Goal: Task Accomplishment & Management: Use online tool/utility

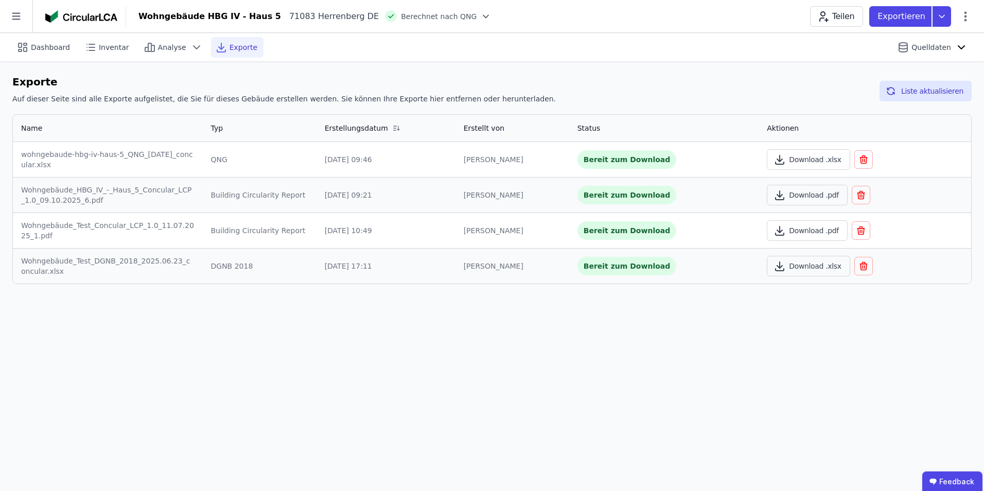
click at [408, 305] on div "Dashboard Inventar Analyse Exporte Quelldaten Exporte Auf dieser Seite sind all…" at bounding box center [492, 262] width 984 height 458
click at [13, 16] on icon at bounding box center [16, 16] width 8 height 7
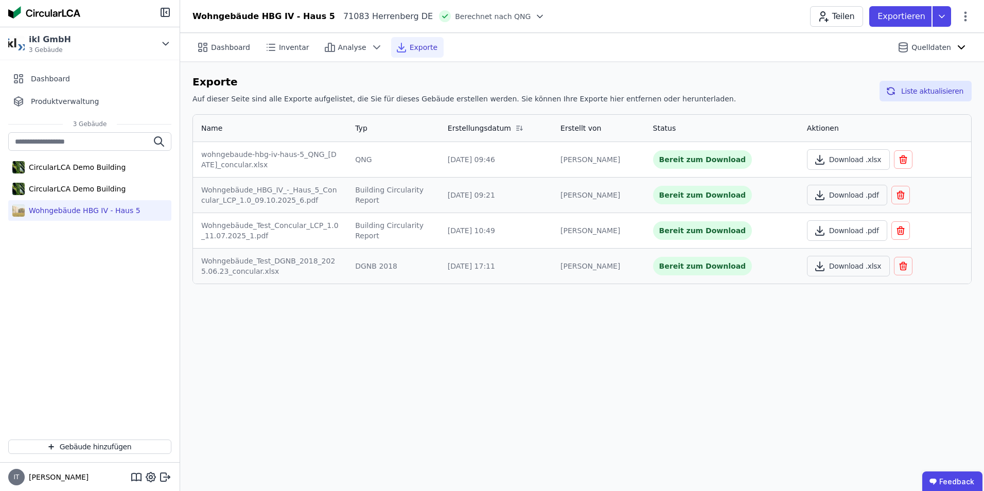
click at [654, 48] on div "Dashboard Inventar Analyse Exporte Quelldaten" at bounding box center [581, 47] width 779 height 28
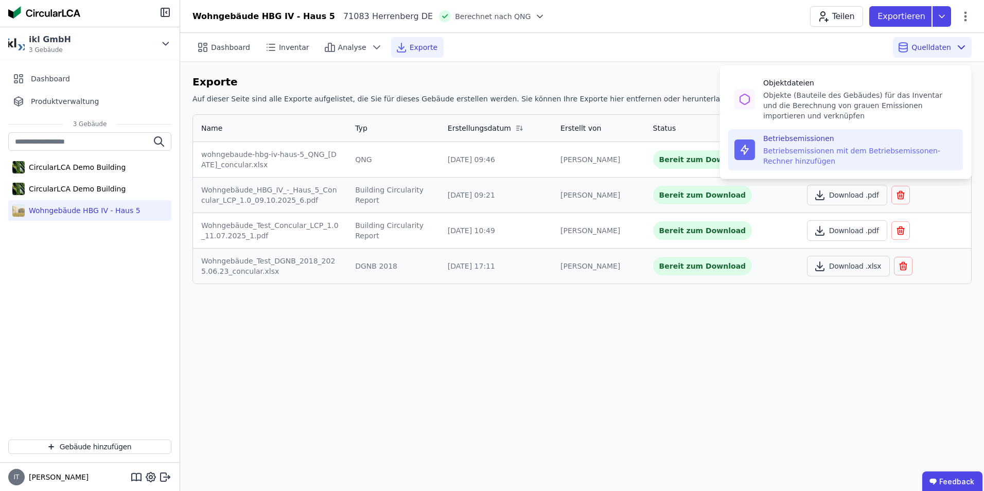
click at [654, 149] on div "Betriebsemissionen mit dem Betriebsemissonen-Rechner hinzufügen" at bounding box center [859, 156] width 193 height 21
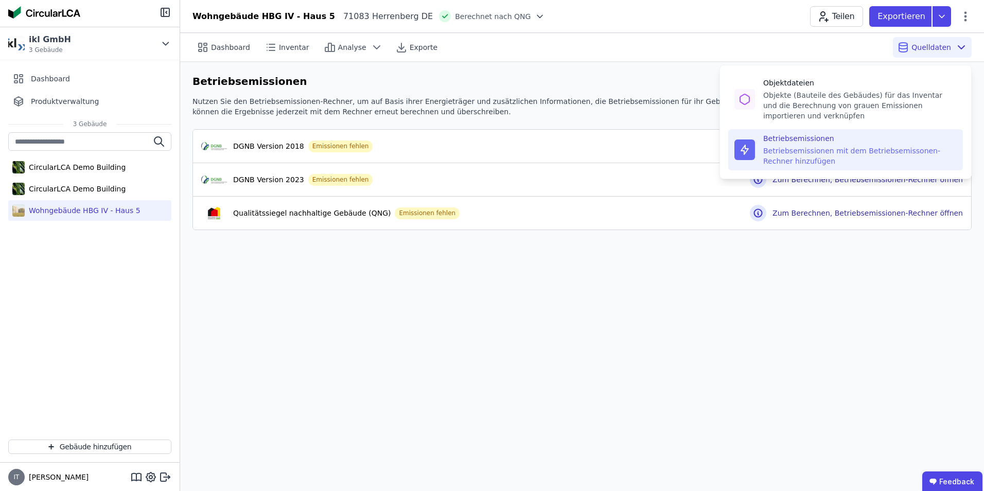
click at [654, 163] on div "Betriebsemissionen mit dem Betriebsemissonen-Rechner hinzufügen" at bounding box center [859, 156] width 193 height 21
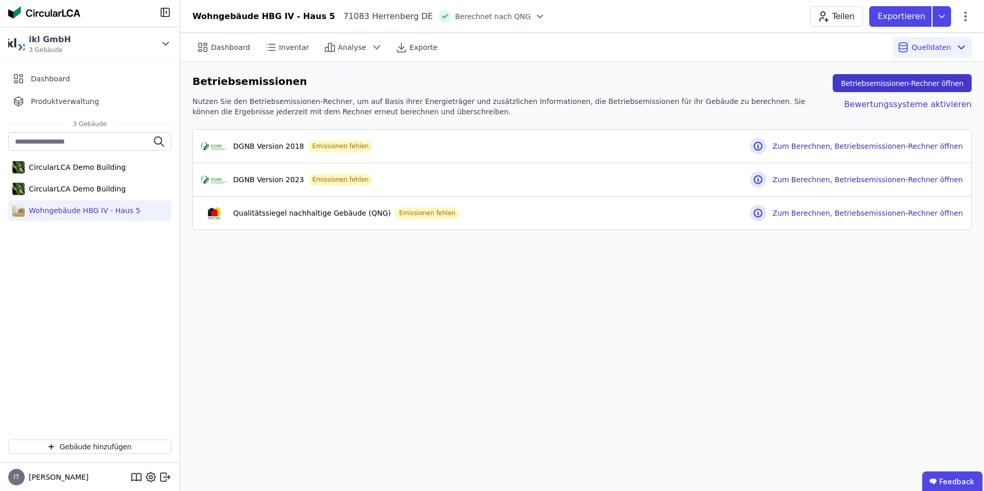
click at [654, 91] on button "Betriebsemissionen-Rechner öffnen" at bounding box center [901, 83] width 139 height 18
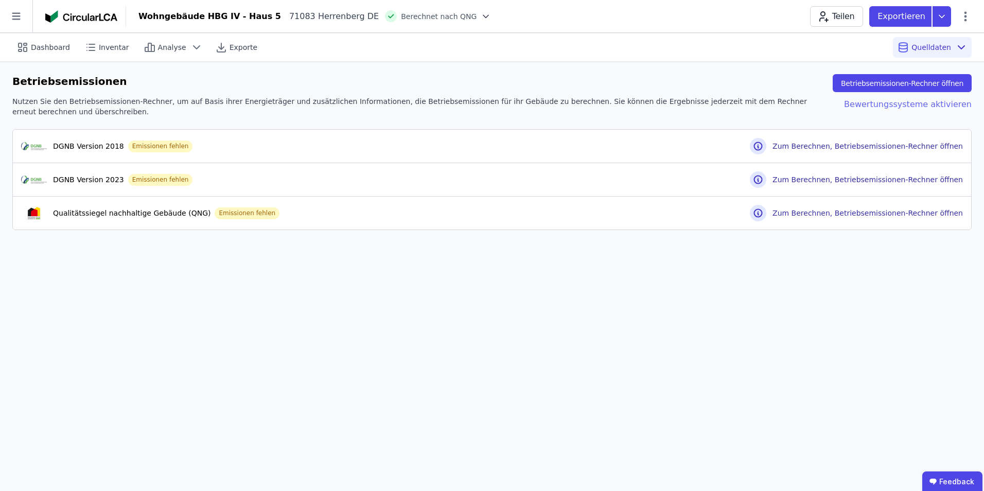
click at [654, 109] on div "Bewertungssysteme aktivieren" at bounding box center [899, 106] width 144 height 21
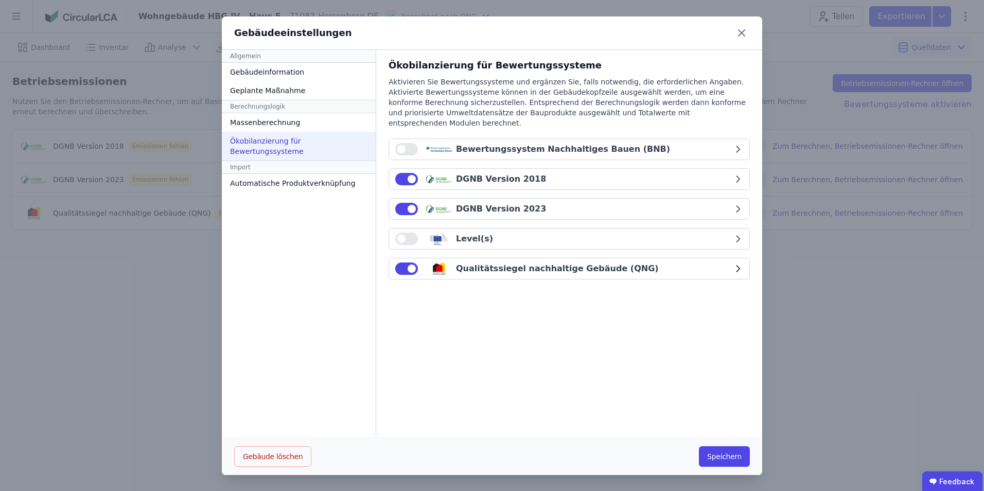
click at [654, 262] on div "Qualitätssiegel nachhaltige Gebäude (QNG)" at bounding box center [563, 268] width 337 height 12
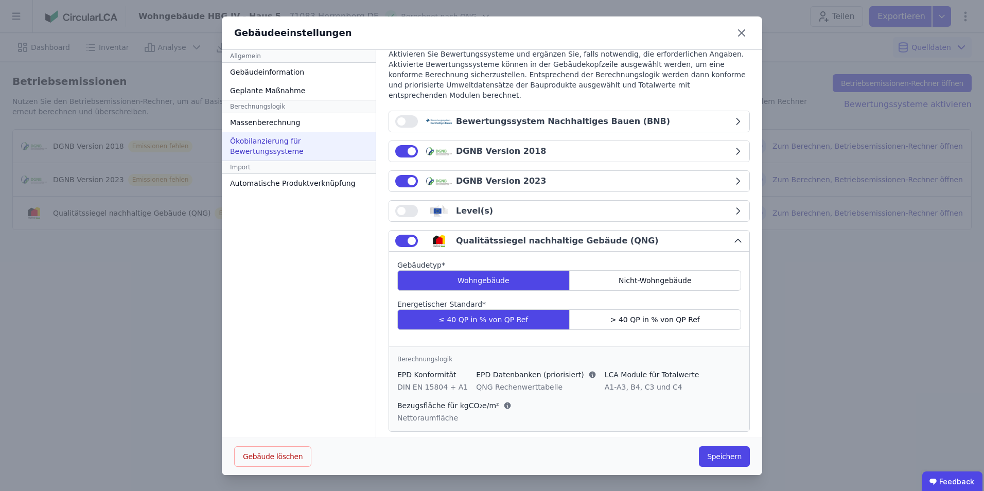
scroll to position [1, 0]
click at [654, 305] on button "Speichern" at bounding box center [724, 456] width 51 height 21
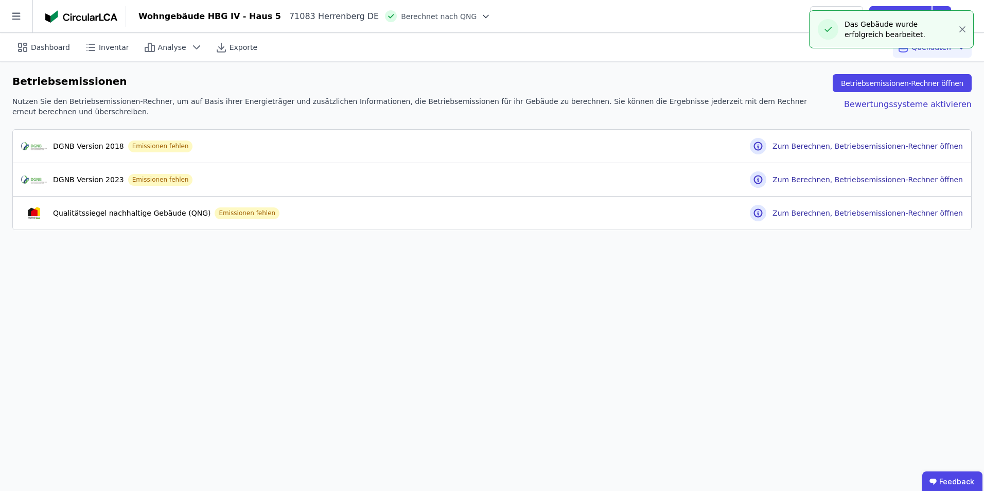
click at [654, 305] on div "Dashboard Inventar Analyse Exporte Quelldaten Betriebsemissionen Betriebsemissi…" at bounding box center [492, 262] width 984 height 458
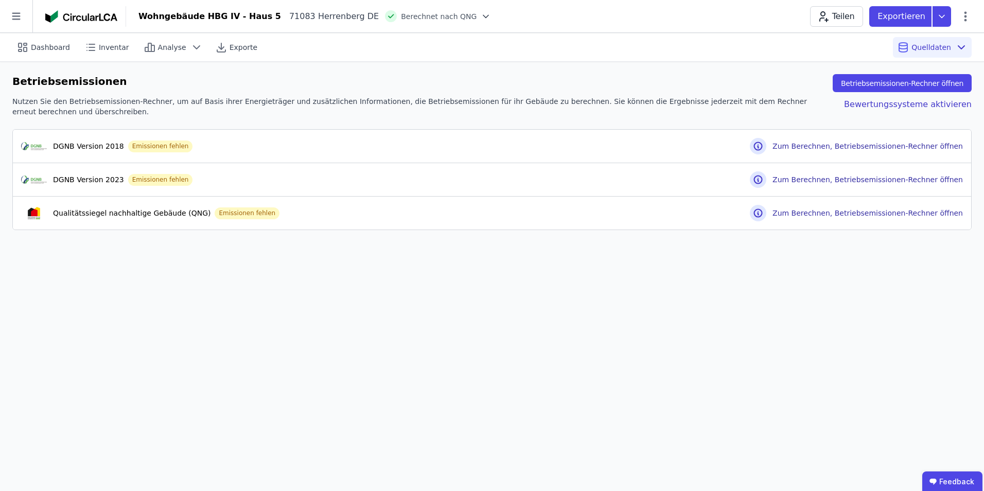
click at [654, 31] on header "Wohngebäude HBG IV - Haus 5 71083 Herrenberg DE Berechnet nach QNG Teilen Expor…" at bounding box center [492, 16] width 984 height 33
click at [654, 283] on div "Dashboard Inventar Analyse Exporte Quelldaten Betriebsemissionen Betriebsemissi…" at bounding box center [492, 262] width 984 height 458
click at [654, 15] on icon at bounding box center [965, 16] width 12 height 12
click at [654, 77] on span "Energie im Betrieb (B6)" at bounding box center [921, 83] width 83 height 21
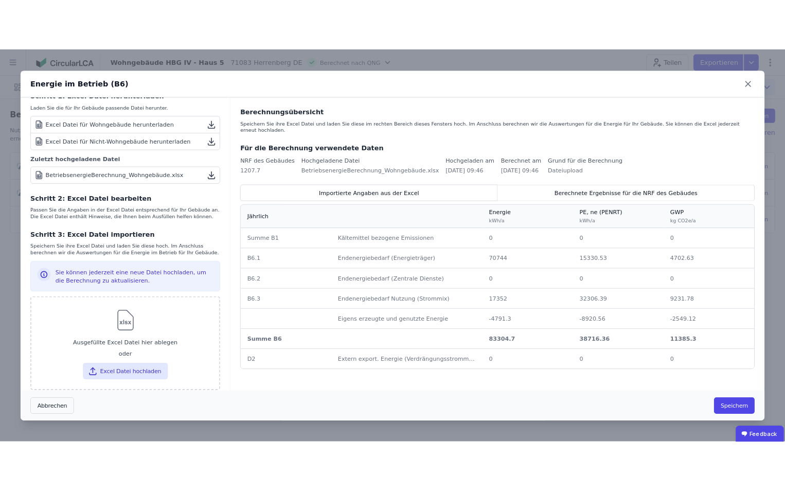
scroll to position [185, 0]
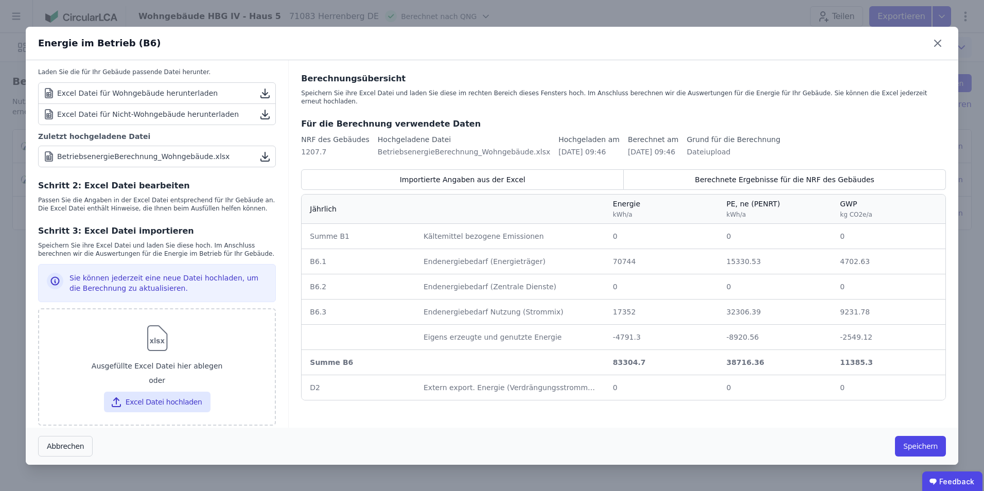
click at [193, 151] on div "BetriebsenergieBerechnung_Wohngebäude.xlsx" at bounding box center [143, 156] width 172 height 10
click at [654, 45] on icon at bounding box center [937, 43] width 16 height 16
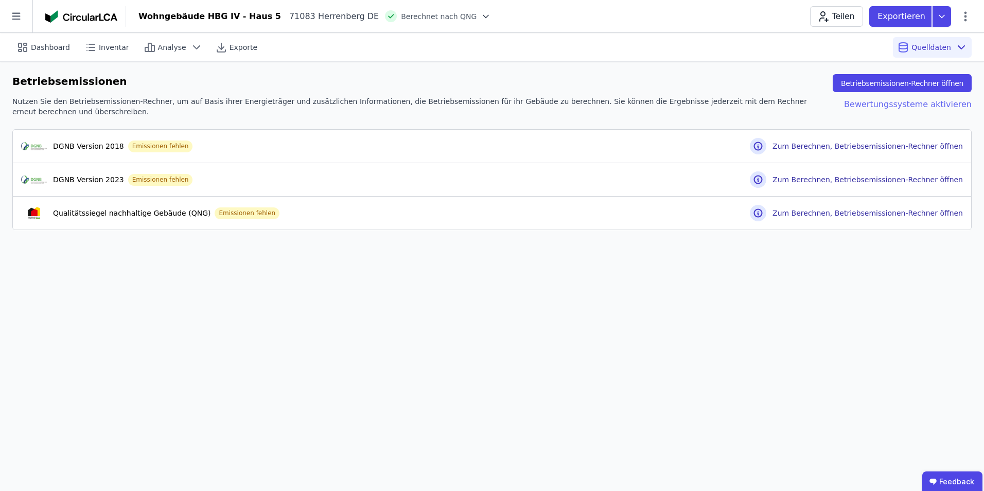
click at [654, 109] on div "Bewertungssysteme aktivieren" at bounding box center [899, 106] width 144 height 21
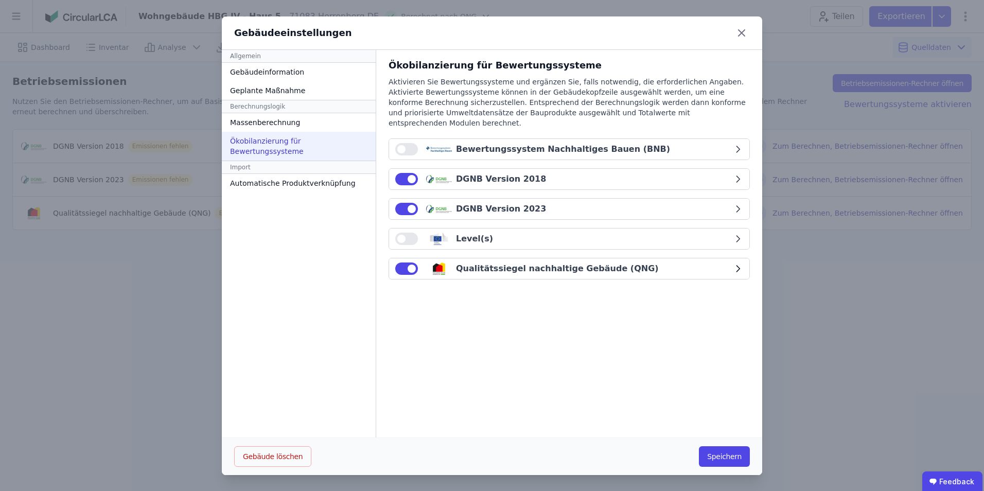
click at [654, 263] on icon "button" at bounding box center [738, 268] width 10 height 10
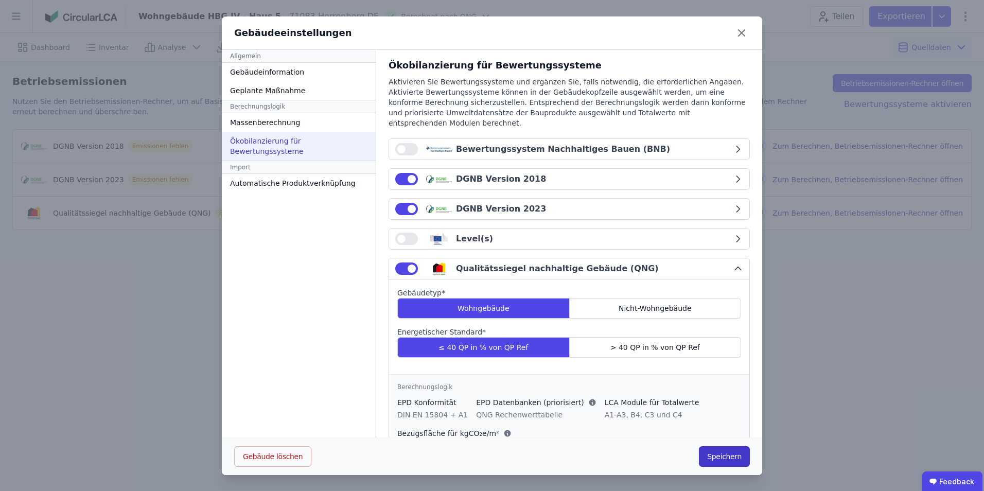
click at [654, 305] on button "Speichern" at bounding box center [724, 456] width 51 height 21
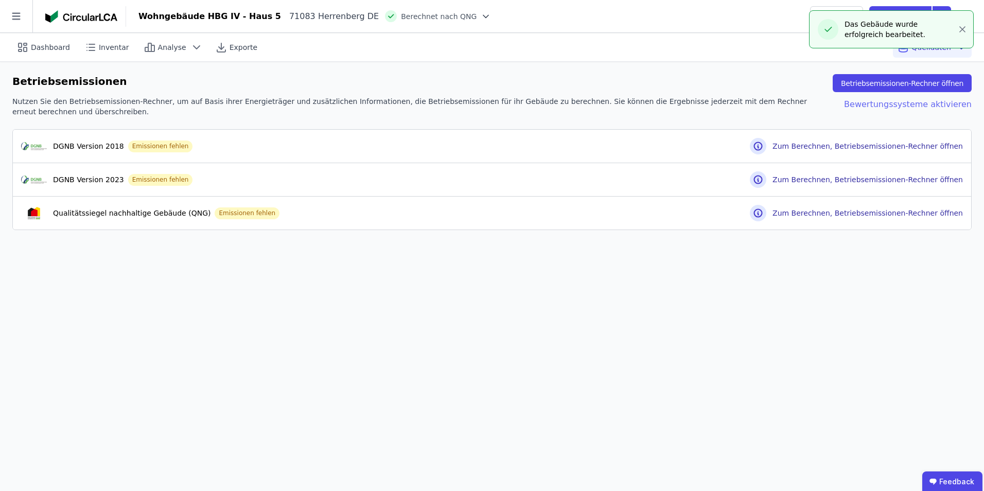
click at [654, 105] on div "Bewertungssysteme aktivieren" at bounding box center [899, 106] width 144 height 21
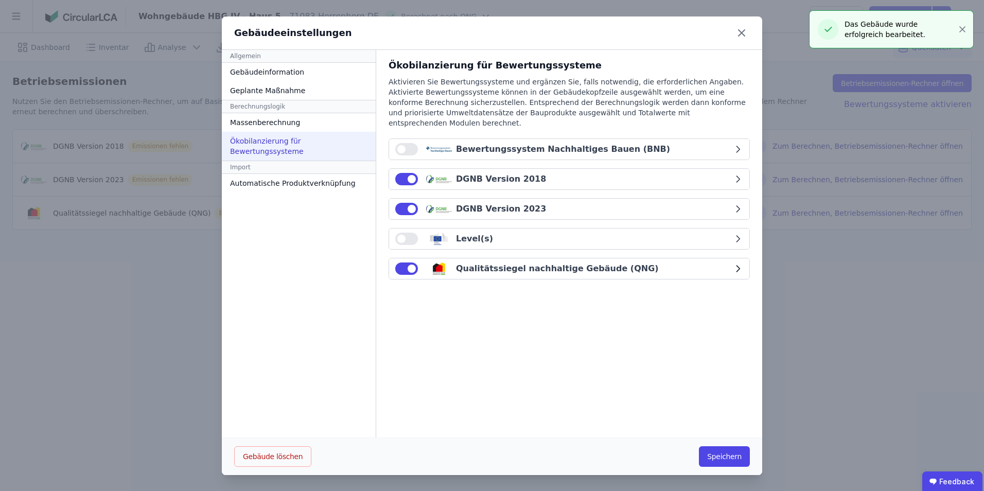
click at [654, 262] on div "Qualitätssiegel nachhaltige Gebäude (QNG)" at bounding box center [563, 268] width 337 height 12
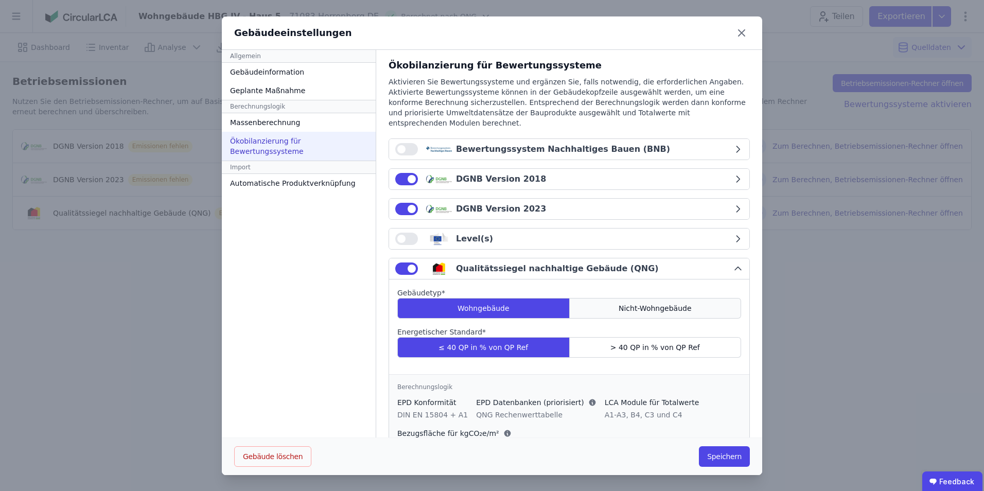
click at [644, 303] on span "Nicht-Wohngebäude" at bounding box center [654, 308] width 73 height 10
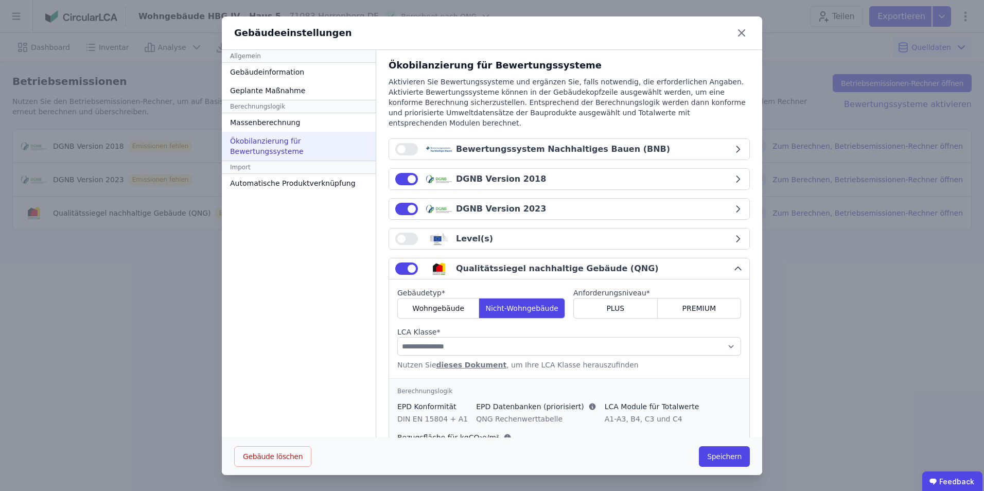
scroll to position [32, 0]
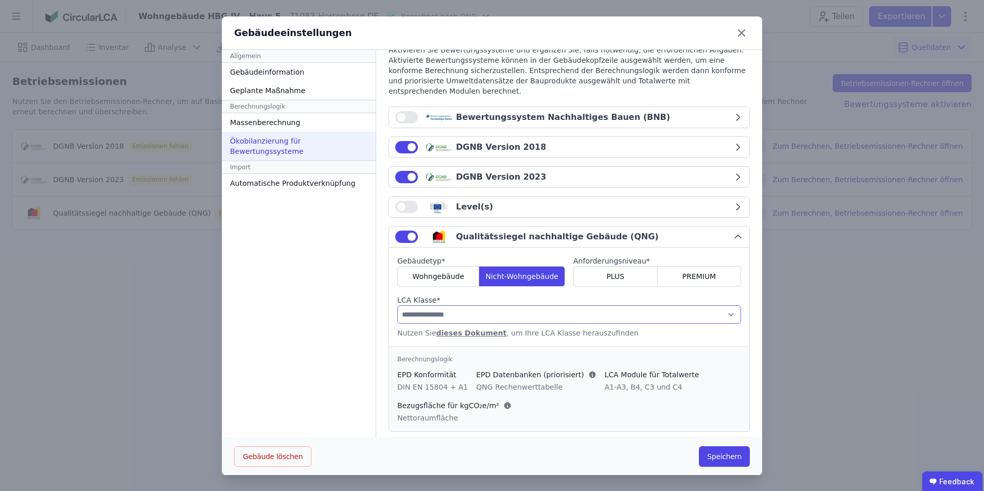
click at [452, 305] on select "**********" at bounding box center [569, 314] width 344 height 19
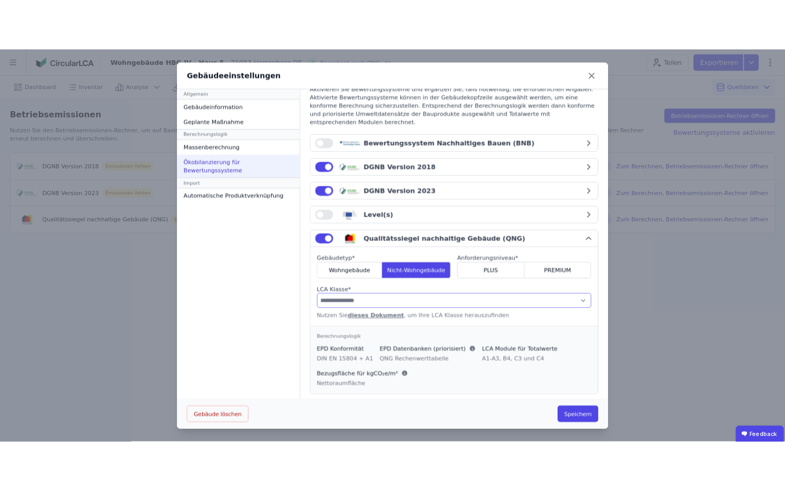
scroll to position [1, 0]
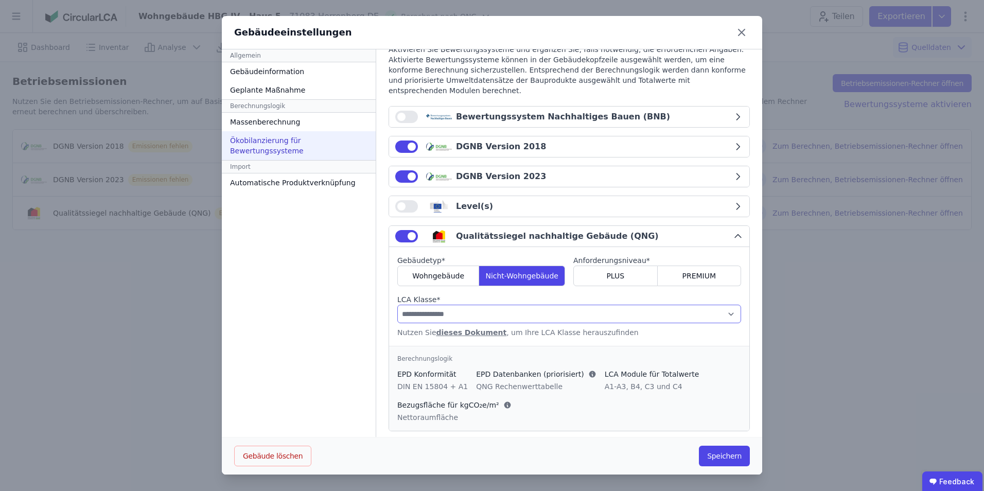
click at [453, 305] on select "**********" at bounding box center [569, 314] width 344 height 19
select select "*"
click at [397, 305] on select "**********" at bounding box center [569, 314] width 344 height 19
click at [654, 34] on icon at bounding box center [741, 32] width 16 height 16
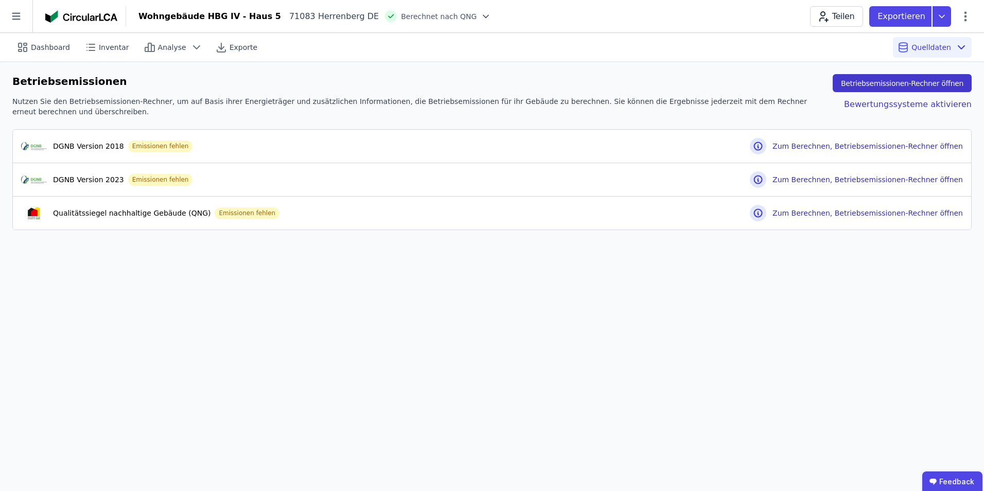
click at [654, 86] on button "Betriebsemissionen-Rechner öffnen" at bounding box center [901, 83] width 139 height 18
click at [654, 17] on icon at bounding box center [965, 16] width 12 height 12
click at [654, 78] on span "Energie im Betrieb (B6)" at bounding box center [921, 83] width 83 height 21
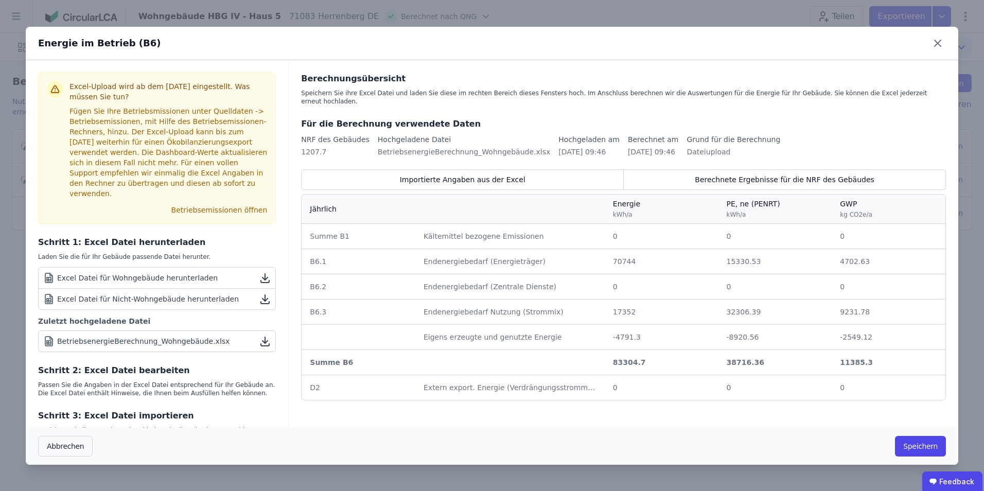
click at [198, 272] on div "Excel Datei für Wohngebäude herunterladen" at bounding box center [130, 278] width 175 height 12
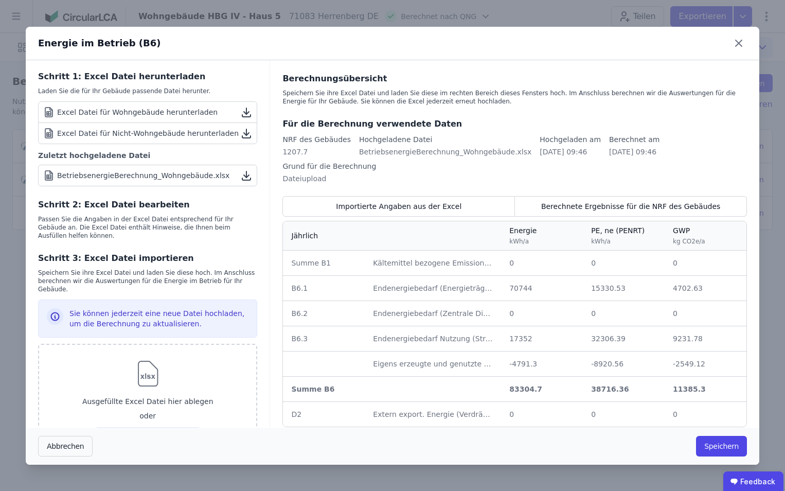
scroll to position [195, 0]
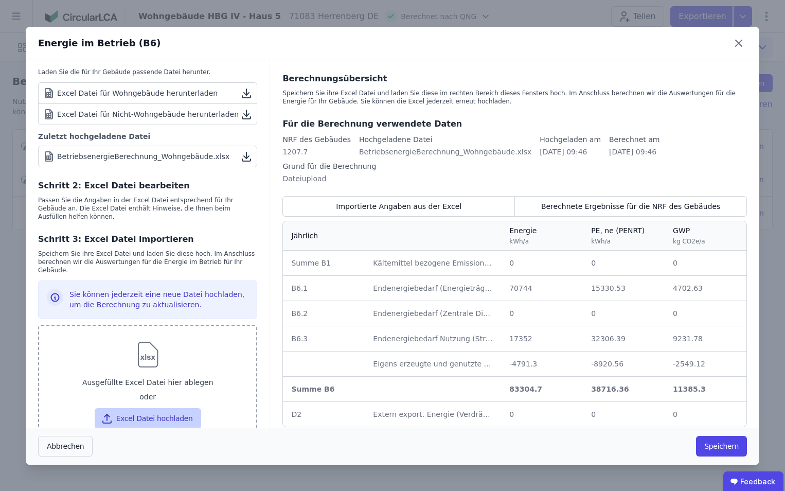
click at [154, 305] on button "Excel Datei hochladen" at bounding box center [148, 418] width 106 height 21
type input "**********"
click at [119, 305] on button "Excel Datei hochladen" at bounding box center [148, 418] width 106 height 21
type input "**********"
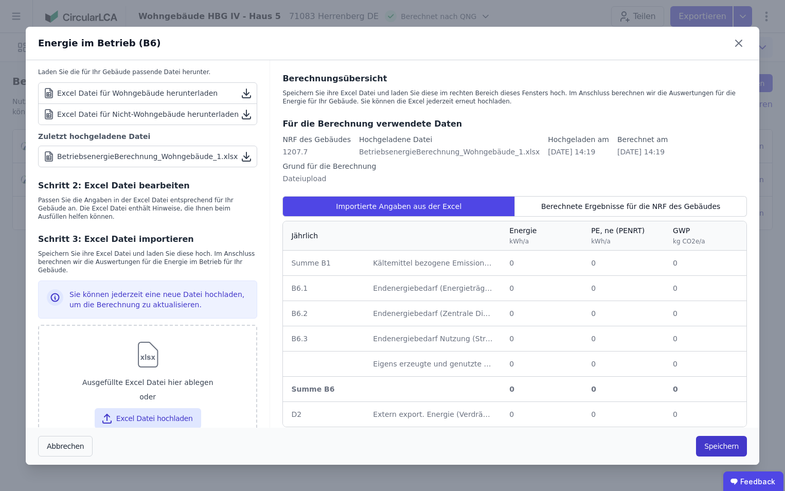
click at [654, 305] on button "Speichern" at bounding box center [721, 446] width 51 height 21
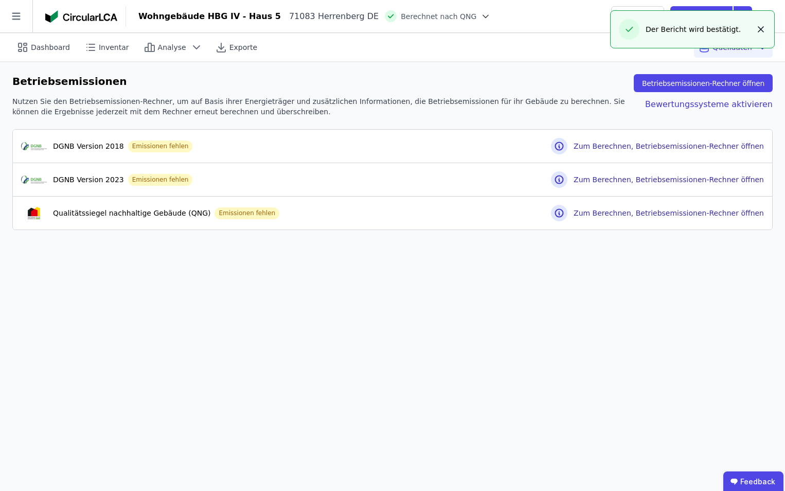
click at [654, 29] on icon "button" at bounding box center [761, 29] width 10 height 10
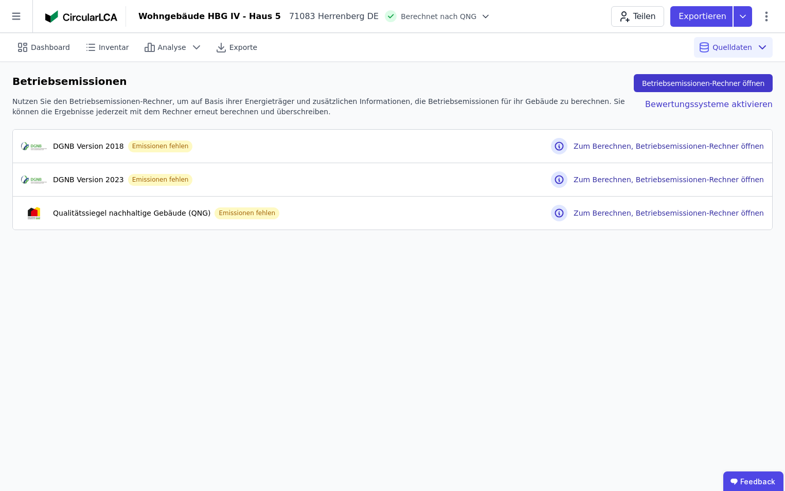
click at [654, 84] on button "Betriebsemissionen-Rechner öffnen" at bounding box center [703, 83] width 139 height 18
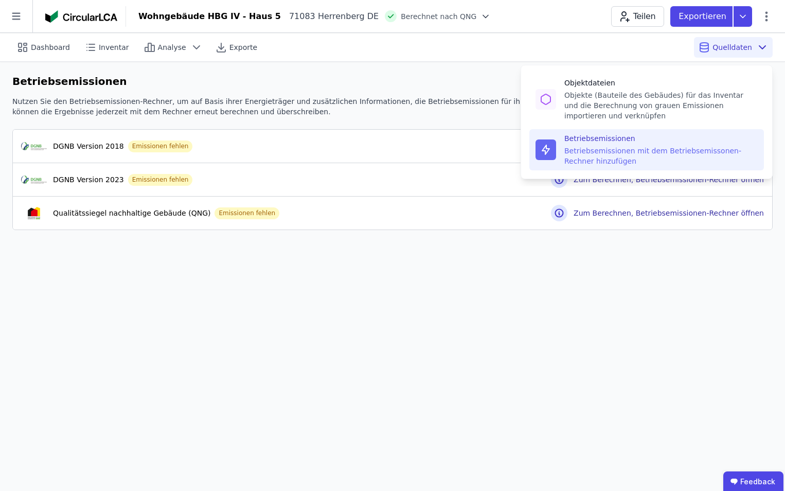
click at [588, 150] on div "Betriebsemissionen mit dem Betriebsemissonen-Rechner hinzufügen" at bounding box center [660, 156] width 193 height 21
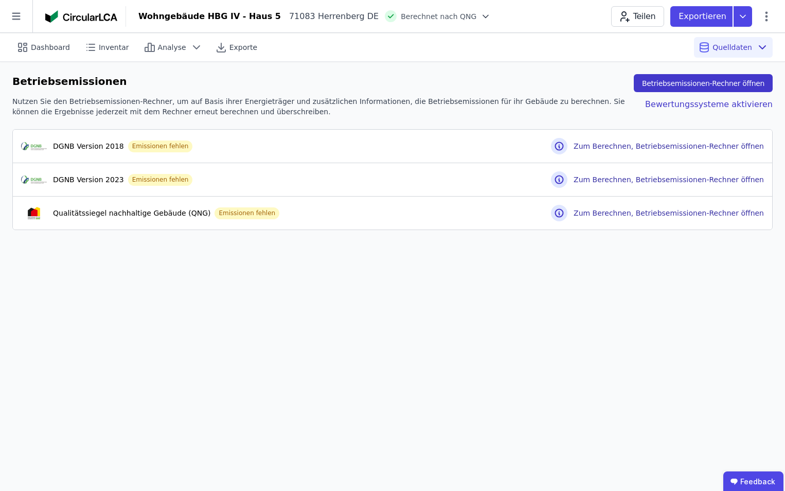
click at [654, 90] on button "Betriebsemissionen-Rechner öffnen" at bounding box center [703, 83] width 139 height 18
click at [413, 19] on span "Berechnet nach QNG" at bounding box center [439, 16] width 76 height 10
click at [483, 15] on icon at bounding box center [485, 16] width 5 height 3
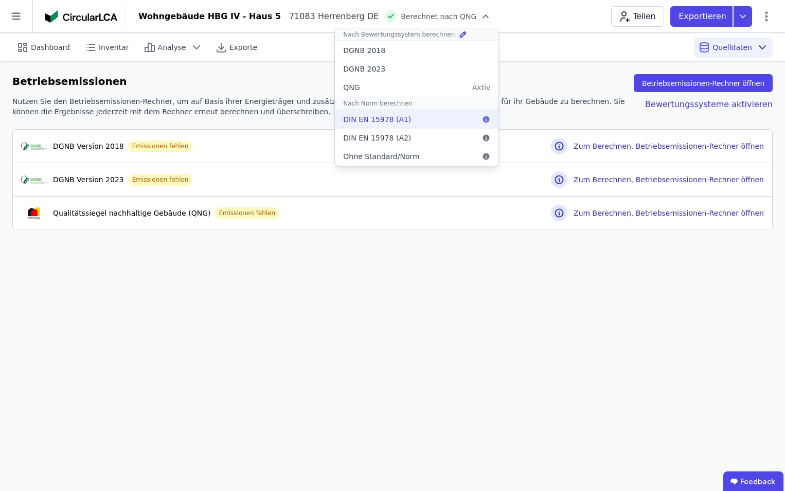
click at [343, 119] on span "DIN EN 15978 (A1)" at bounding box center [377, 119] width 68 height 10
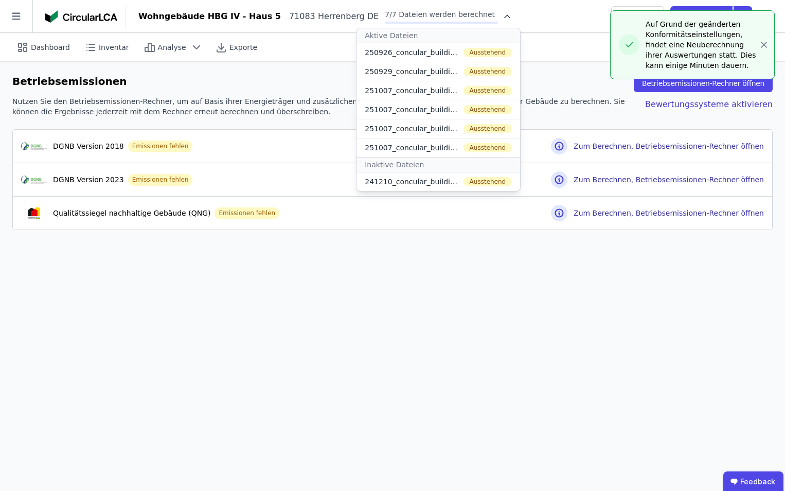
click at [385, 13] on span "7/7 Dateien werden berechnet" at bounding box center [440, 14] width 110 height 8
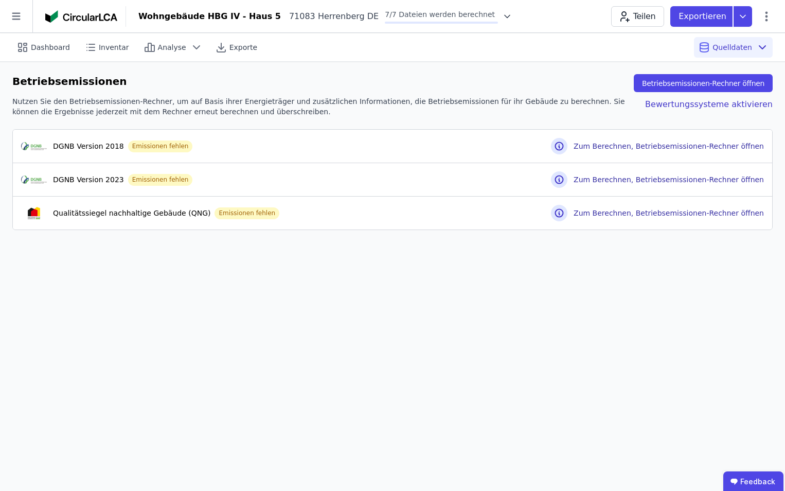
click at [502, 17] on icon at bounding box center [507, 16] width 10 height 10
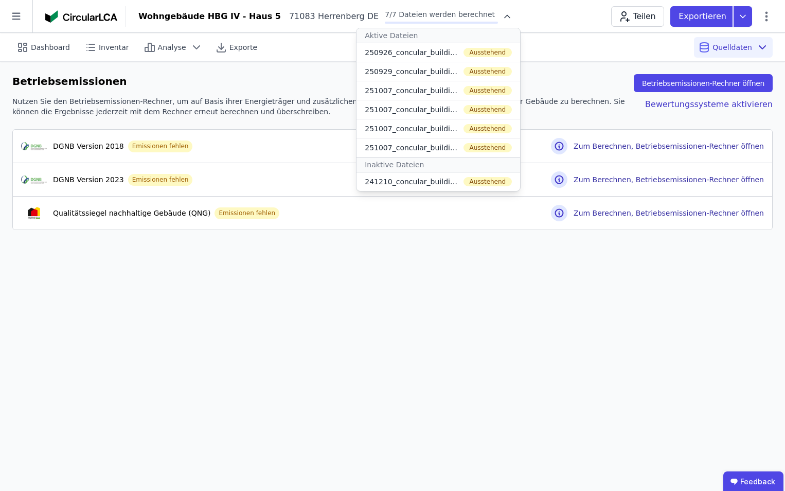
click at [396, 17] on span "7/7 Dateien werden berechnet" at bounding box center [440, 14] width 110 height 8
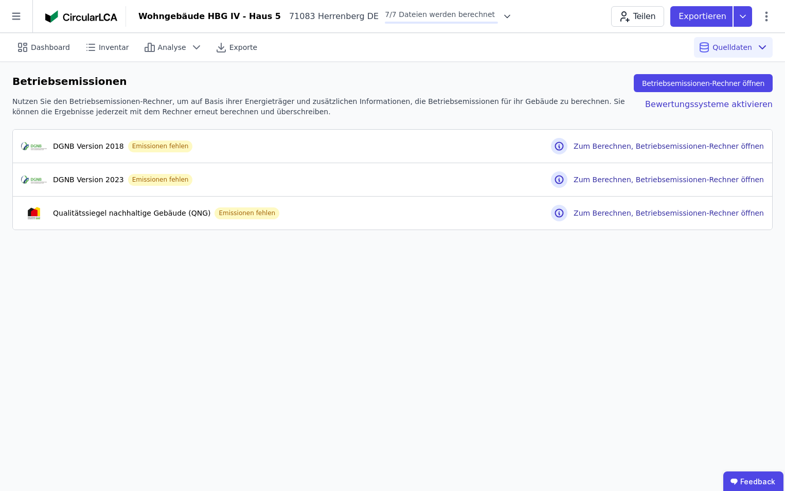
click at [247, 20] on div "Wohngebäude HBG IV - Haus 5" at bounding box center [209, 16] width 143 height 12
click at [192, 17] on div "Wohngebäude HBG IV - Haus 5" at bounding box center [209, 16] width 143 height 12
click at [502, 17] on icon at bounding box center [507, 16] width 10 height 10
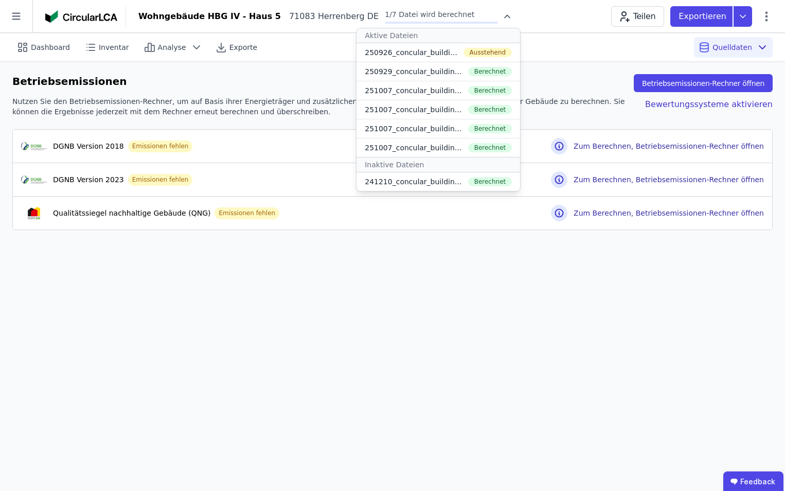
click at [502, 17] on icon at bounding box center [507, 16] width 10 height 10
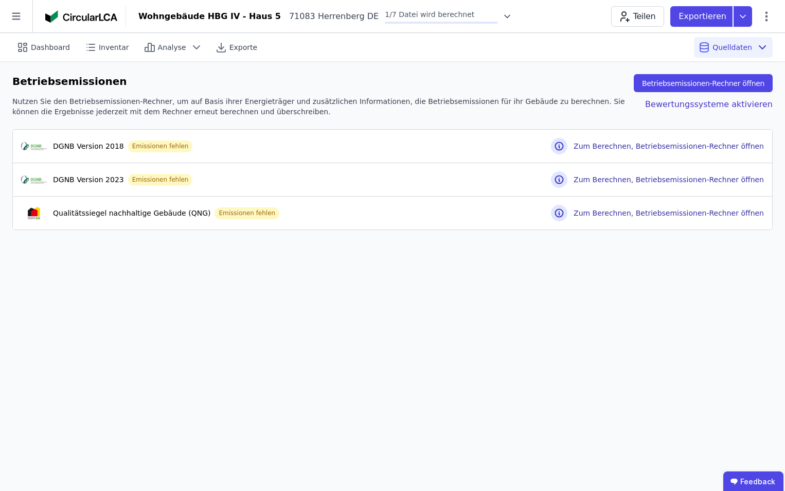
click at [202, 21] on div "Wohngebäude HBG IV - Haus 5" at bounding box center [209, 16] width 143 height 12
click at [295, 21] on div "71083 Herrenberg DE" at bounding box center [330, 16] width 98 height 12
click at [502, 19] on icon at bounding box center [507, 16] width 10 height 10
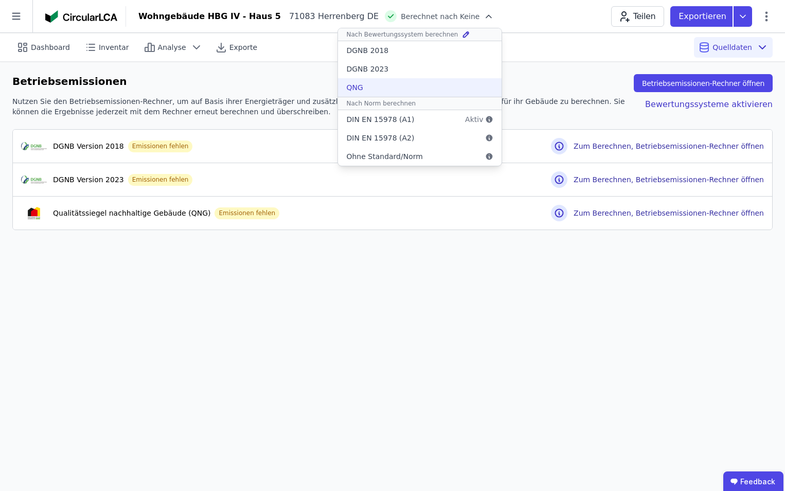
click at [346, 87] on div "QNG" at bounding box center [354, 87] width 16 height 10
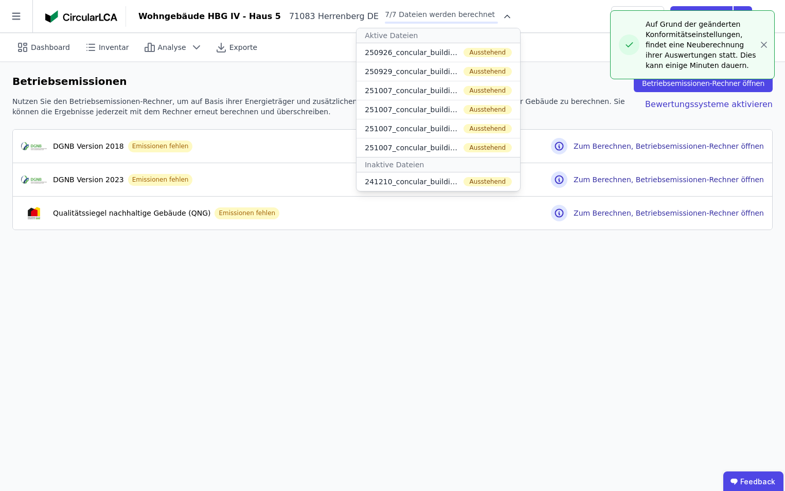
click at [294, 274] on div "Dashboard Inventar Analyse Exporte Quelldaten Betriebsemissionen Betriebsemissi…" at bounding box center [392, 262] width 785 height 458
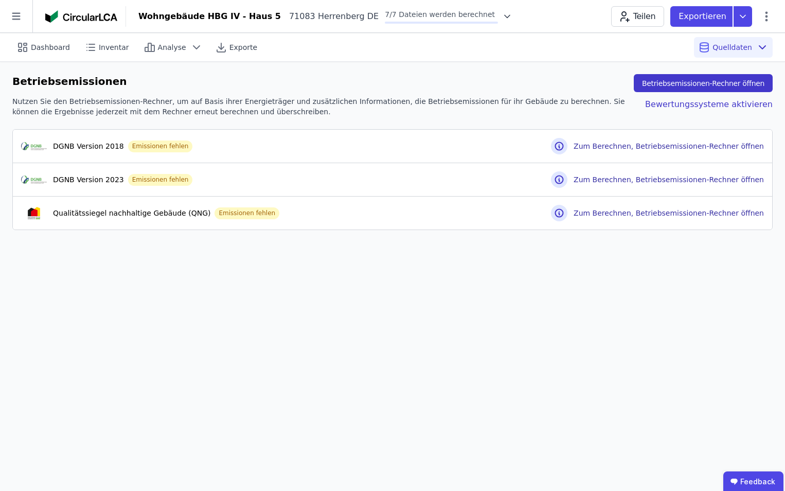
click at [654, 81] on button "Betriebsemissionen-Rechner öffnen" at bounding box center [703, 83] width 139 height 18
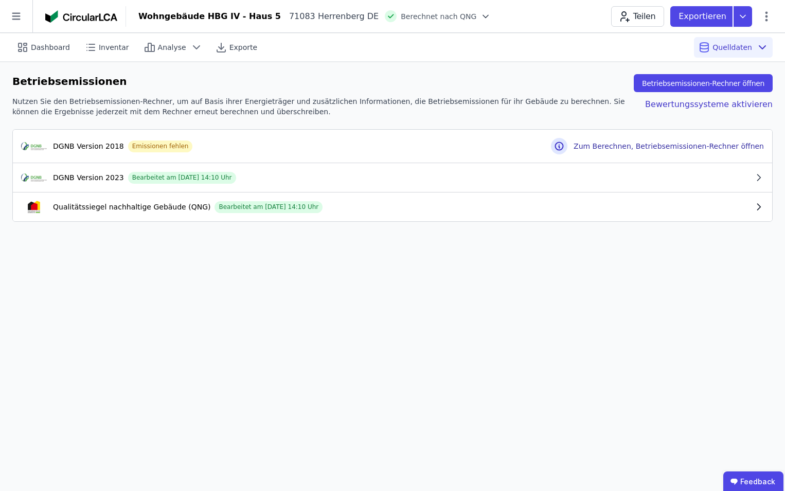
click at [654, 206] on icon "button" at bounding box center [759, 207] width 10 height 10
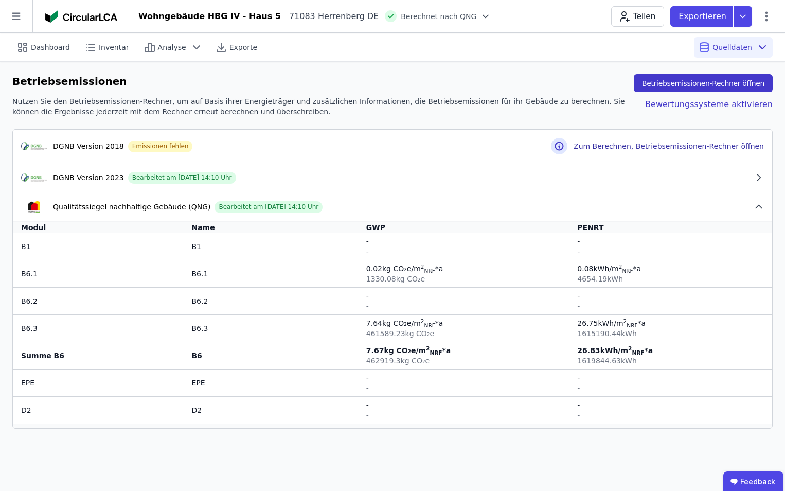
click at [654, 85] on button "Betriebsemissionen-Rechner öffnen" at bounding box center [703, 83] width 139 height 18
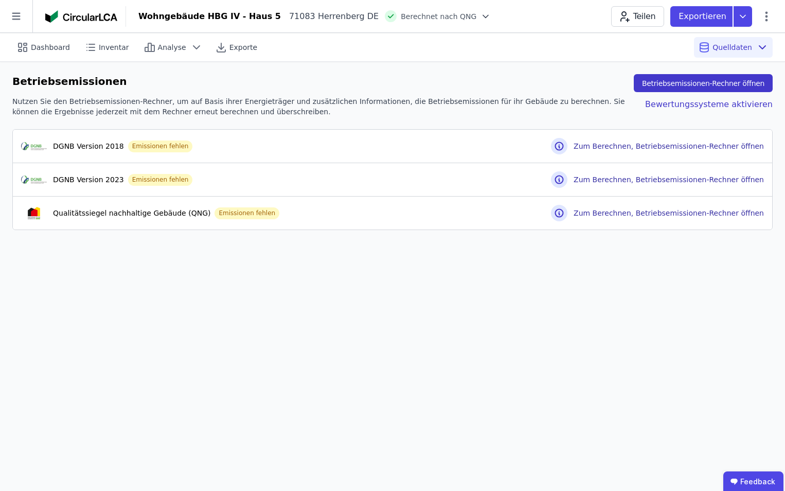
click at [654, 87] on button "Betriebsemissionen-Rechner öffnen" at bounding box center [703, 83] width 139 height 18
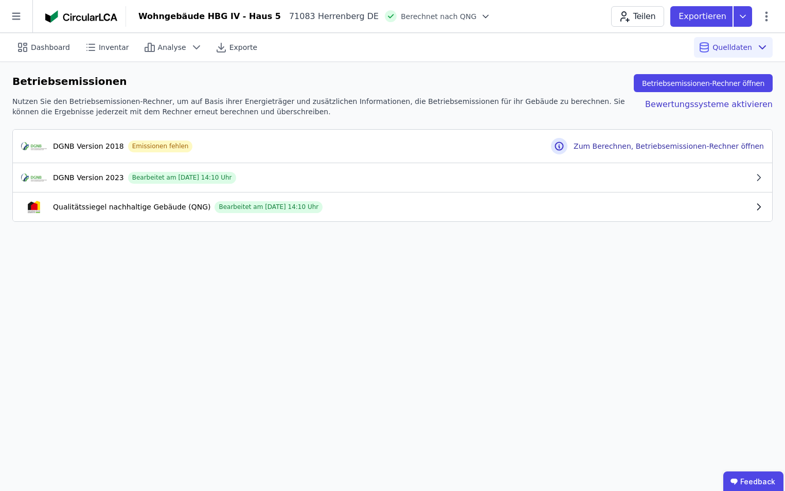
click at [654, 209] on icon "button" at bounding box center [759, 207] width 10 height 10
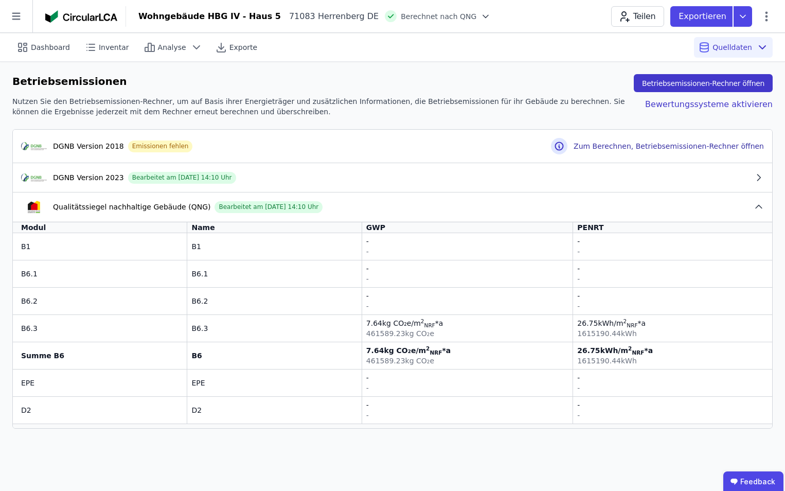
click at [654, 81] on button "Betriebsemissionen-Rechner öffnen" at bounding box center [703, 83] width 139 height 18
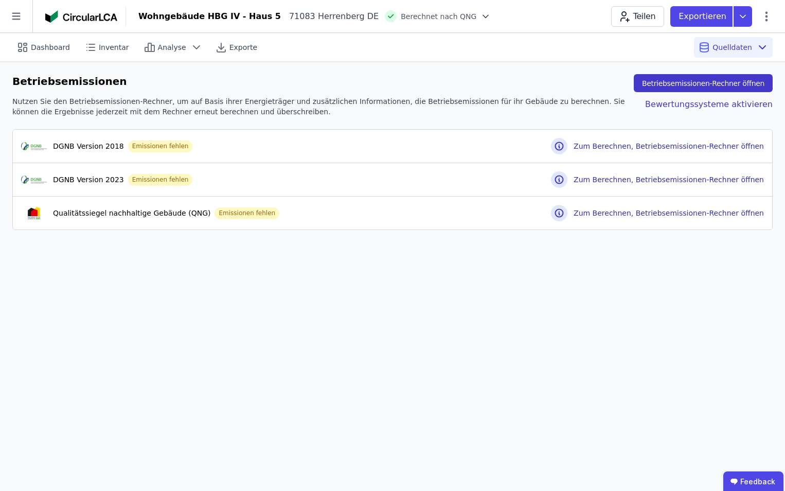
click at [654, 85] on button "Betriebsemissionen-Rechner öffnen" at bounding box center [703, 83] width 139 height 18
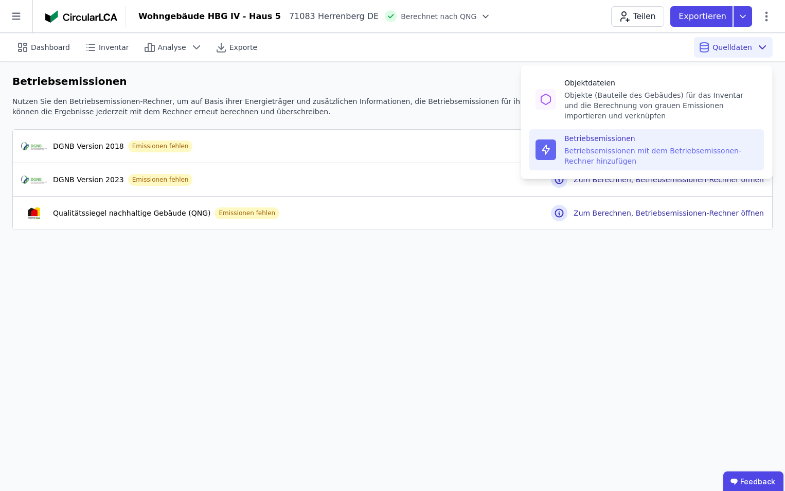
click at [635, 149] on div "Betriebsemissionen mit dem Betriebsemissonen-Rechner hinzufügen" at bounding box center [660, 156] width 193 height 21
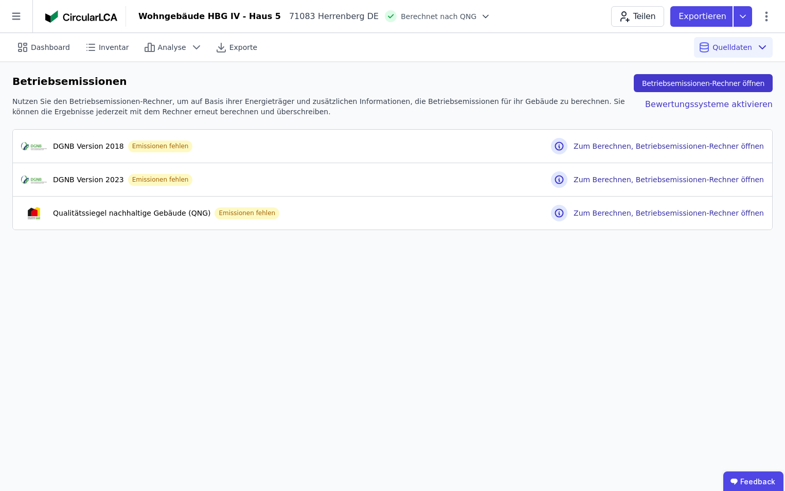
click at [654, 78] on button "Betriebsemissionen-Rechner öffnen" at bounding box center [703, 83] width 139 height 18
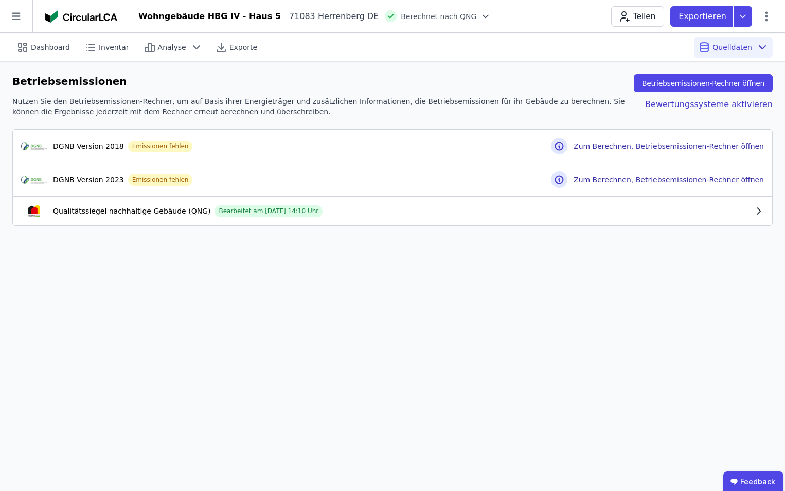
click at [654, 210] on icon "button" at bounding box center [759, 211] width 10 height 10
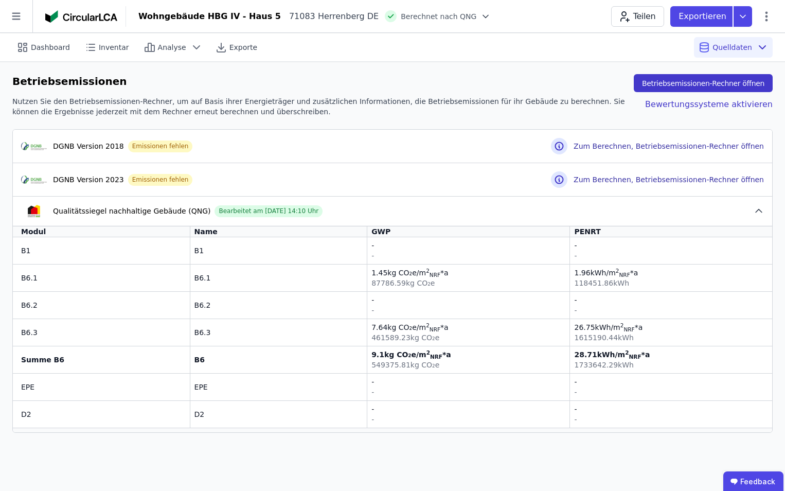
click at [654, 87] on button "Betriebsemissionen-Rechner öffnen" at bounding box center [703, 83] width 139 height 18
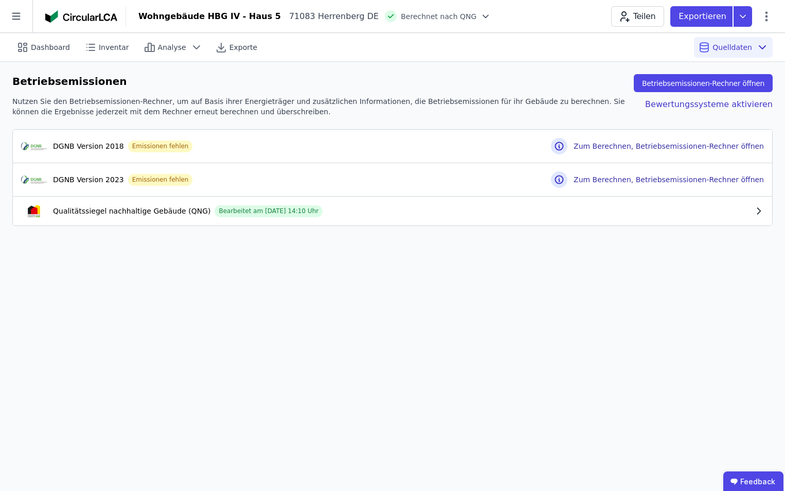
click at [654, 211] on icon "button" at bounding box center [759, 211] width 10 height 10
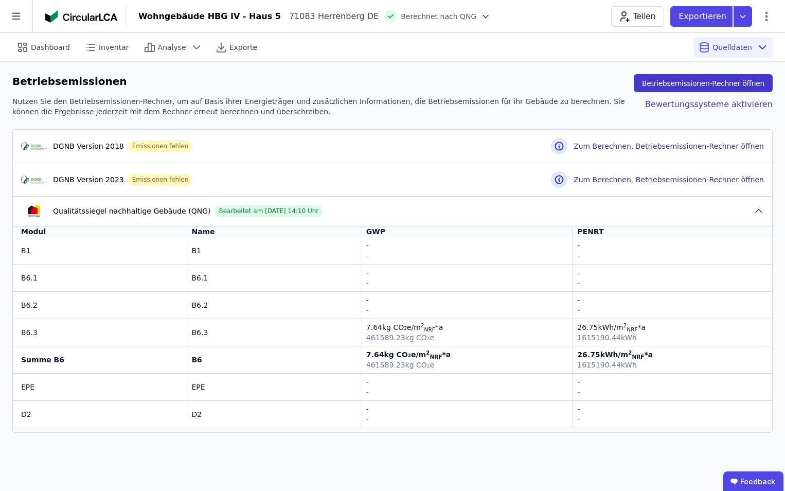
click at [654, 85] on button "Betriebsemissionen-Rechner öffnen" at bounding box center [703, 83] width 139 height 18
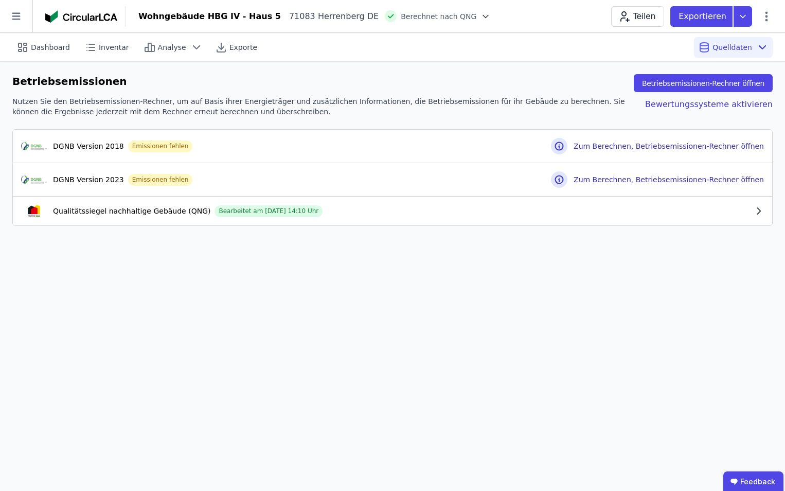
click at [654, 212] on icon "button" at bounding box center [759, 211] width 10 height 10
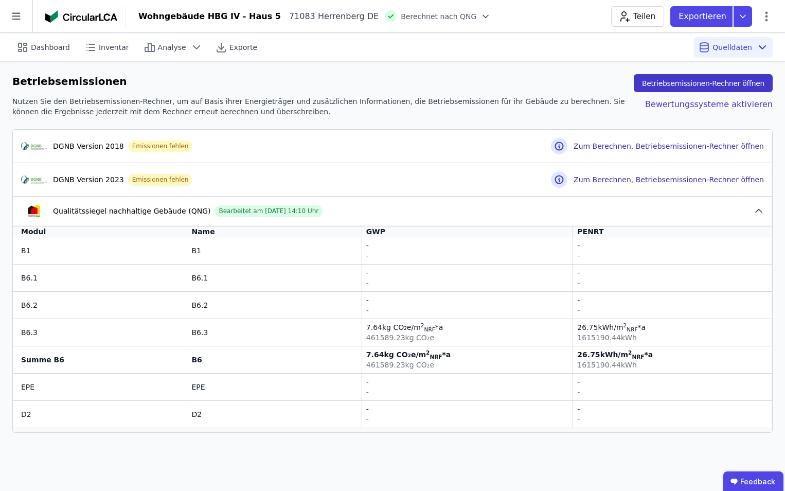
click at [654, 82] on button "Betriebsemissionen-Rechner öffnen" at bounding box center [703, 83] width 139 height 18
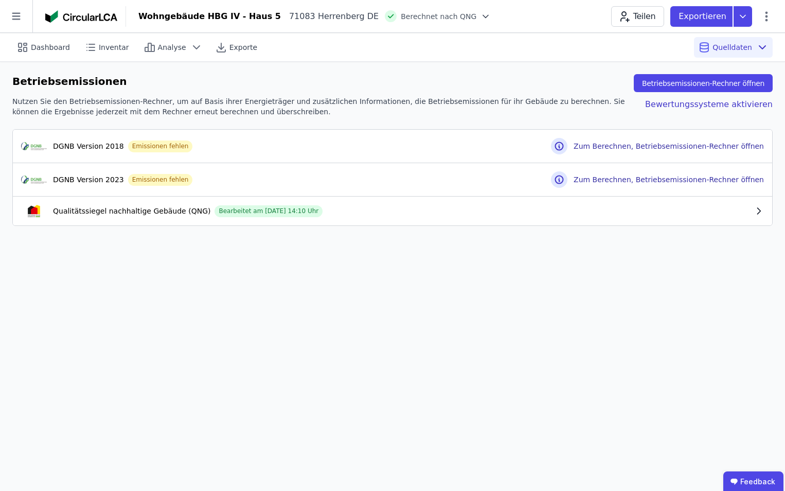
click at [654, 208] on icon "button" at bounding box center [759, 211] width 10 height 10
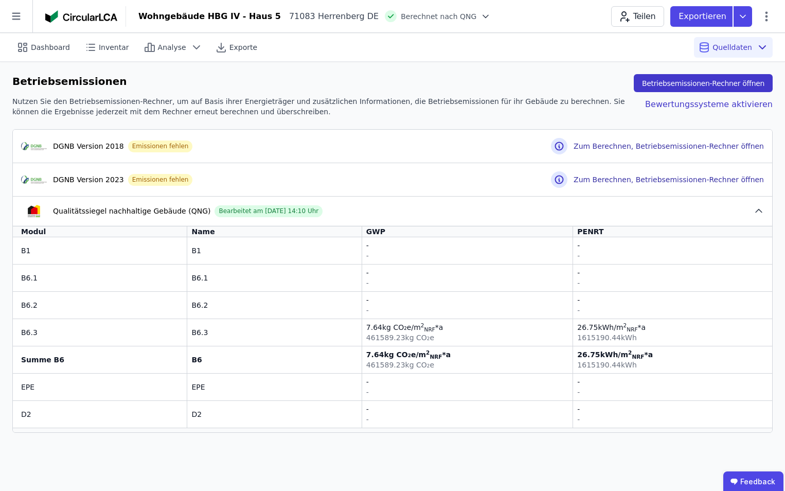
click at [654, 88] on button "Betriebsemissionen-Rechner öffnen" at bounding box center [703, 83] width 139 height 18
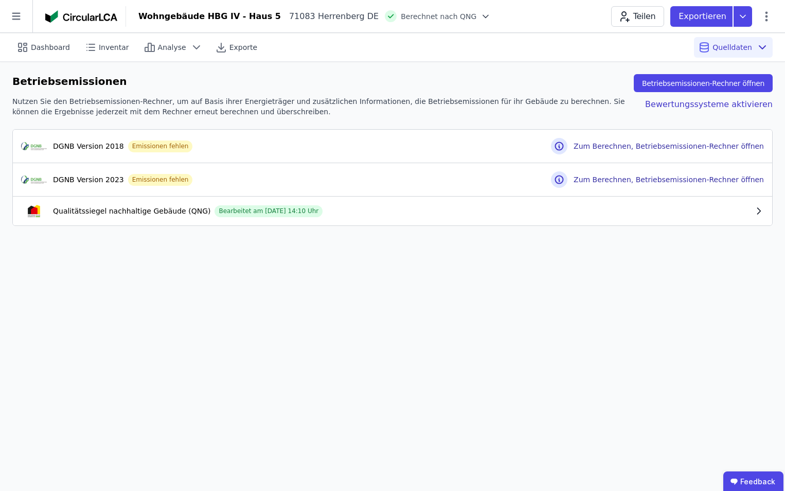
click at [654, 209] on icon "button" at bounding box center [759, 211] width 10 height 10
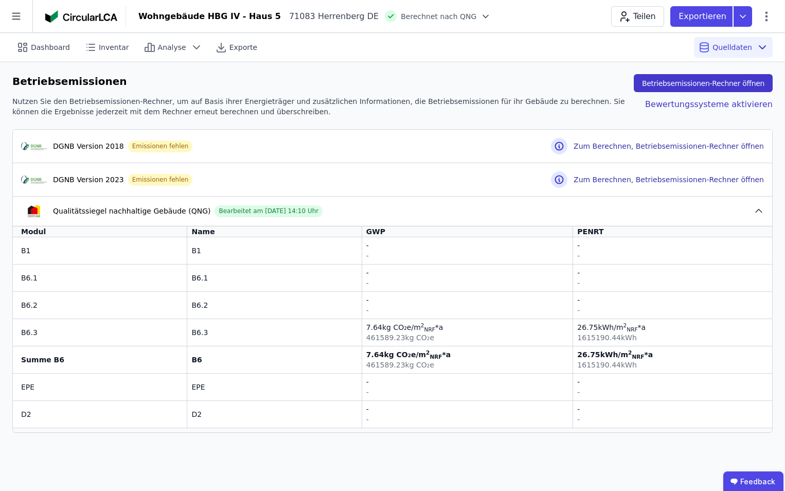
click at [654, 84] on button "Betriebsemissionen-Rechner öffnen" at bounding box center [703, 83] width 139 height 18
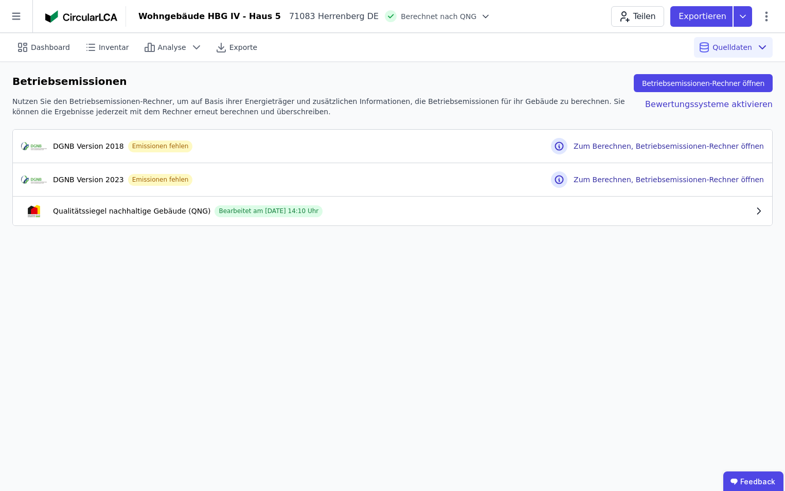
click at [654, 213] on icon "button" at bounding box center [759, 211] width 10 height 10
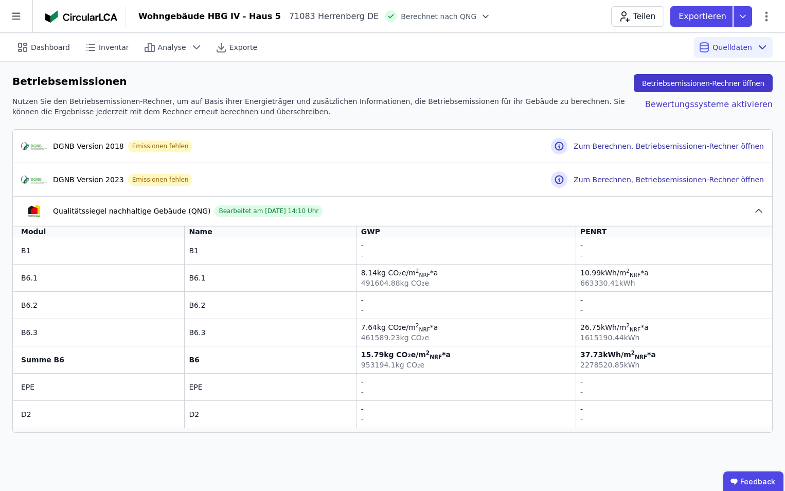
click at [654, 83] on button "Betriebsemissionen-Rechner öffnen" at bounding box center [703, 83] width 139 height 18
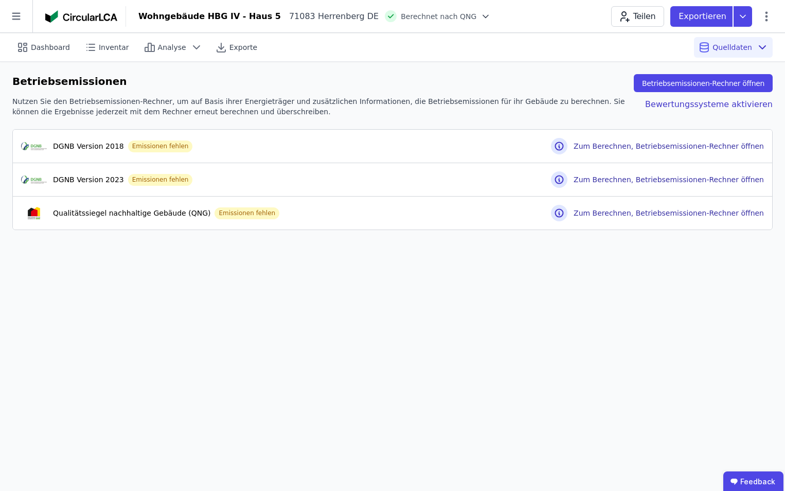
click at [595, 288] on div "Dashboard Inventar Analyse Exporte Quelldaten Betriebsemissionen Betriebsemissi…" at bounding box center [392, 262] width 785 height 458
click at [654, 79] on button "Betriebsemissionen-Rechner öffnen" at bounding box center [703, 83] width 139 height 18
click at [613, 246] on div "Dashboard Inventar Analyse Exporte Quelldaten Betriebsemissionen Betriebsemissi…" at bounding box center [392, 262] width 785 height 458
click at [654, 83] on button "Betriebsemissionen-Rechner öffnen" at bounding box center [703, 83] width 139 height 18
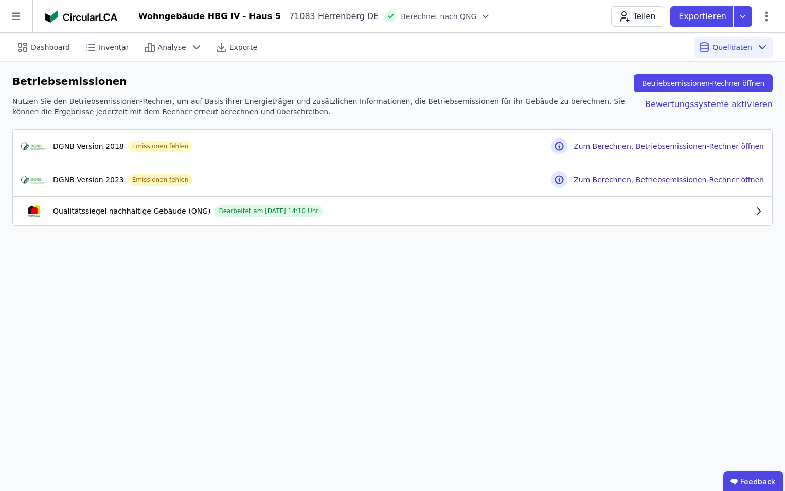
click at [654, 211] on icon "button" at bounding box center [759, 211] width 10 height 10
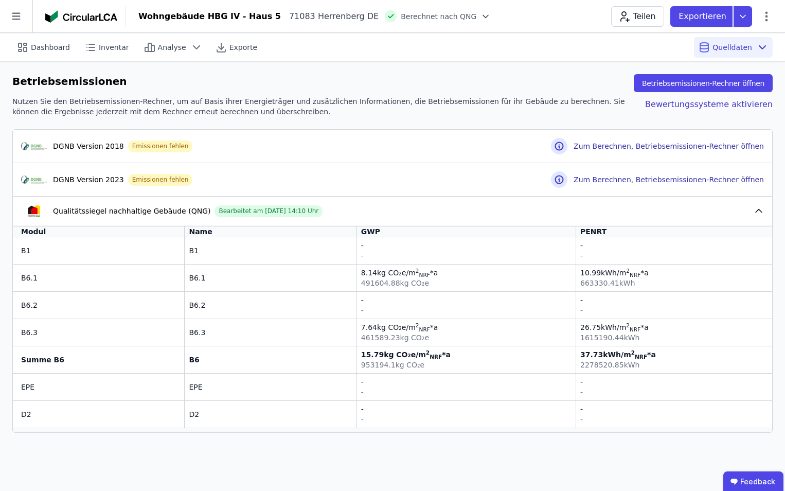
click at [654, 211] on icon "button" at bounding box center [759, 211] width 10 height 10
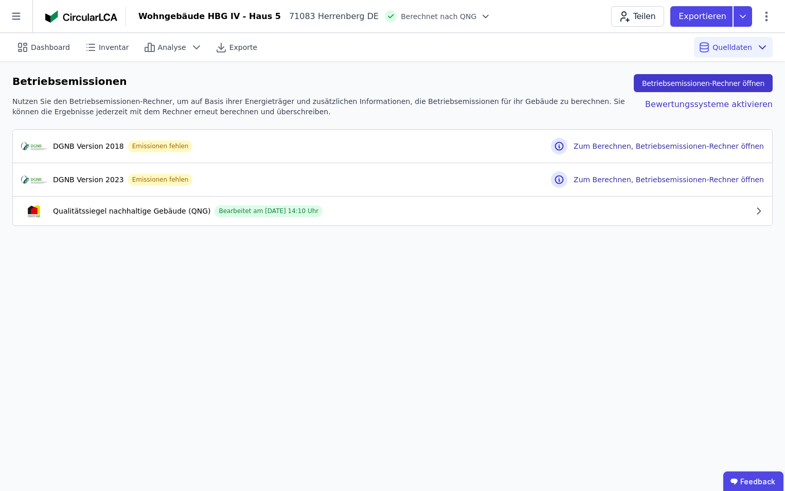
click at [654, 87] on button "Betriebsemissionen-Rechner öffnen" at bounding box center [703, 83] width 139 height 18
click at [654, 208] on icon "button" at bounding box center [759, 211] width 10 height 10
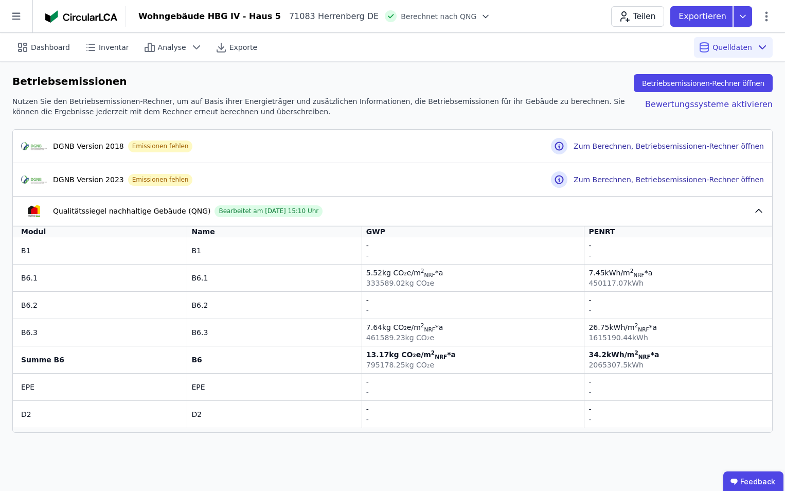
click at [654, 208] on icon "button" at bounding box center [759, 211] width 10 height 10
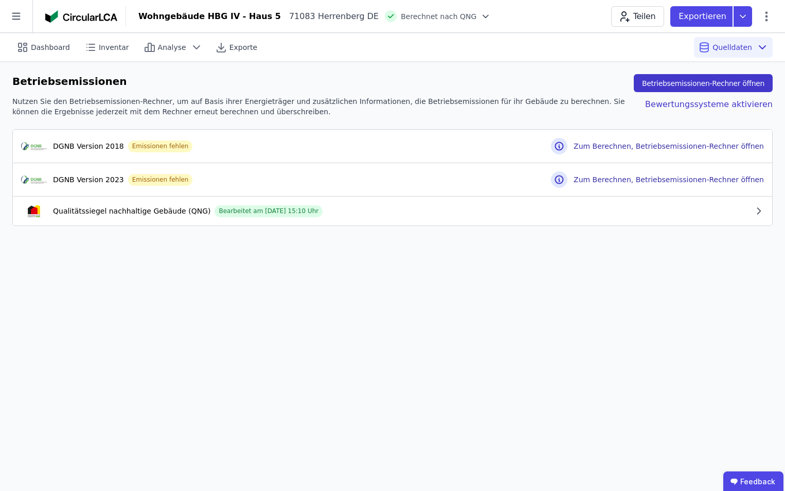
click at [654, 80] on button "Betriebsemissionen-Rechner öffnen" at bounding box center [703, 83] width 139 height 18
click at [654, 209] on icon "button" at bounding box center [759, 211] width 10 height 10
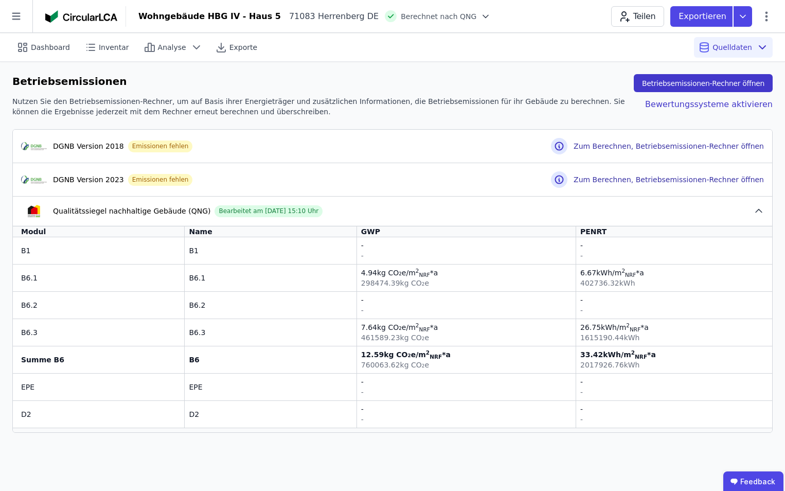
click at [654, 78] on button "Betriebsemissionen-Rechner öffnen" at bounding box center [703, 83] width 139 height 18
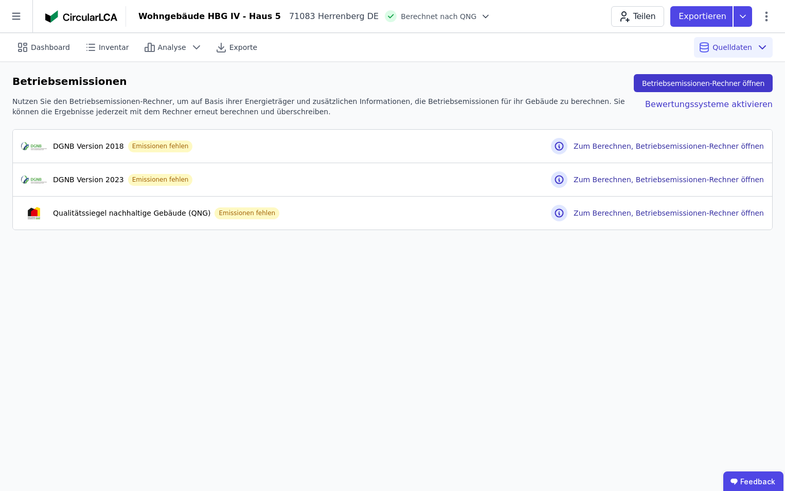
click at [654, 82] on button "Betriebsemissionen-Rechner öffnen" at bounding box center [703, 83] width 139 height 18
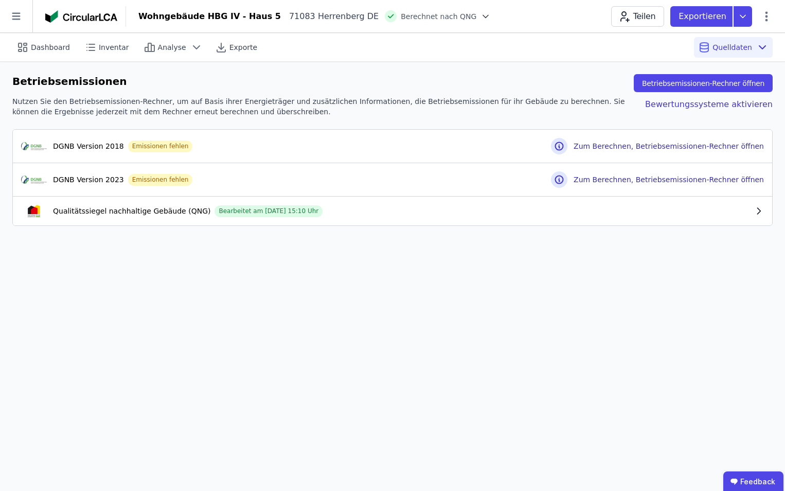
click at [654, 210] on icon "button" at bounding box center [759, 211] width 10 height 10
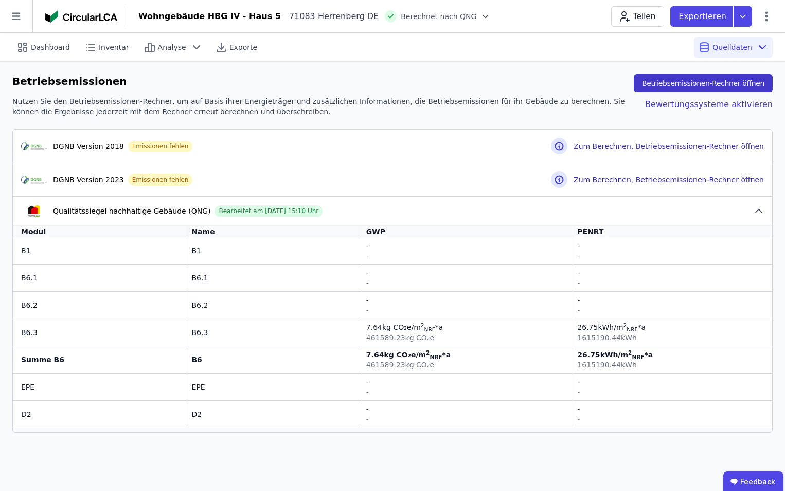
click at [654, 85] on button "Betriebsemissionen-Rechner öffnen" at bounding box center [703, 83] width 139 height 18
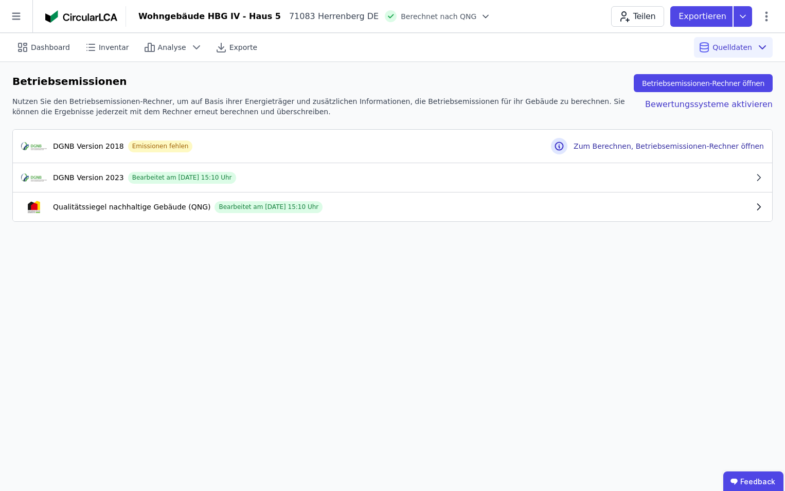
click at [654, 205] on icon "button" at bounding box center [759, 207] width 10 height 10
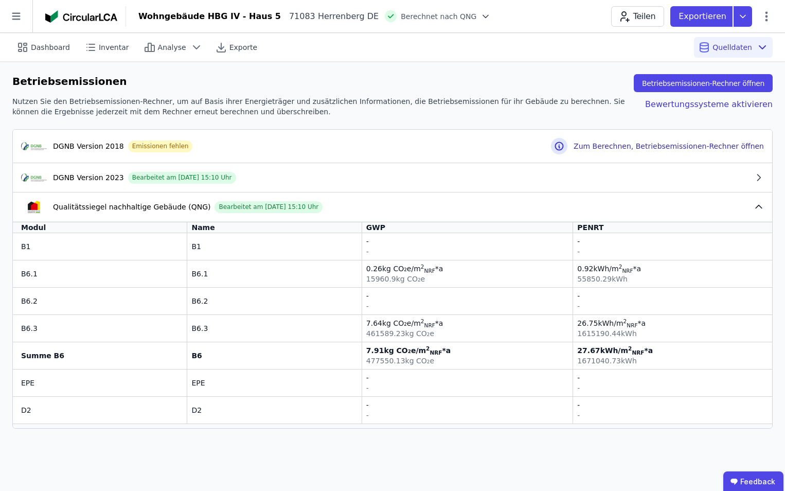
click at [654, 205] on icon "button" at bounding box center [759, 207] width 10 height 10
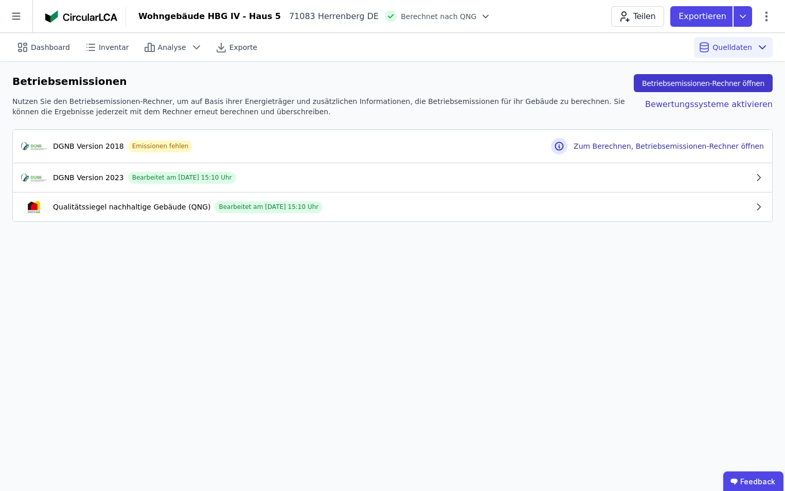
click at [654, 86] on button "Betriebsemissionen-Rechner öffnen" at bounding box center [703, 83] width 139 height 18
click at [654, 205] on div "Qualitätssiegel nachhaltige Gebäude (QNG) Bearbeitet am 13.10.2025 15:10 Uhr" at bounding box center [387, 207] width 733 height 12
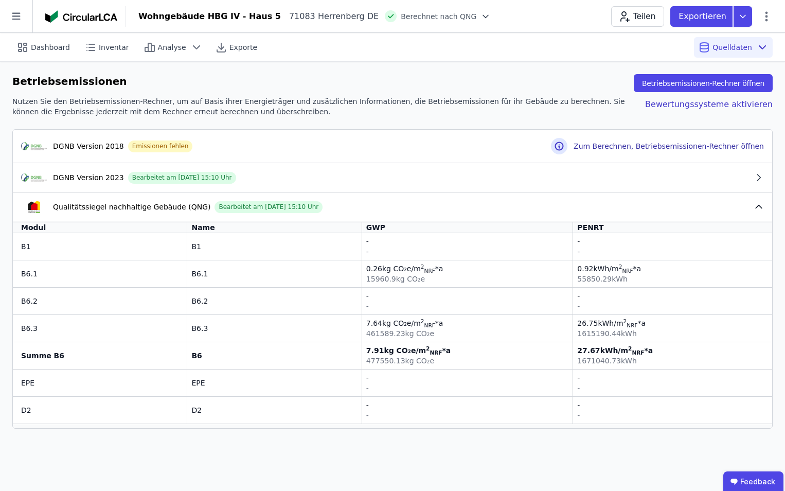
click at [654, 205] on div "Qualitätssiegel nachhaltige Gebäude (QNG) Bearbeitet am 13.10.2025 15:10 Uhr" at bounding box center [387, 207] width 733 height 12
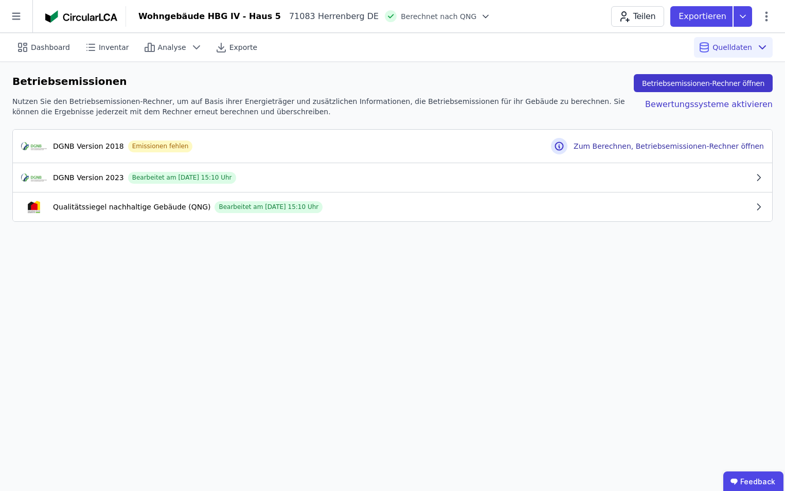
click at [654, 84] on button "Betriebsemissionen-Rechner öffnen" at bounding box center [703, 83] width 139 height 18
click at [654, 205] on icon "button" at bounding box center [759, 207] width 10 height 10
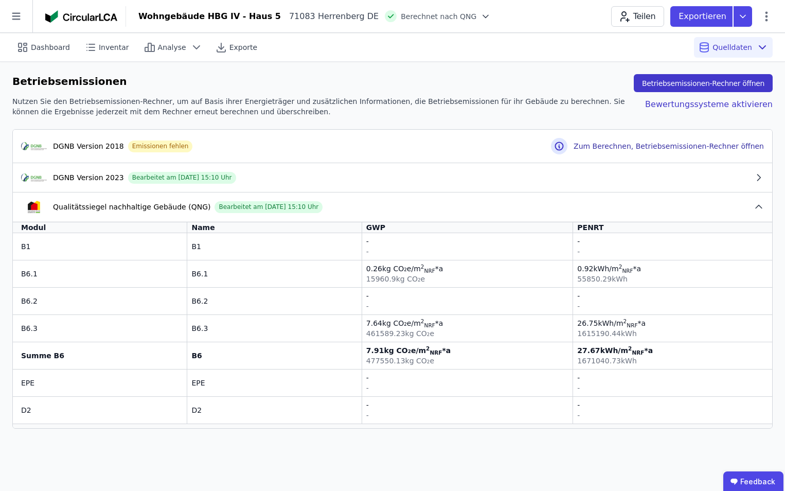
click at [654, 80] on button "Betriebsemissionen-Rechner öffnen" at bounding box center [703, 83] width 139 height 18
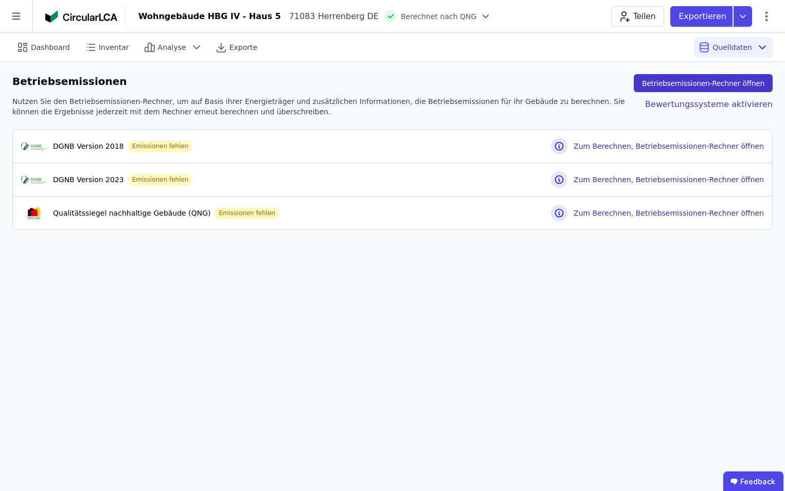
click at [654, 79] on button "Betriebsemissionen-Rechner öffnen" at bounding box center [703, 83] width 139 height 18
click at [14, 14] on icon at bounding box center [16, 16] width 32 height 32
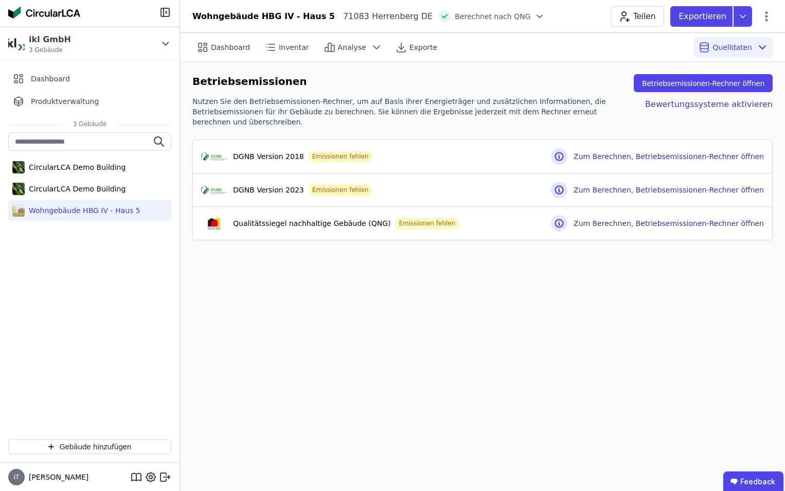
click at [74, 211] on div "Wohngebäude HBG IV - Haus 5" at bounding box center [83, 210] width 116 height 10
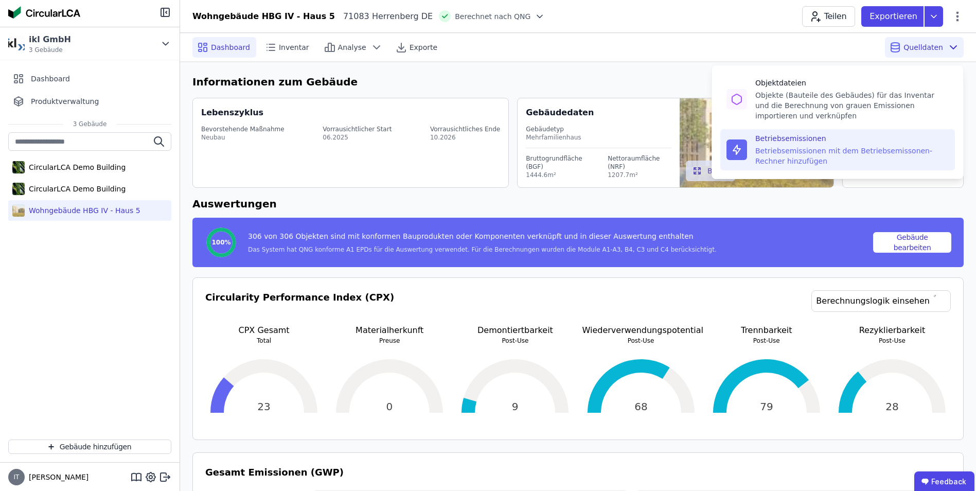
click at [654, 165] on div "Betriebsemissionen mit dem Betriebsemissonen-Rechner hinzufügen" at bounding box center [851, 156] width 193 height 21
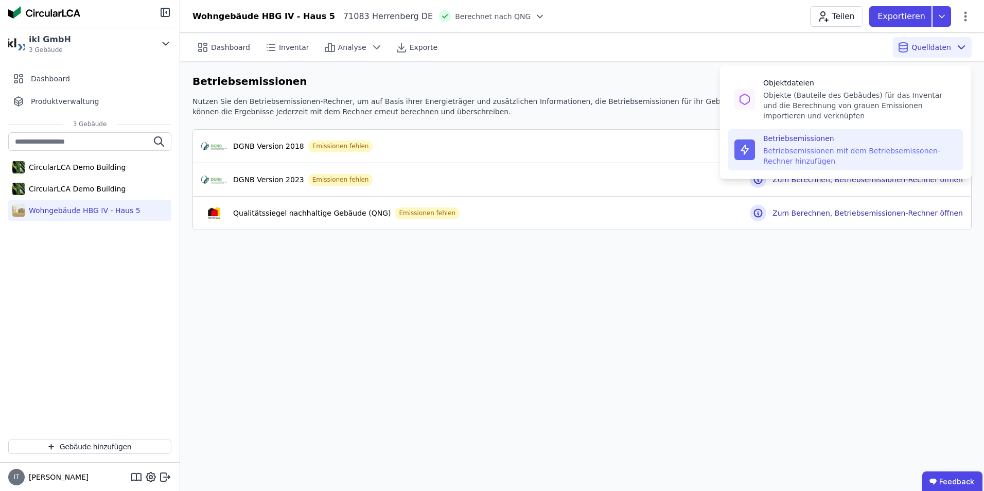
click at [654, 165] on div "Betriebsemissionen mit dem Betriebsemissonen-Rechner hinzufügen" at bounding box center [859, 156] width 193 height 21
click at [654, 147] on div "Betriebsemissionen mit dem Betriebsemissonen-Rechner hinzufügen" at bounding box center [859, 156] width 193 height 21
click at [654, 142] on div "Betriebsemissionen" at bounding box center [859, 138] width 193 height 10
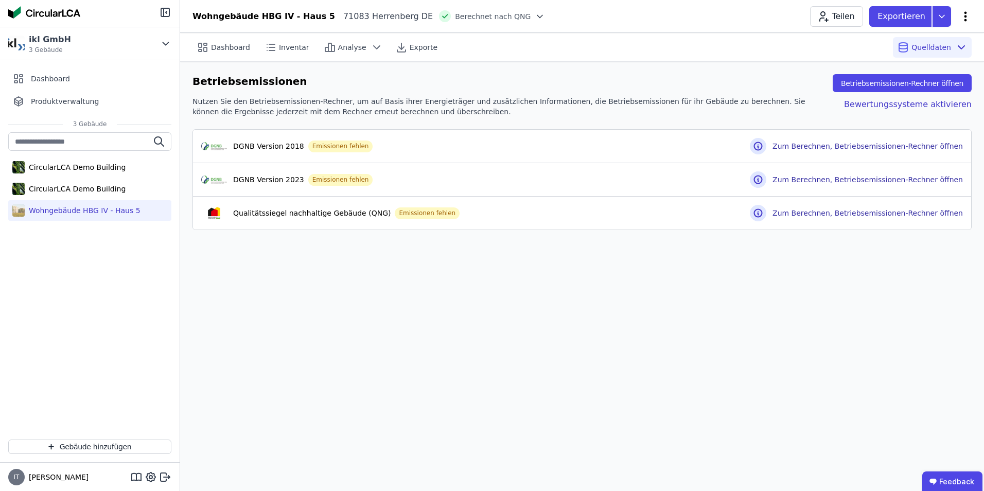
click at [654, 16] on icon at bounding box center [965, 16] width 12 height 12
click at [654, 80] on span "Energie im Betrieb (B6)" at bounding box center [921, 83] width 83 height 21
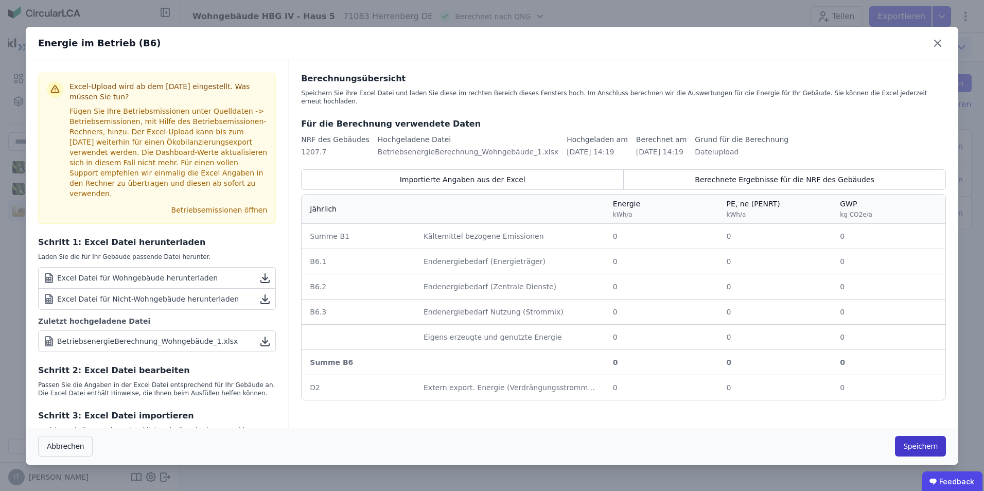
click at [654, 305] on button "Speichern" at bounding box center [920, 446] width 51 height 21
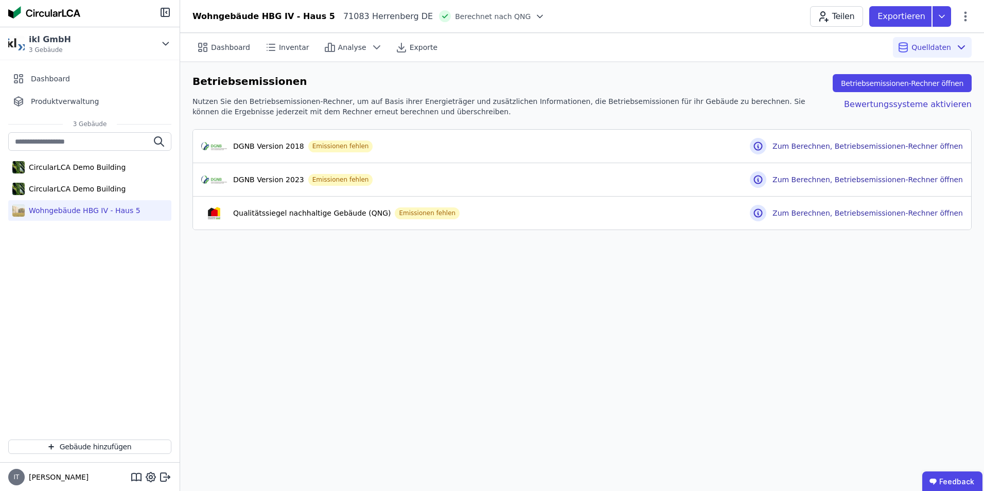
click at [580, 286] on div "Dashboard Inventar Analyse Exporte Quelldaten Betriebsemissionen Betriebsemissi…" at bounding box center [582, 262] width 804 height 458
click at [540, 305] on div "Dashboard Inventar Analyse Exporte Quelldaten Betriebsemissionen Betriebsemissi…" at bounding box center [582, 262] width 804 height 458
click at [654, 305] on div "Dashboard Inventar Analyse Exporte Quelldaten Betriebsemissionen Betriebsemissi…" at bounding box center [582, 262] width 804 height 458
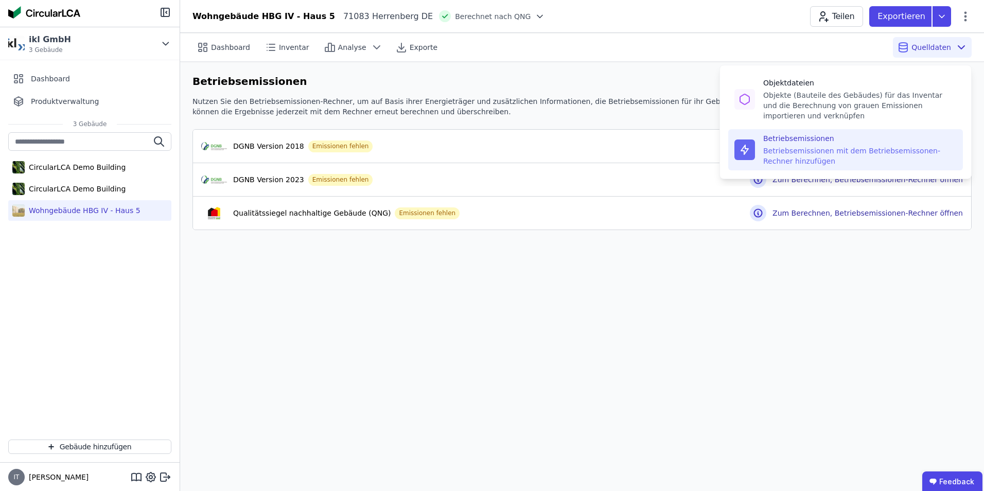
click at [654, 45] on icon at bounding box center [961, 47] width 12 height 12
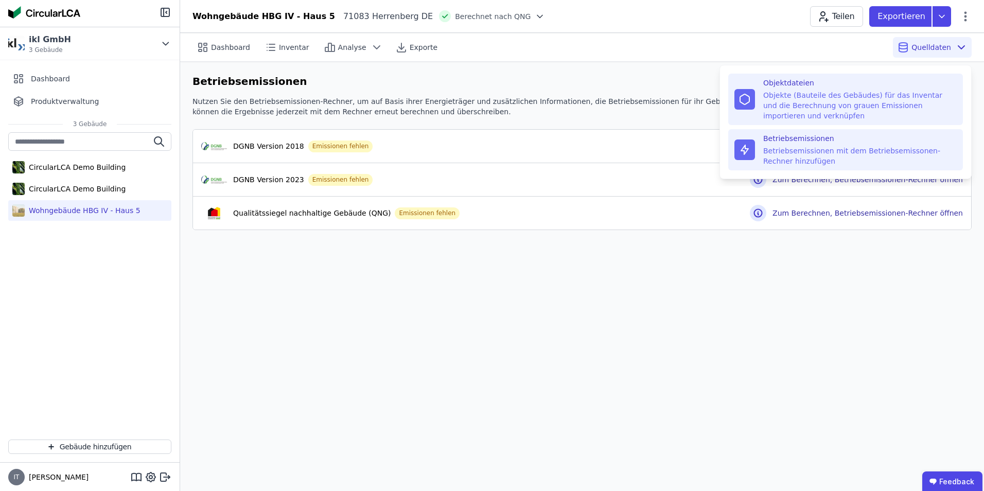
click at [654, 102] on div "Objekte (Bauteile des Gebäudes) für das Inventar und die Berechnung von grauen …" at bounding box center [859, 105] width 193 height 31
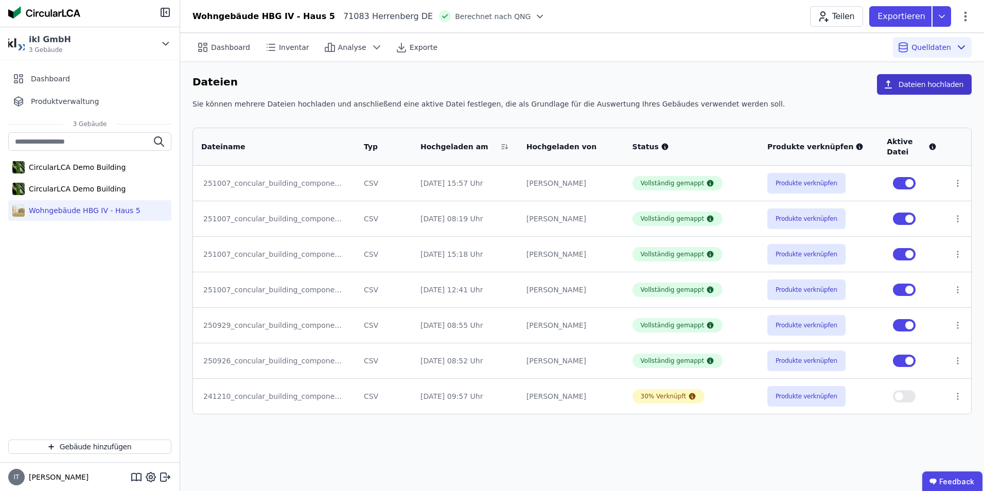
click at [654, 89] on button "Dateien hochladen" at bounding box center [924, 84] width 95 height 21
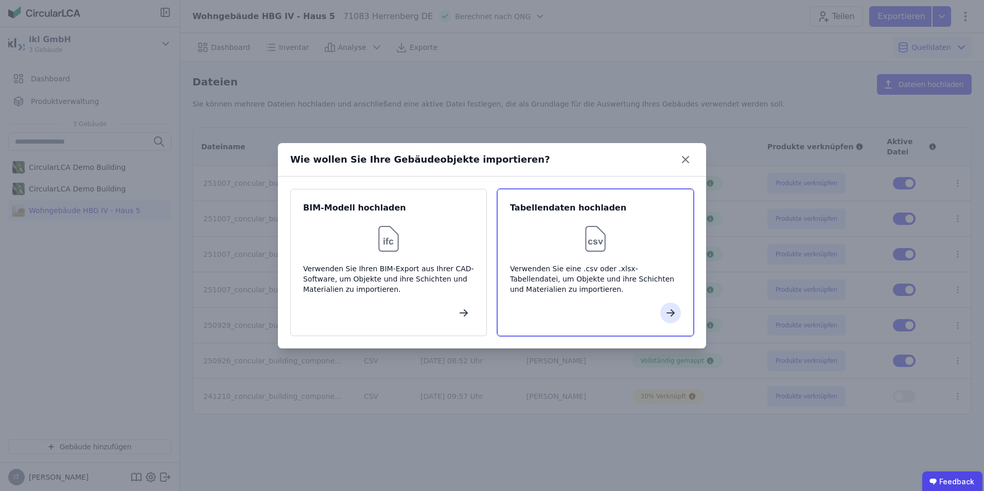
click at [565, 263] on div "Verwenden Sie eine .csv oder .xlsx-Tabellendatei, um Objekte und ihre Schichten…" at bounding box center [595, 278] width 171 height 31
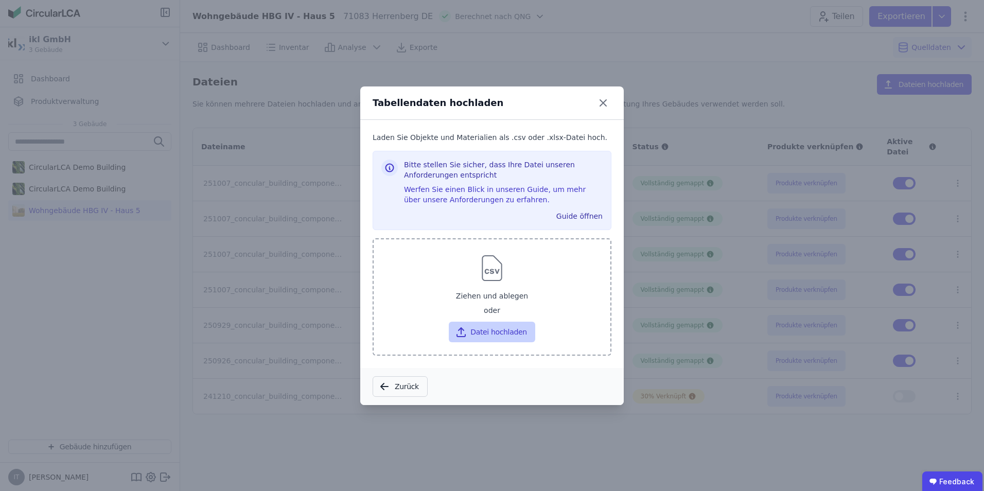
click at [506, 305] on button "Datei hochladen" at bounding box center [492, 332] width 86 height 21
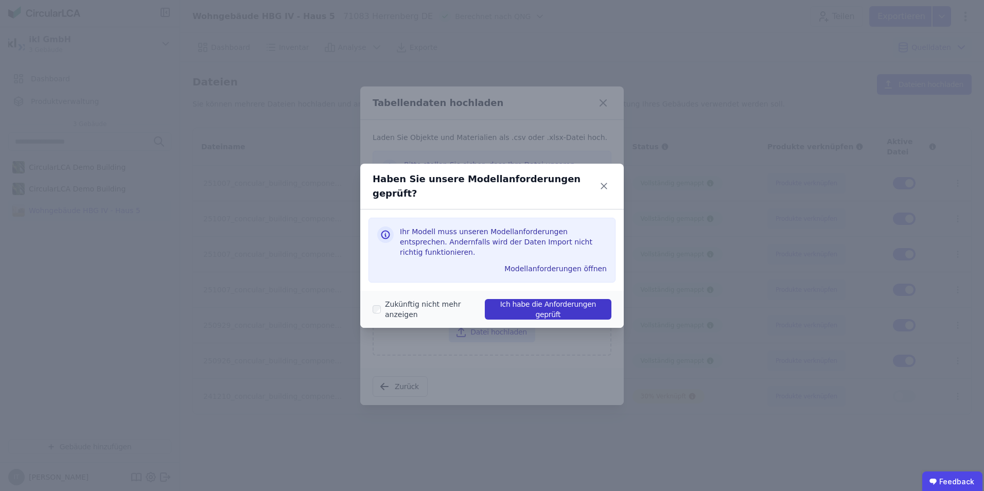
click at [520, 302] on button "Ich habe die Anforderungen geprüft" at bounding box center [548, 309] width 127 height 21
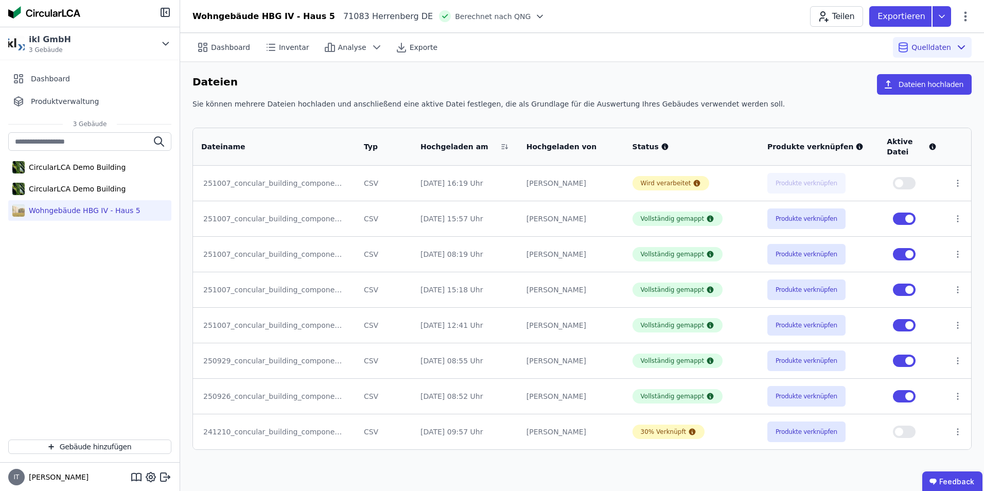
click at [654, 117] on div "Sie können mehrere Dateien hochladen und anschließend eine aktive Datei festleg…" at bounding box center [581, 108] width 779 height 19
click at [654, 129] on th "Status" at bounding box center [691, 147] width 135 height 38
click at [957, 218] on icon at bounding box center [957, 219] width 1 height 6
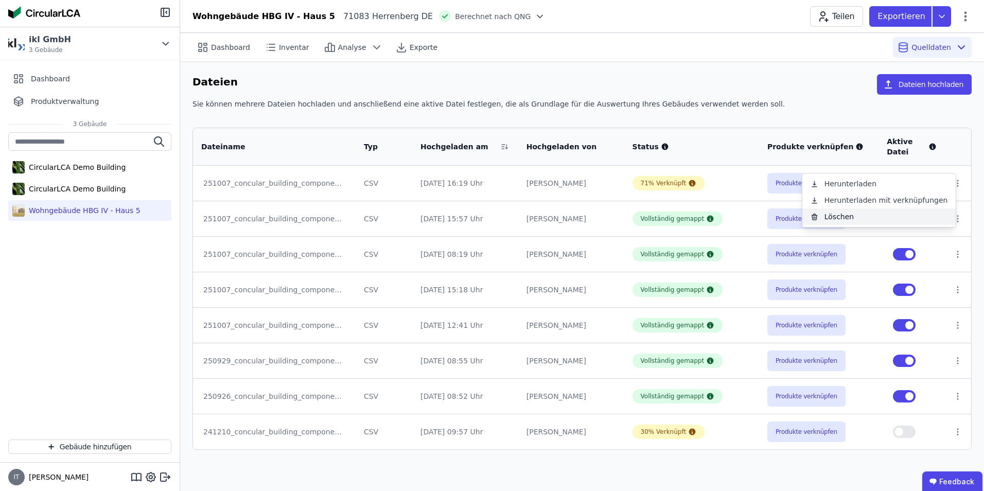
click at [848, 214] on div "Löschen" at bounding box center [879, 216] width 154 height 16
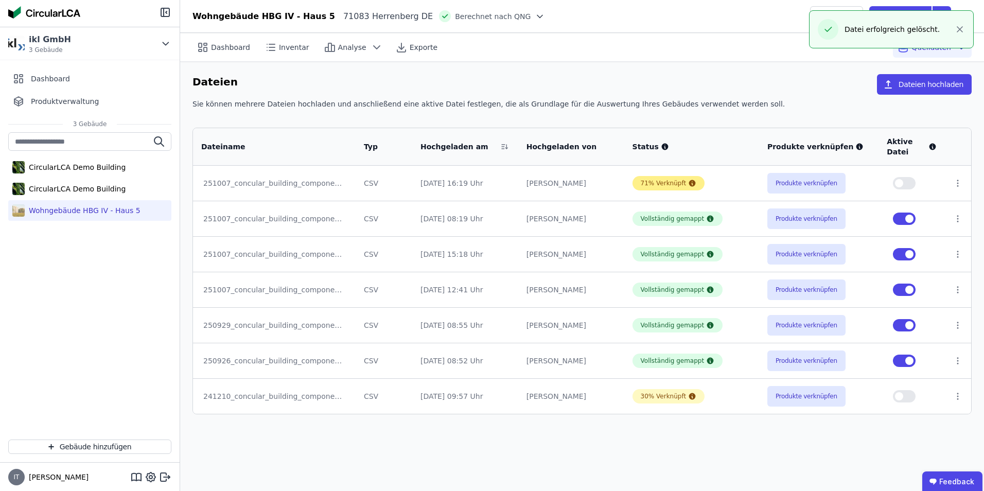
click at [661, 184] on div "71% Verknüpft" at bounding box center [664, 183] width 46 height 8
click at [788, 184] on button "Produkte verknüpfen" at bounding box center [806, 183] width 78 height 21
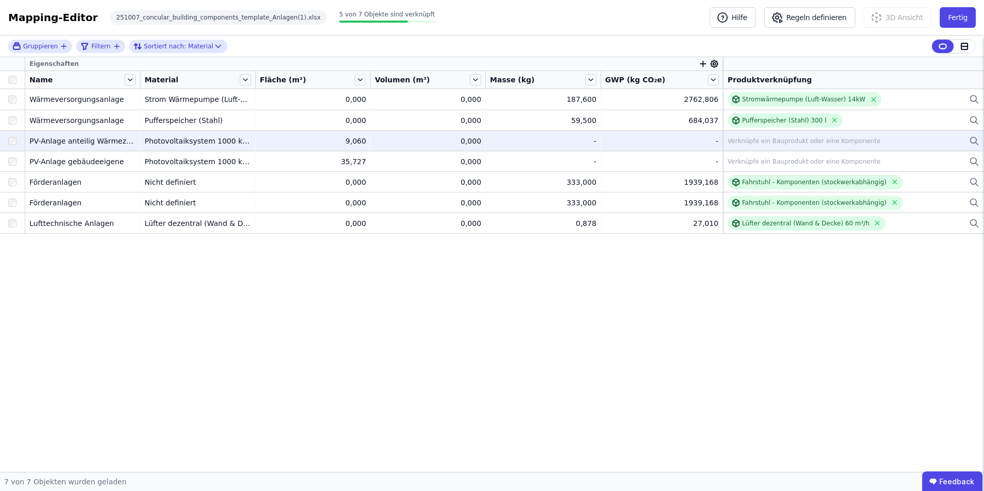
click at [795, 138] on div "Verknüpfe ein Bauprodukt oder eine Komponente" at bounding box center [803, 141] width 153 height 8
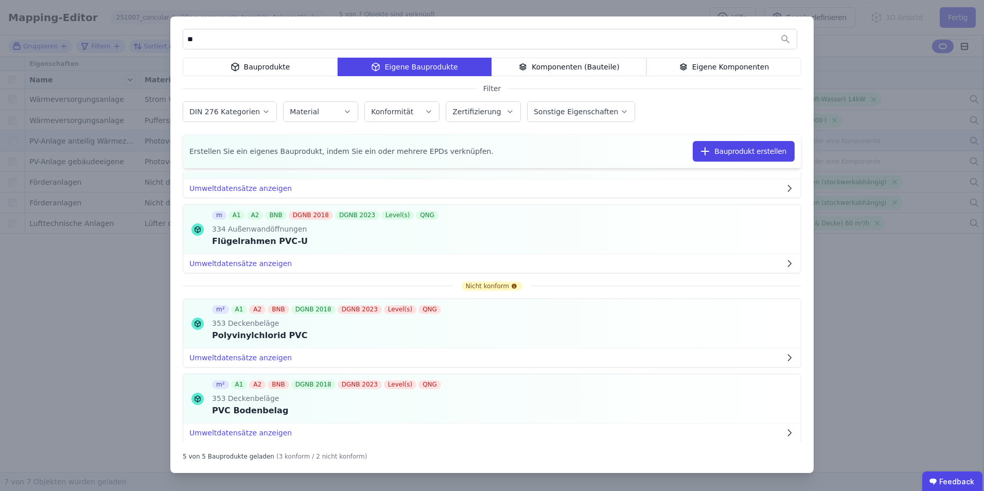
scroll to position [163, 0]
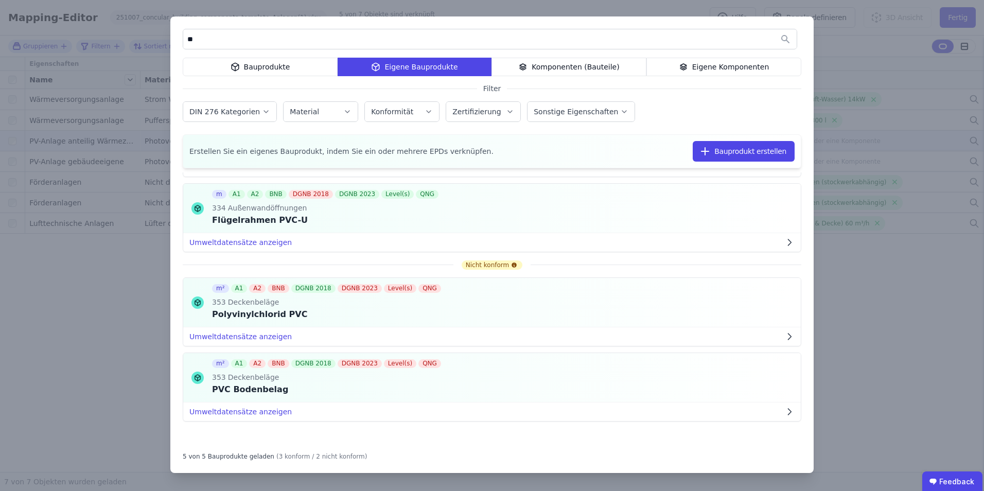
type input "*"
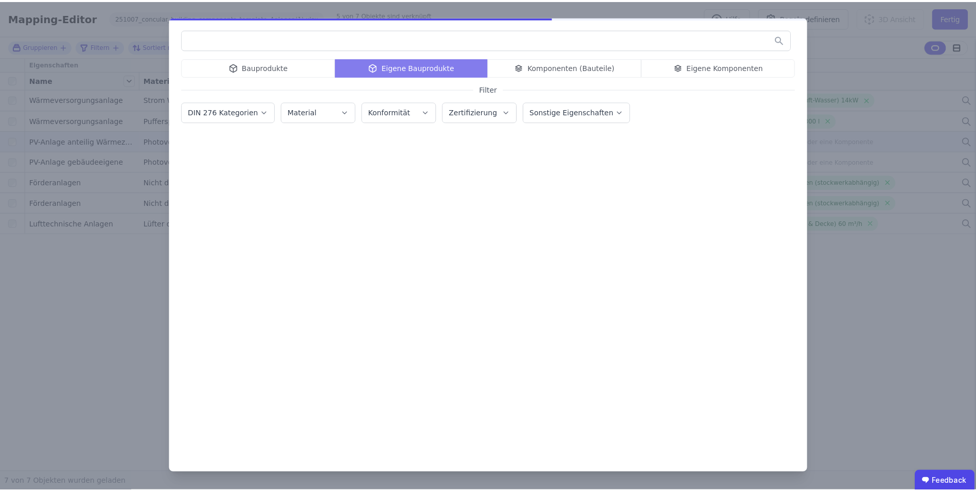
scroll to position [0, 0]
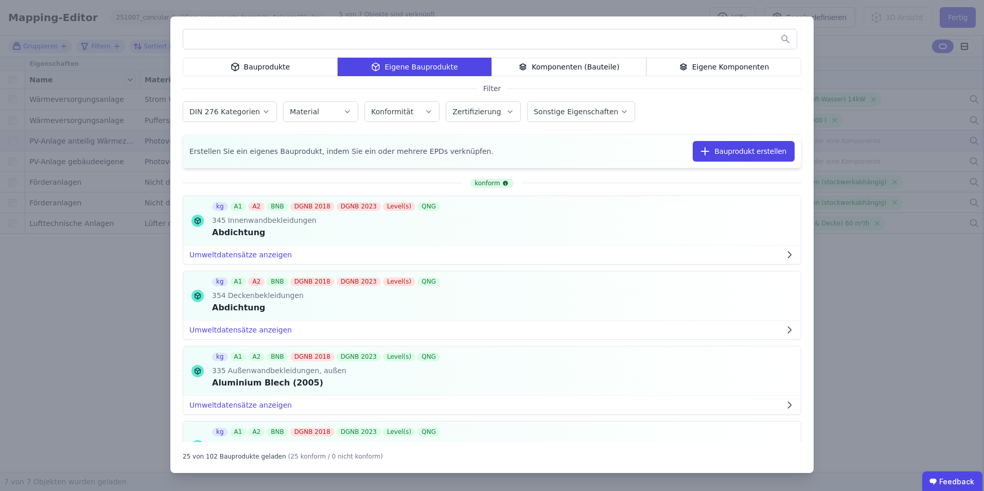
click at [270, 69] on div "Bauprodukte" at bounding box center [260, 67] width 155 height 19
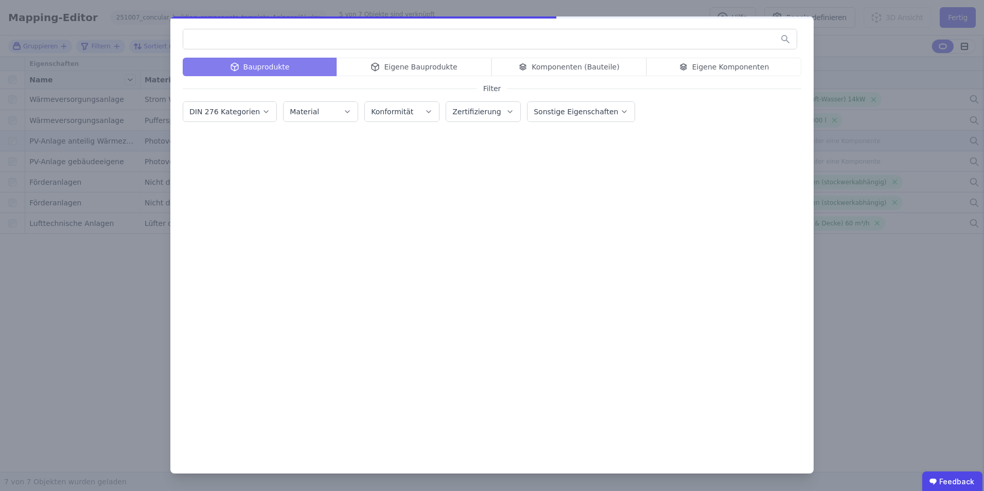
click at [247, 40] on input "text" at bounding box center [489, 39] width 613 height 19
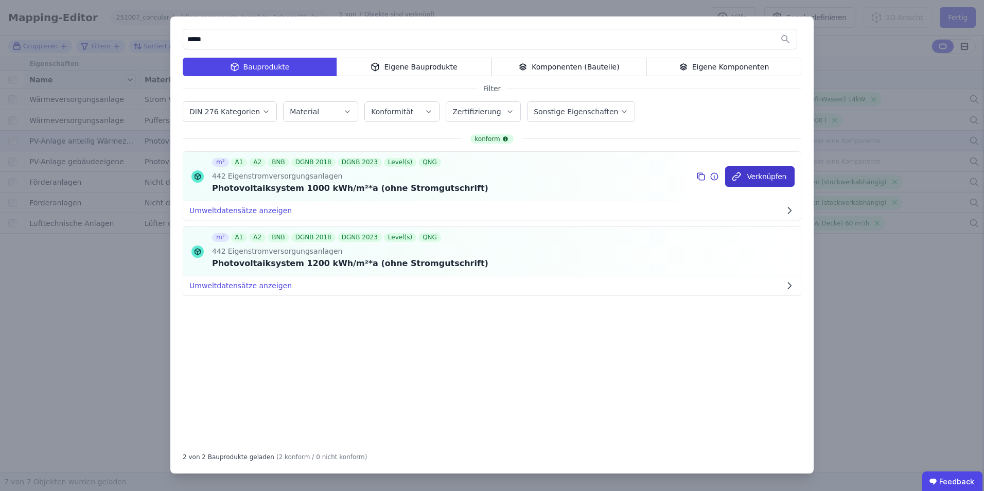
type input "*****"
click at [756, 179] on button "Verknüpfen" at bounding box center [759, 176] width 69 height 21
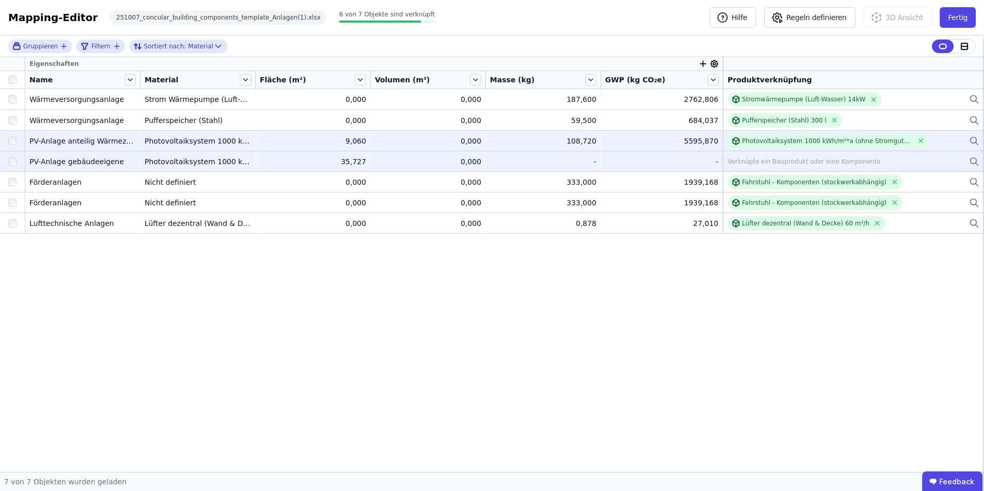
click at [766, 160] on div "Verknüpfe ein Bauprodukt oder eine Komponente" at bounding box center [803, 161] width 153 height 8
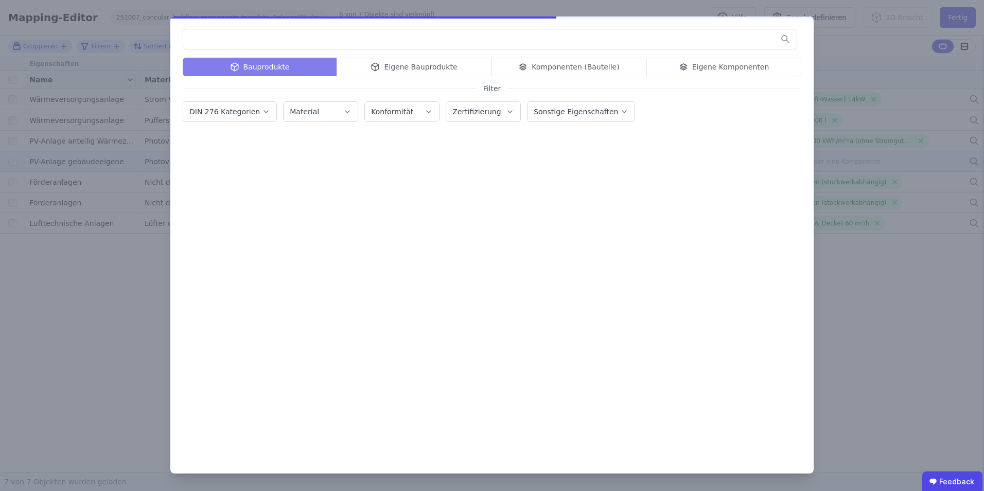
click at [214, 41] on input "text" at bounding box center [489, 39] width 613 height 19
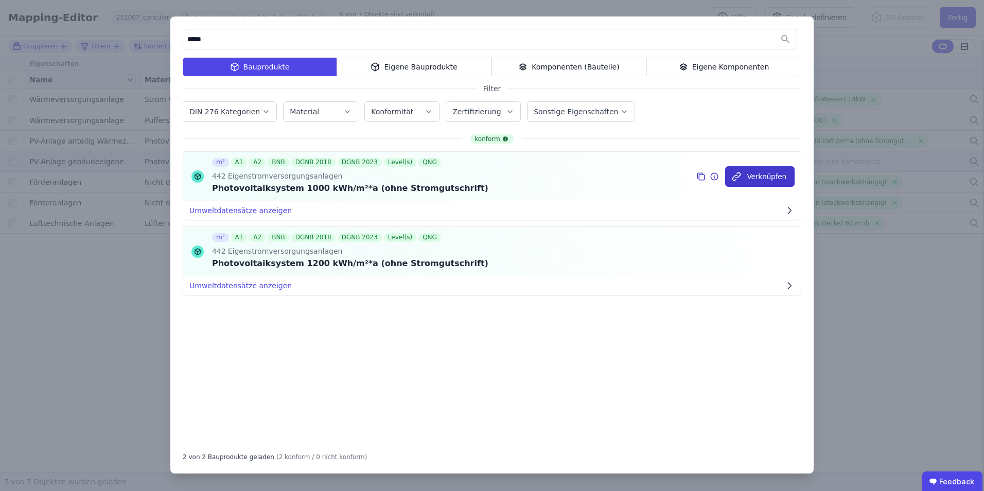
type input "*****"
click at [778, 174] on button "Verknüpfen" at bounding box center [759, 176] width 69 height 21
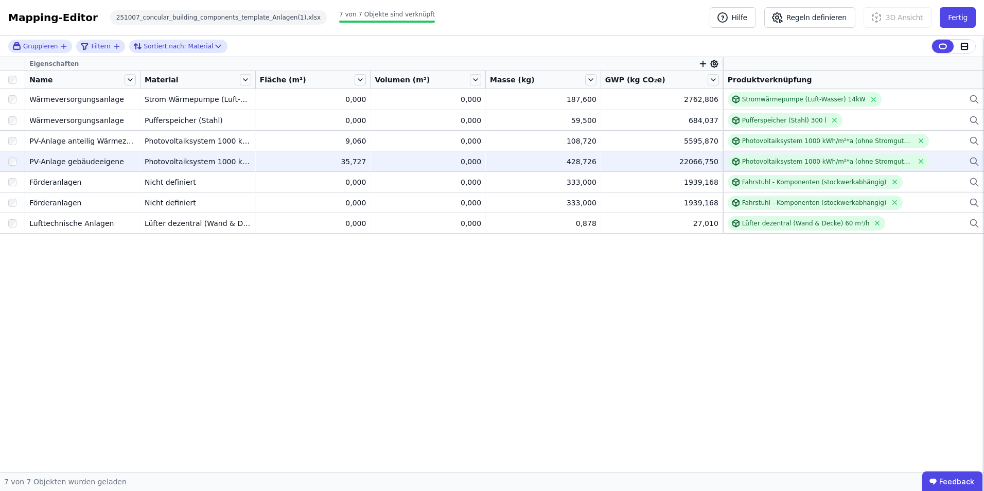
click at [909, 336] on div "Eigenschaften Name Material Fläche (m²) Volumen (m³) Masse (kg) GWP (kg CO₂e) P…" at bounding box center [492, 264] width 984 height 415
click at [964, 15] on button "Fertig" at bounding box center [957, 17] width 36 height 21
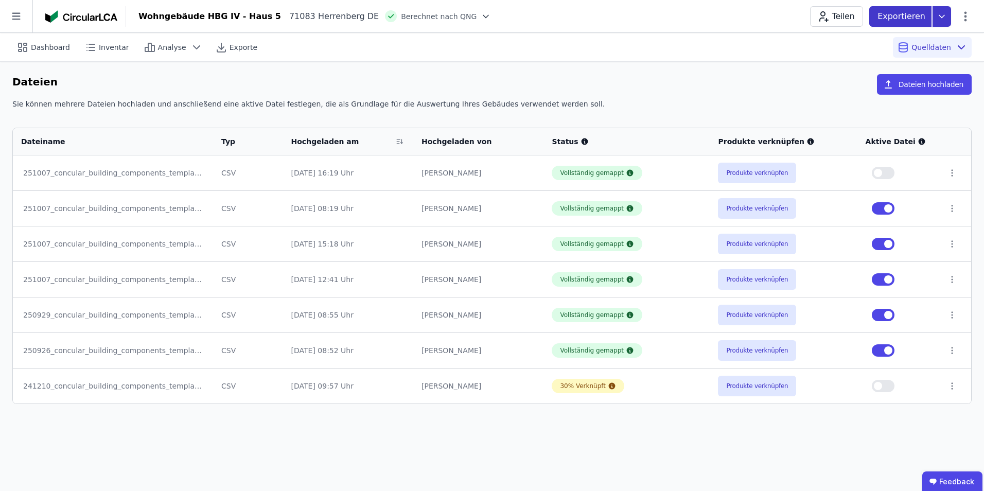
click at [946, 19] on icon at bounding box center [941, 16] width 19 height 21
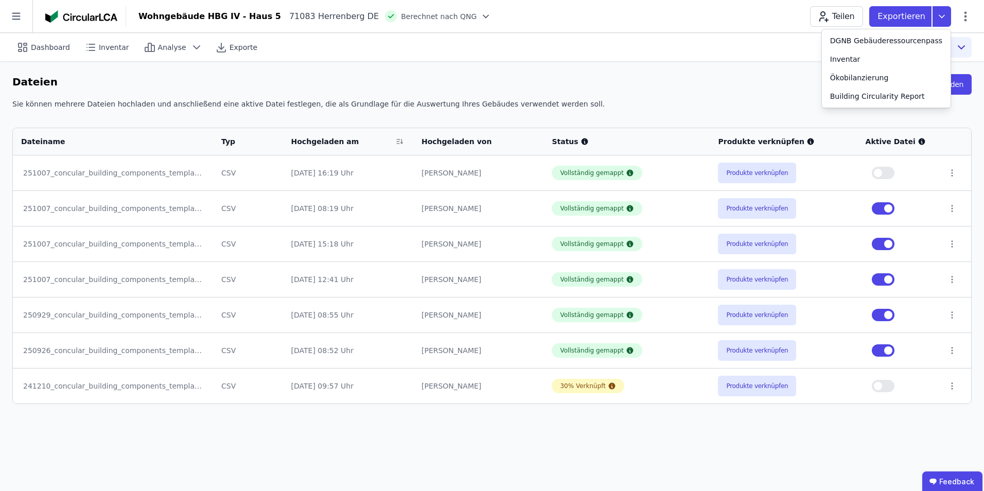
click at [890, 171] on button "button" at bounding box center [882, 173] width 23 height 12
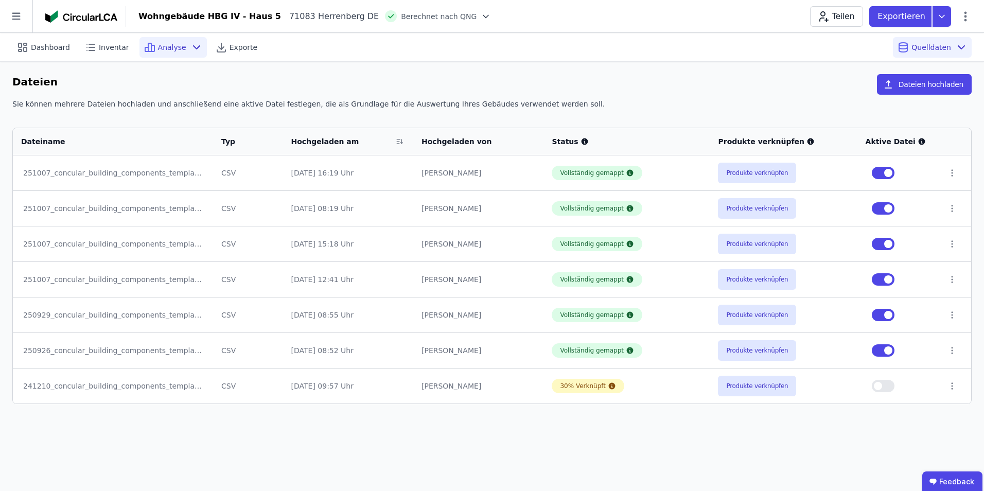
click at [158, 51] on span "Analyse" at bounding box center [172, 47] width 28 height 10
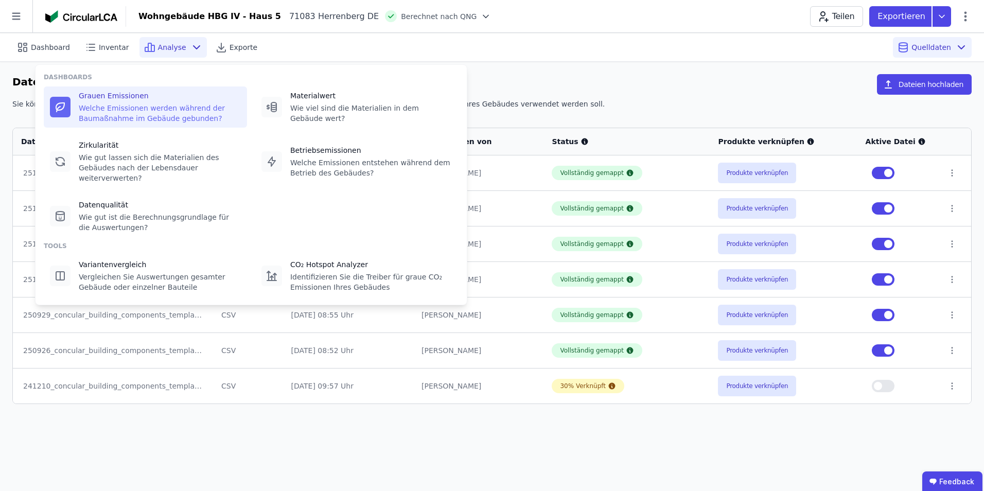
click at [135, 97] on div "Grauen Emissionen" at bounding box center [160, 96] width 162 height 10
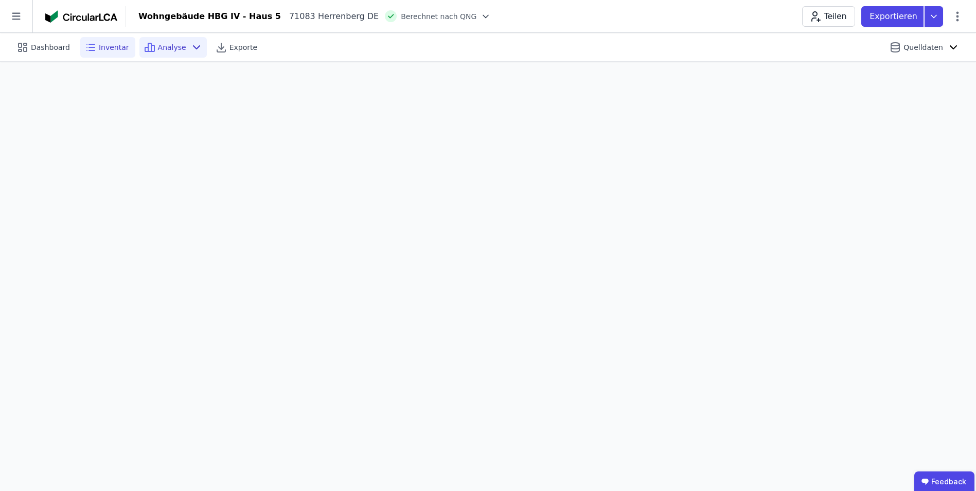
click at [109, 50] on span "Inventar" at bounding box center [114, 47] width 30 height 10
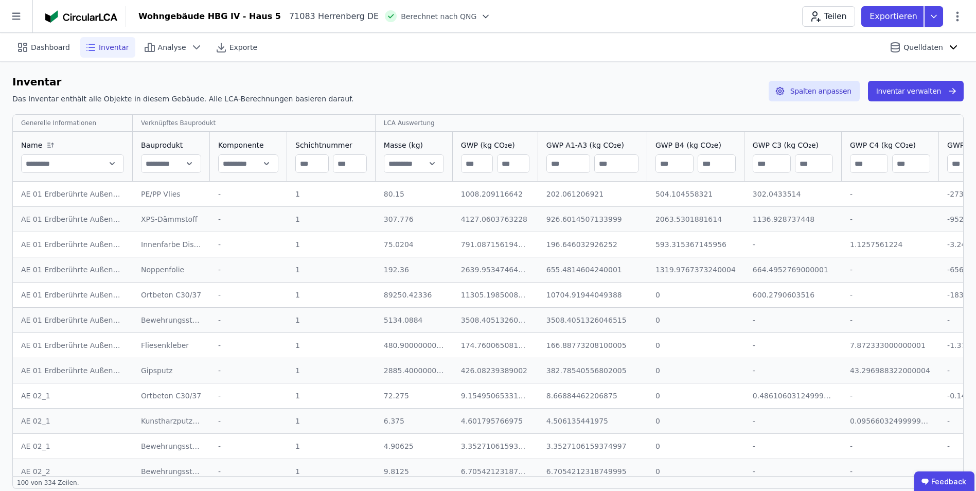
click at [111, 162] on input "text" at bounding box center [73, 163] width 102 height 19
type input "**********"
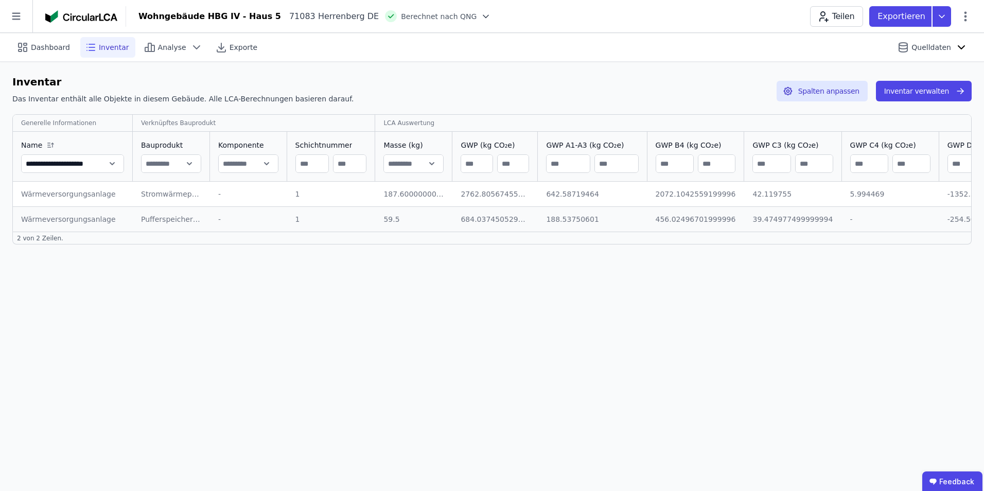
click at [194, 166] on input "text" at bounding box center [170, 163] width 59 height 19
click at [75, 323] on div "**********" at bounding box center [492, 262] width 984 height 458
click at [113, 163] on input "**********" at bounding box center [73, 163] width 102 height 19
click at [109, 162] on input "**********" at bounding box center [73, 163] width 102 height 19
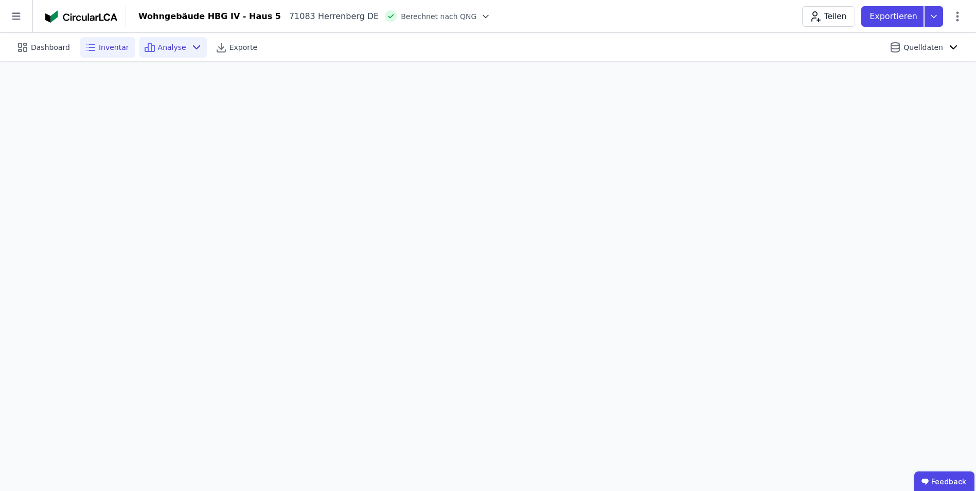
click at [103, 51] on span "Inventar" at bounding box center [114, 47] width 30 height 10
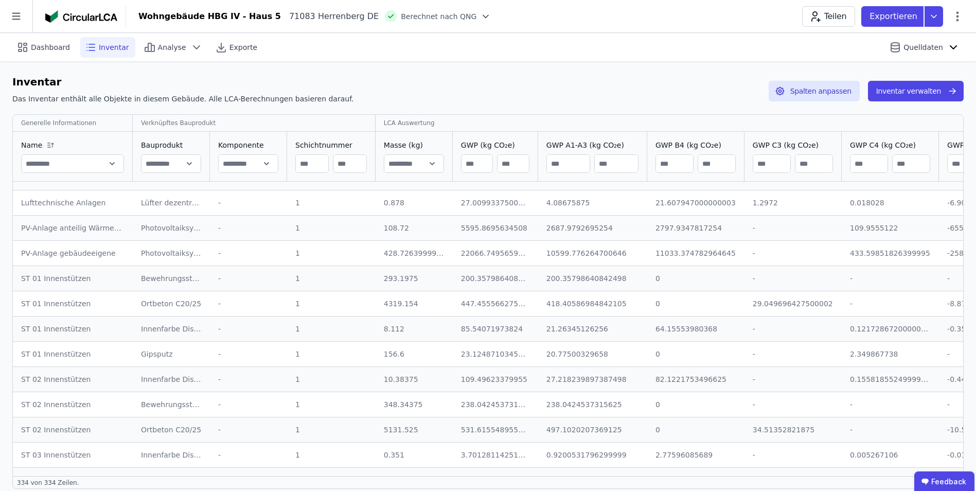
scroll to position [7357, 0]
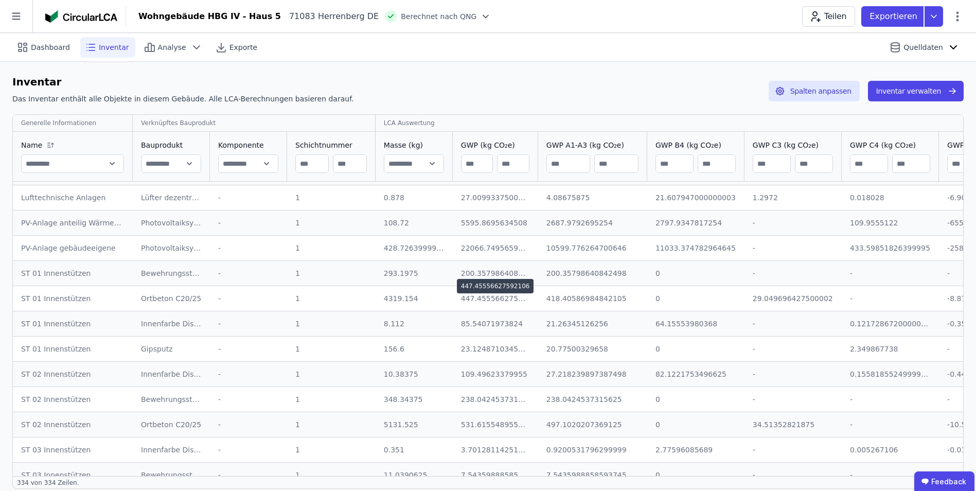
click at [461, 270] on div "200.35798640842498" at bounding box center [495, 273] width 69 height 10
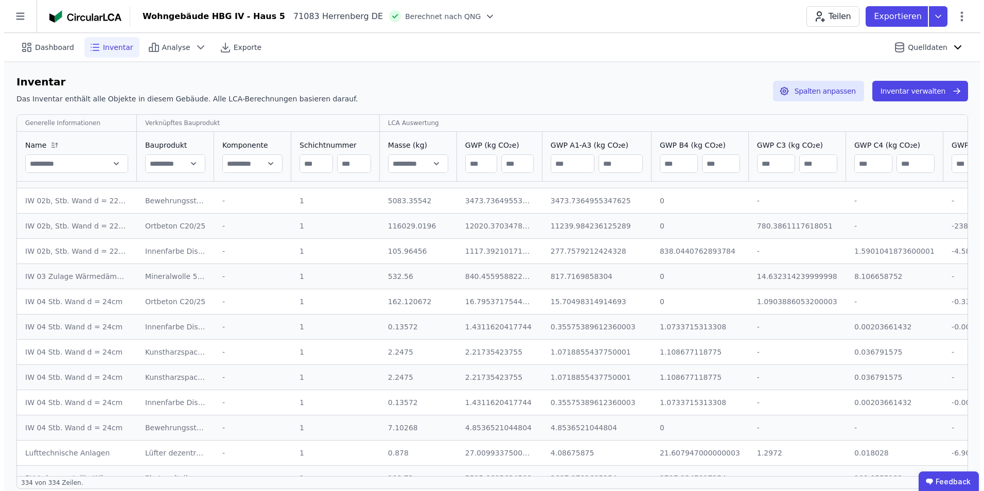
scroll to position [7100, 0]
click at [956, 18] on icon at bounding box center [957, 16] width 12 height 12
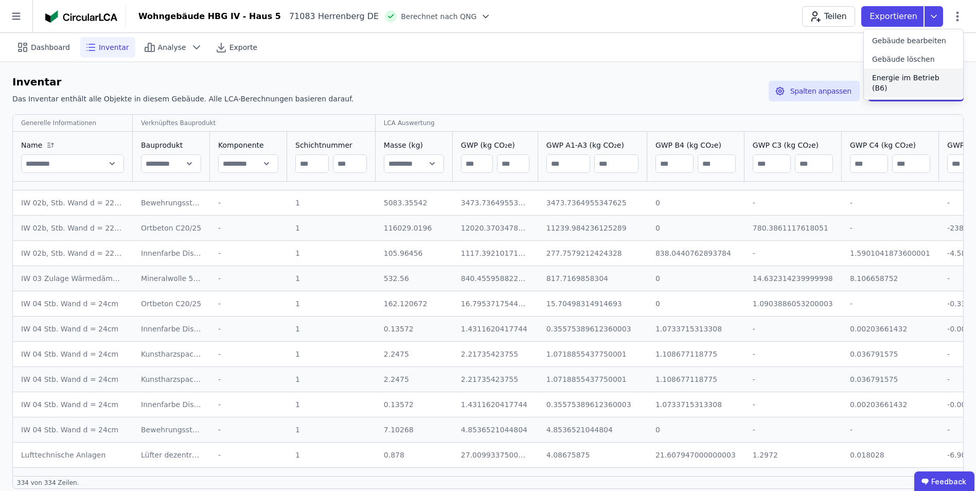
click at [909, 79] on span "Energie im Betrieb (B6)" at bounding box center [913, 83] width 83 height 21
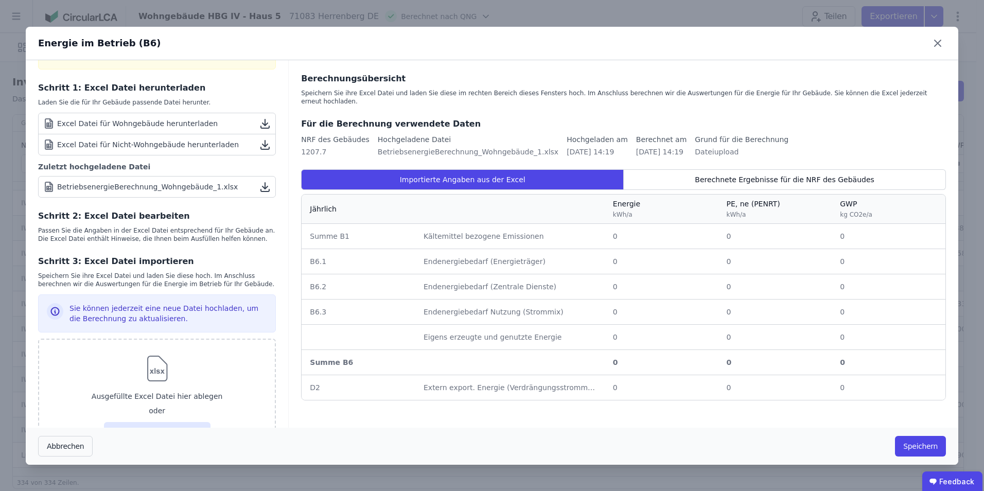
scroll to position [0, 0]
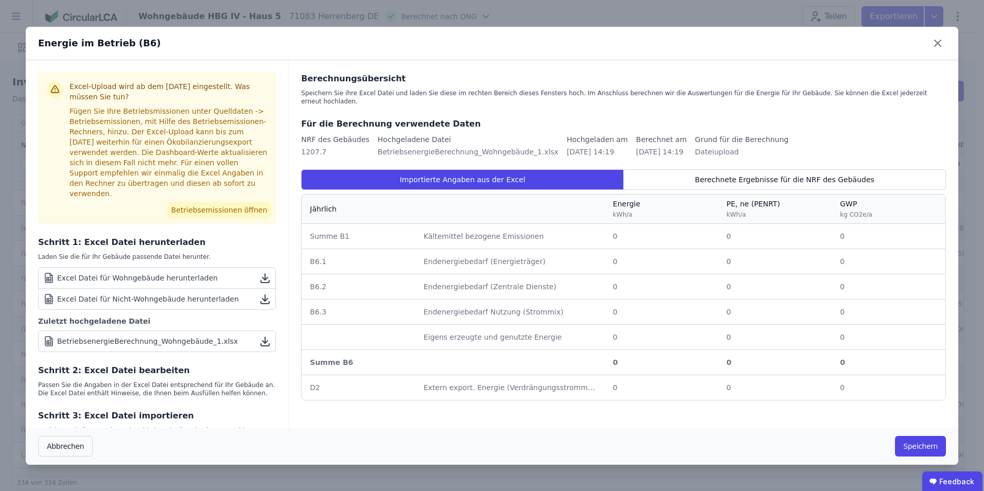
click at [208, 202] on button "Betriebsemissionen öffnen" at bounding box center [219, 210] width 104 height 16
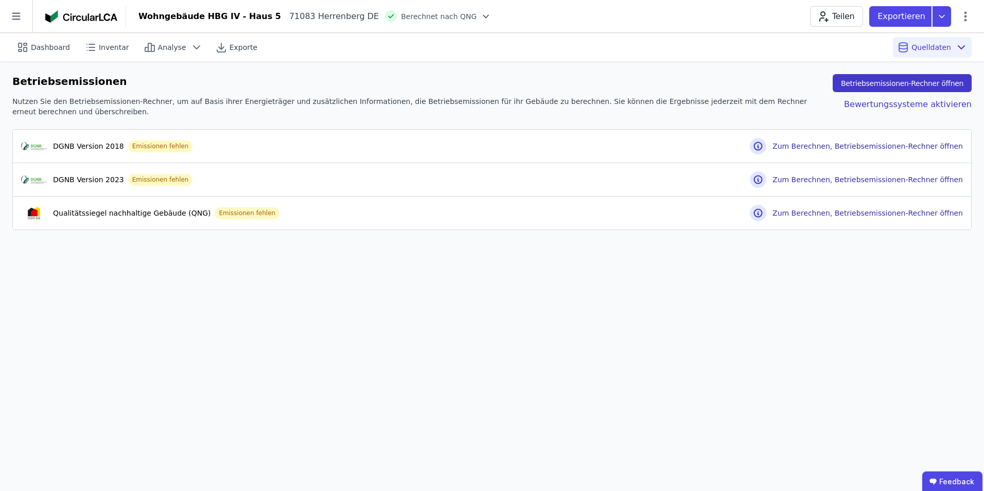
click at [924, 85] on button "Betriebsemissionen-Rechner öffnen" at bounding box center [901, 83] width 139 height 18
click at [885, 81] on button "Betriebsemissionen-Rechner öffnen" at bounding box center [901, 83] width 139 height 18
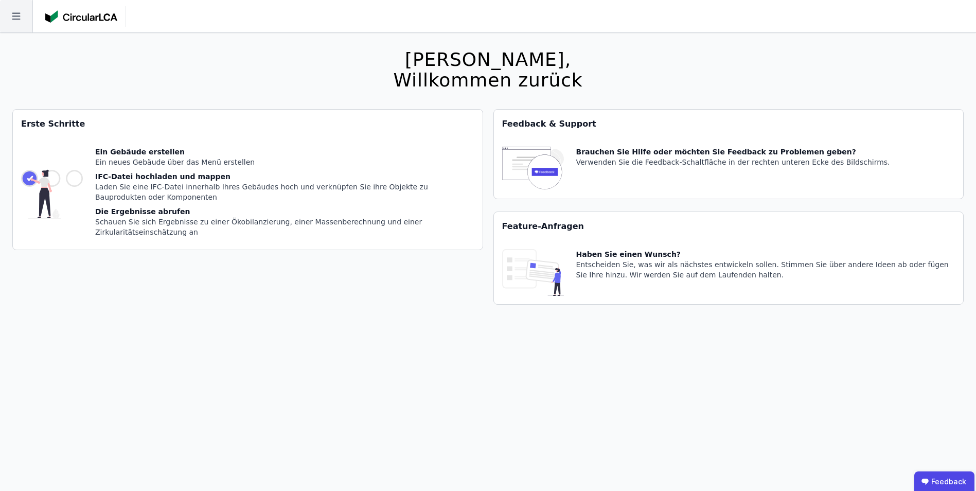
click at [11, 10] on icon at bounding box center [16, 16] width 32 height 32
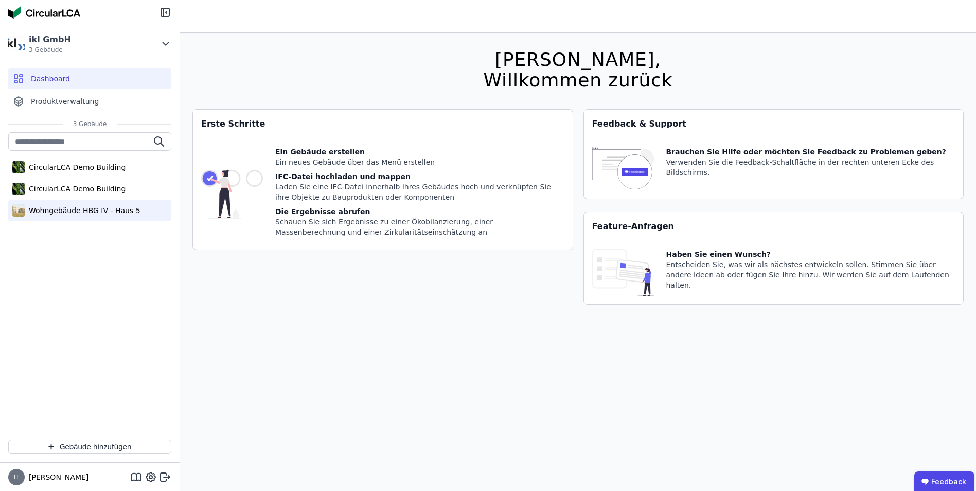
click at [68, 208] on div "Wohngebäude HBG IV - Haus 5" at bounding box center [83, 210] width 116 height 10
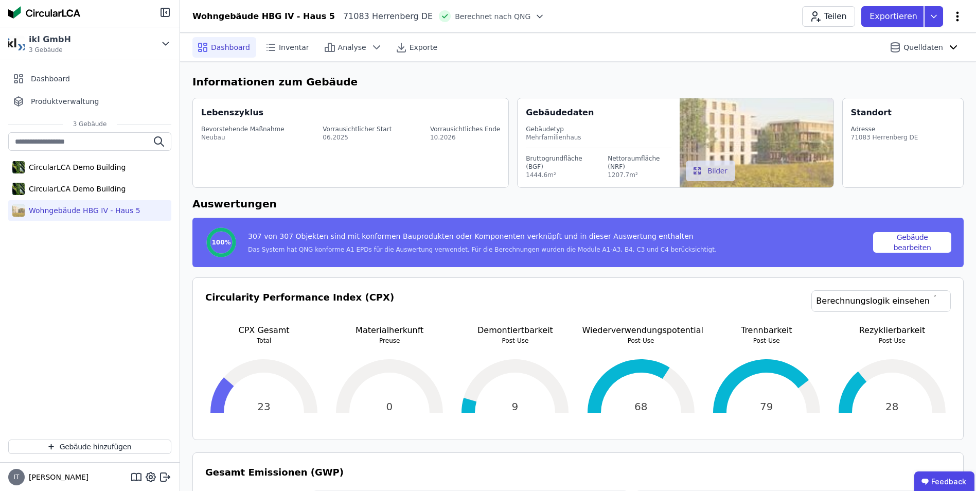
click at [957, 15] on icon at bounding box center [957, 16] width 12 height 12
click at [917, 80] on span "Energie im Betrieb (B6)" at bounding box center [913, 83] width 83 height 21
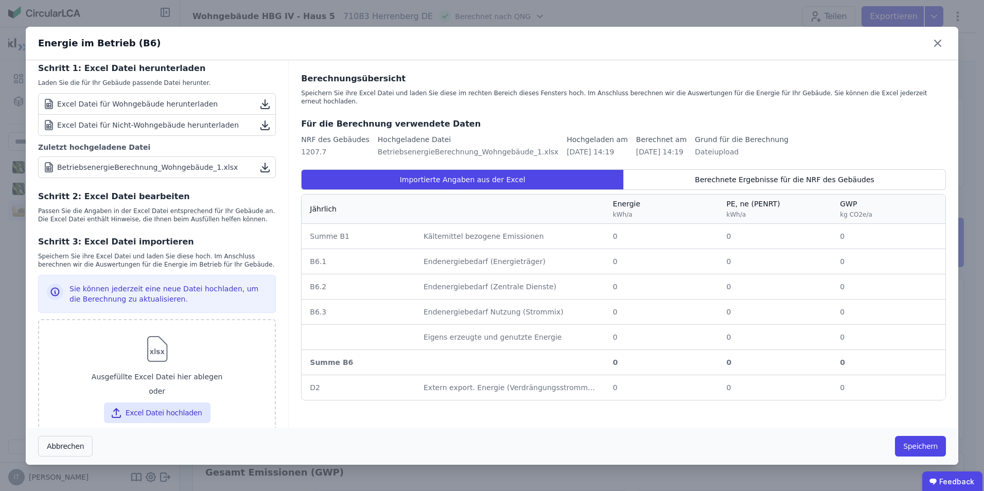
scroll to position [185, 0]
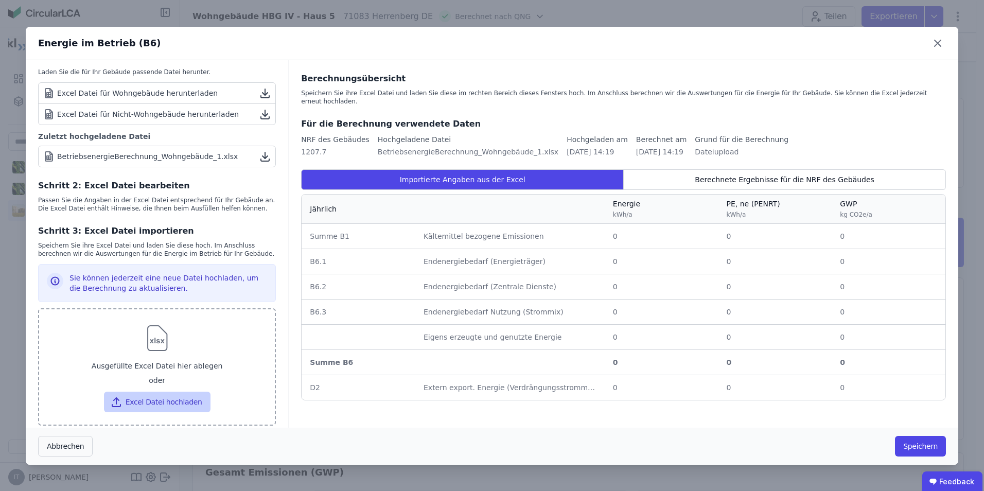
click at [148, 392] on button "Excel Datei hochladen" at bounding box center [157, 402] width 106 height 21
type input "**********"
click at [165, 392] on button "Excel Datei hochladen" at bounding box center [157, 402] width 106 height 21
type input "**********"
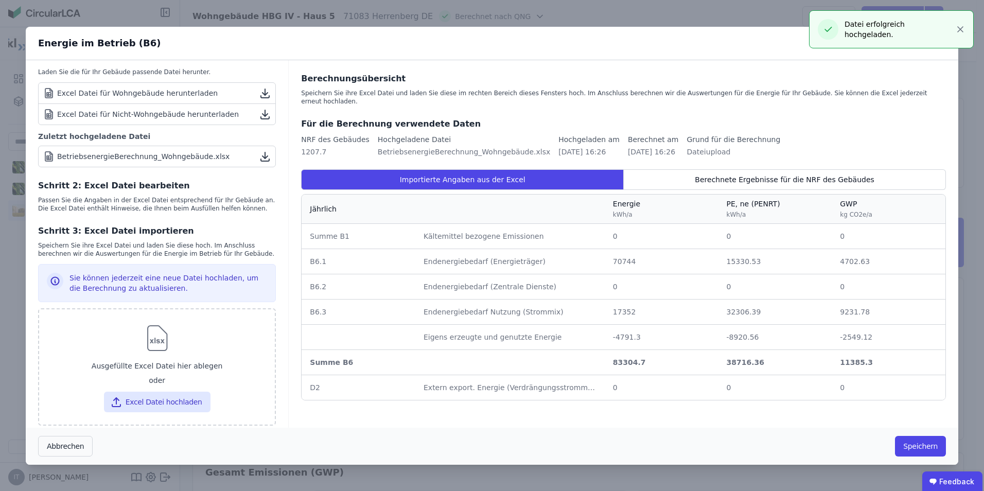
click at [958, 31] on div "Energie im Betrieb (B6) Excel-Upload wird ab dem 01.11.2025 eingestellt. Was mü…" at bounding box center [492, 245] width 984 height 491
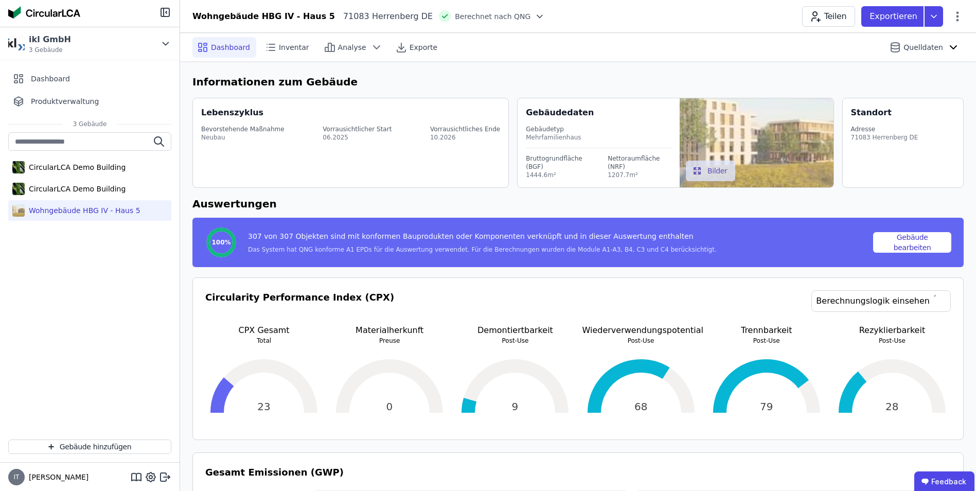
click at [964, 17] on div "Wohngebäude HBG IV - Haus 5 71083 Herrenberg DE Berechnet nach QNG Teilen Expor…" at bounding box center [578, 16] width 796 height 21
click at [957, 19] on icon at bounding box center [957, 16] width 12 height 12
click at [928, 75] on span "Energie im Betrieb (B6)" at bounding box center [913, 83] width 83 height 21
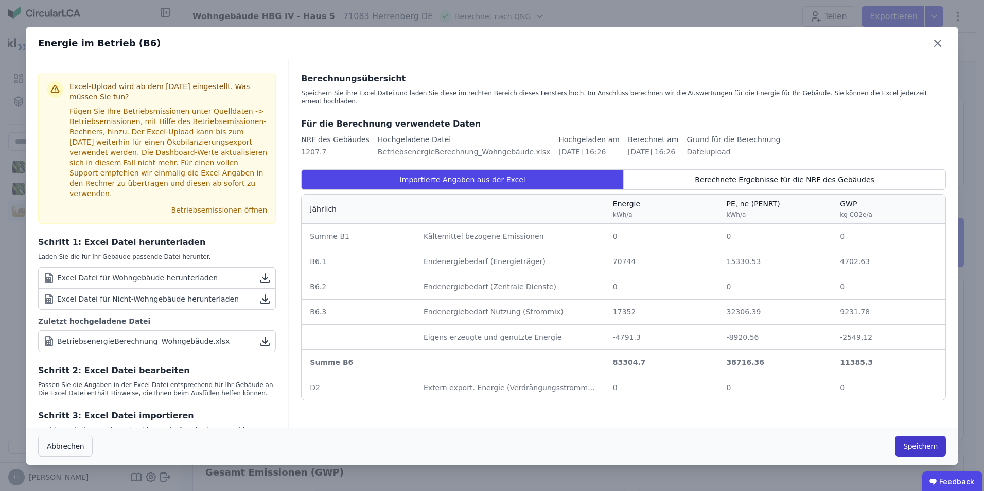
click at [911, 441] on button "Speichern" at bounding box center [920, 446] width 51 height 21
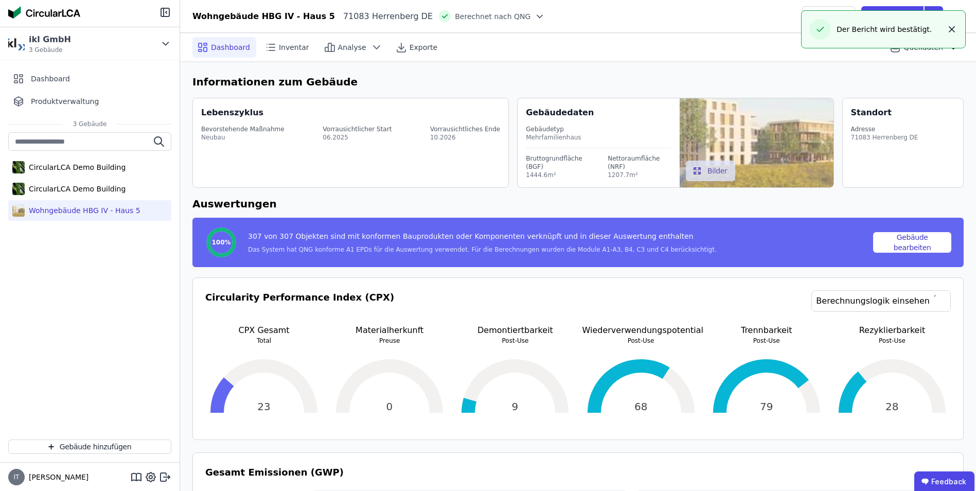
click at [948, 32] on icon "button" at bounding box center [952, 29] width 10 height 10
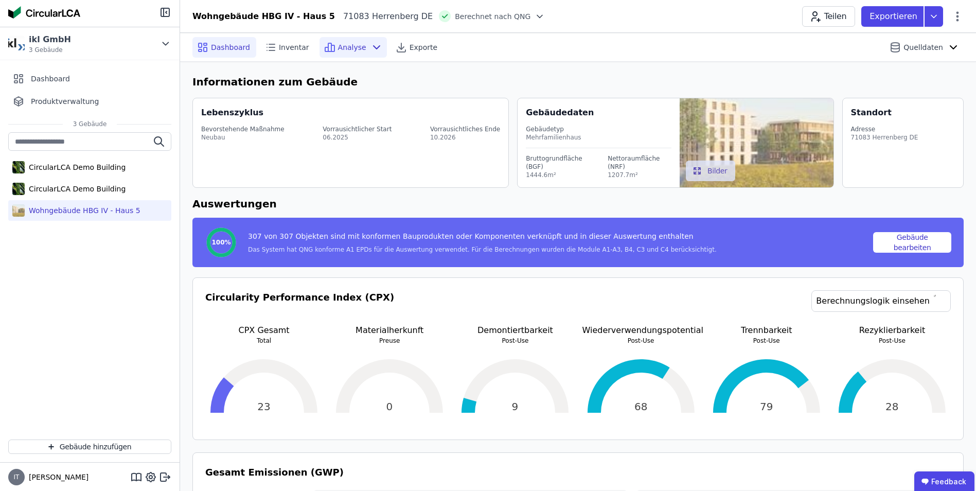
click at [351, 45] on span "Analyse" at bounding box center [352, 47] width 28 height 10
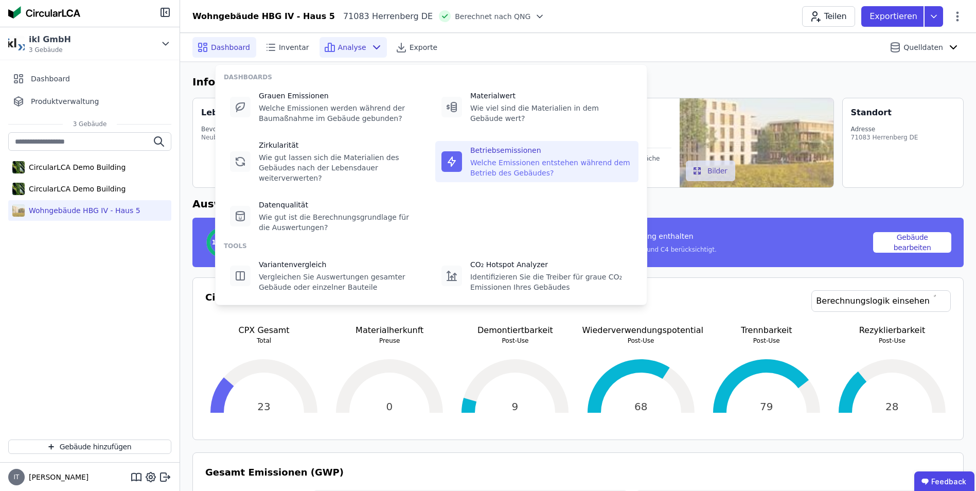
click at [521, 157] on div "Welche Emissionen entstehen während dem Betrieb des Gebäudes?" at bounding box center [551, 167] width 162 height 21
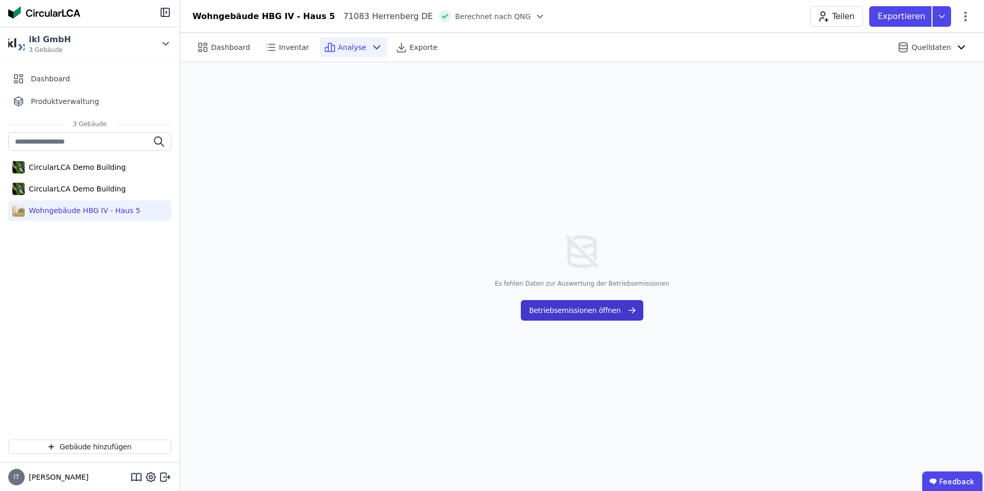
click at [594, 312] on button "Betriebsemissionen öffnen" at bounding box center [582, 310] width 122 height 21
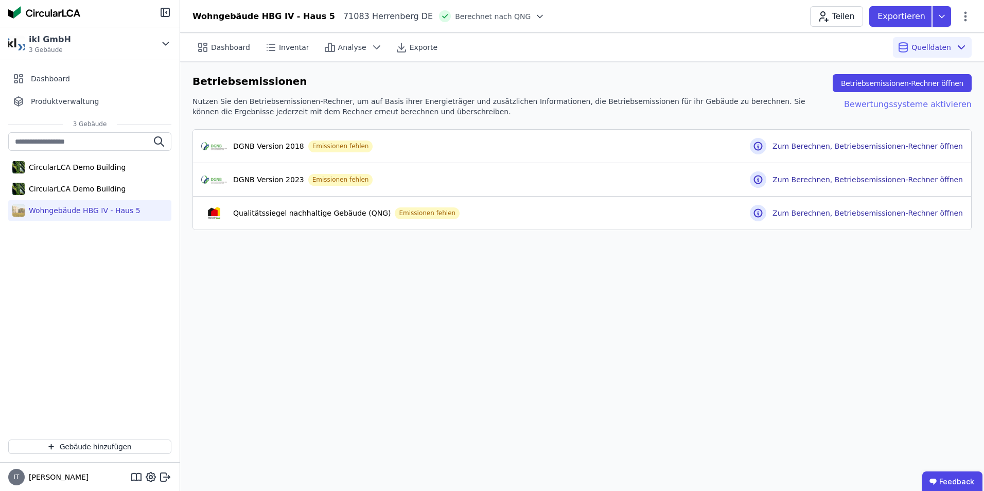
click at [938, 103] on div "Bewertungssysteme aktivieren" at bounding box center [899, 106] width 144 height 21
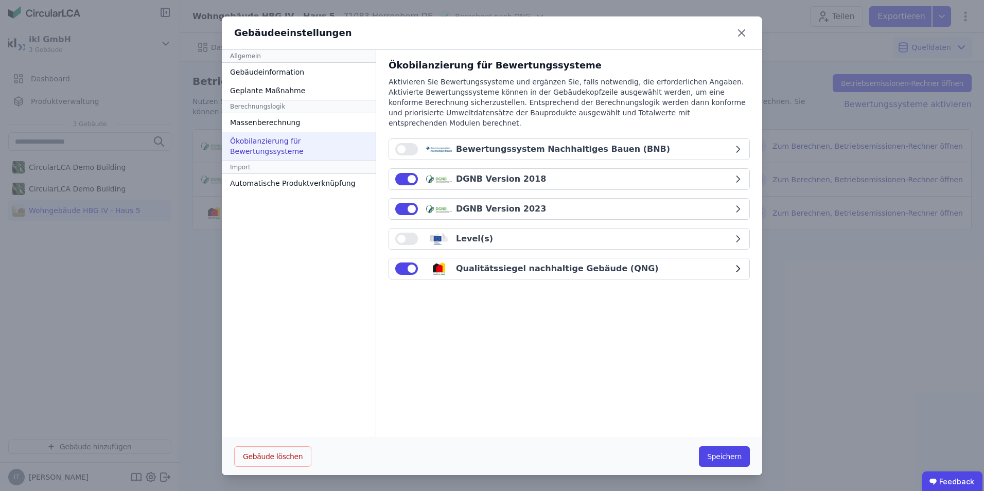
click at [717, 263] on div "Qualitätssiegel nachhaltige Gebäude (QNG)" at bounding box center [563, 268] width 337 height 12
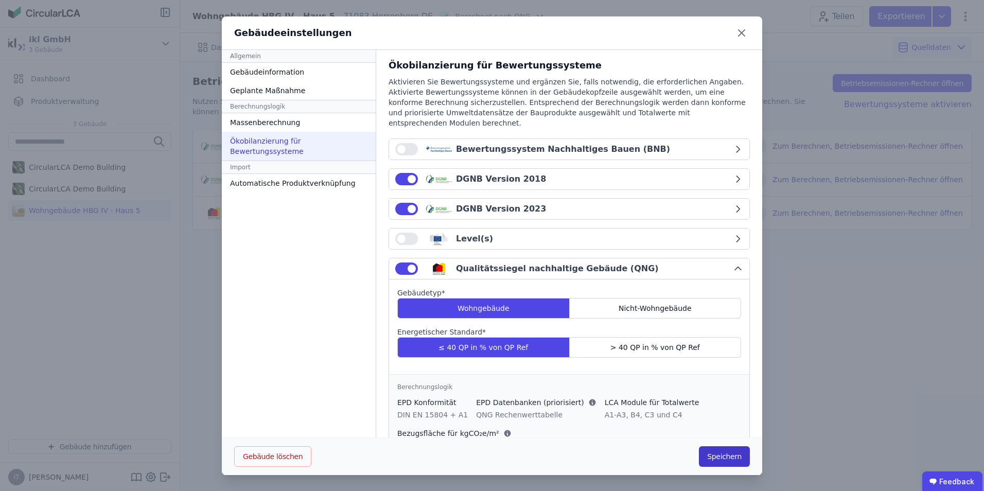
click at [720, 457] on button "Speichern" at bounding box center [724, 456] width 51 height 21
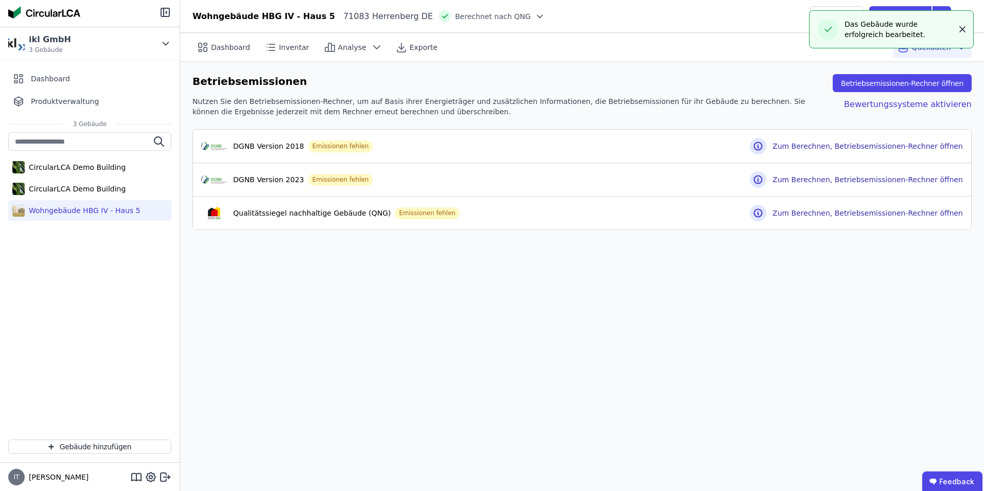
click at [964, 32] on icon "button" at bounding box center [962, 29] width 10 height 10
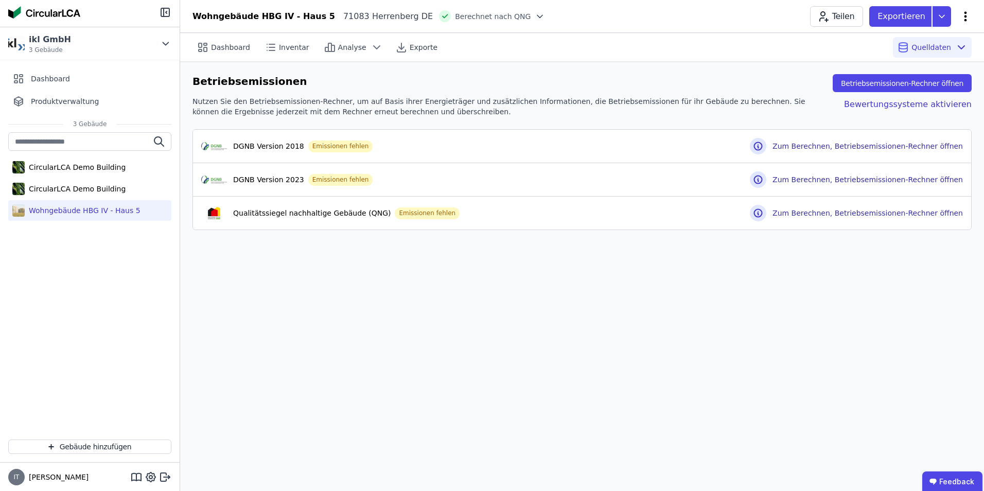
click at [965, 17] on icon at bounding box center [965, 16] width 3 height 10
click at [914, 81] on span "Energie im Betrieb (B6)" at bounding box center [921, 83] width 83 height 21
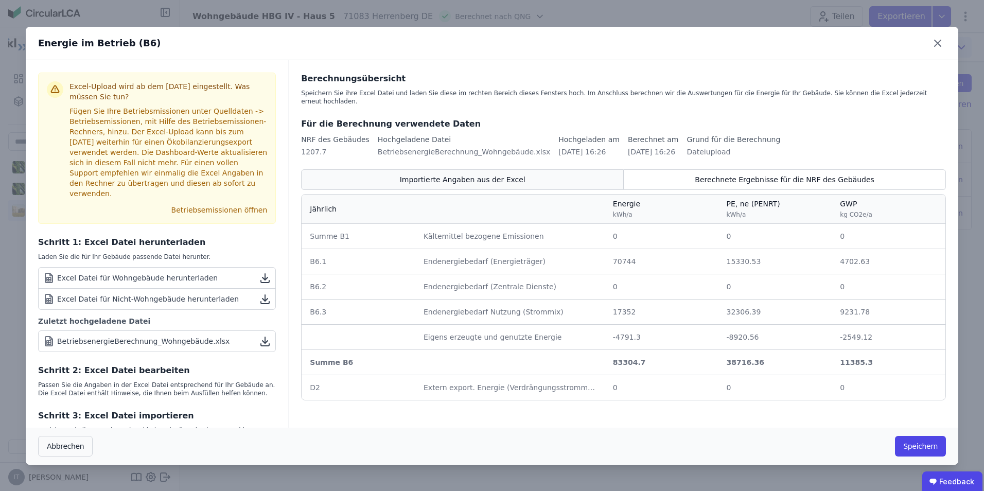
click at [494, 174] on span "Importierte Angaben aus der Excel" at bounding box center [463, 179] width 126 height 10
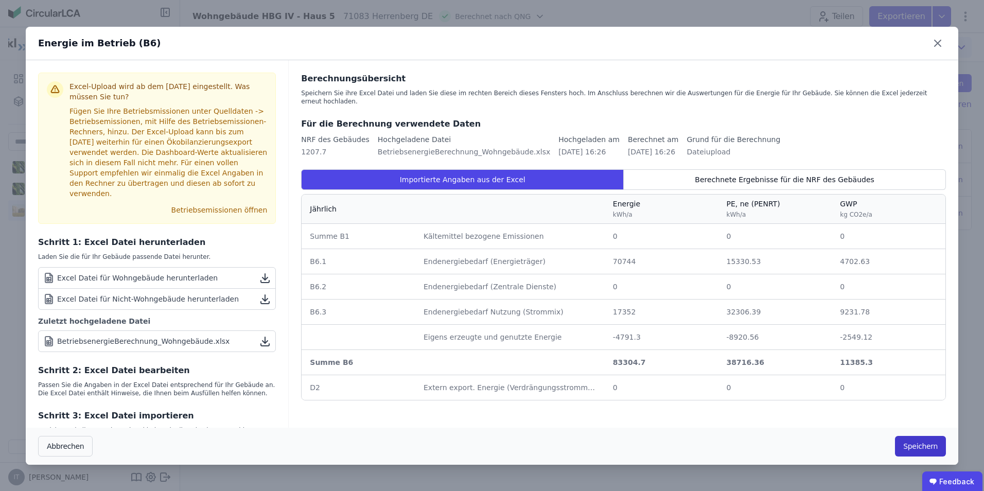
click at [917, 447] on button "Speichern" at bounding box center [920, 446] width 51 height 21
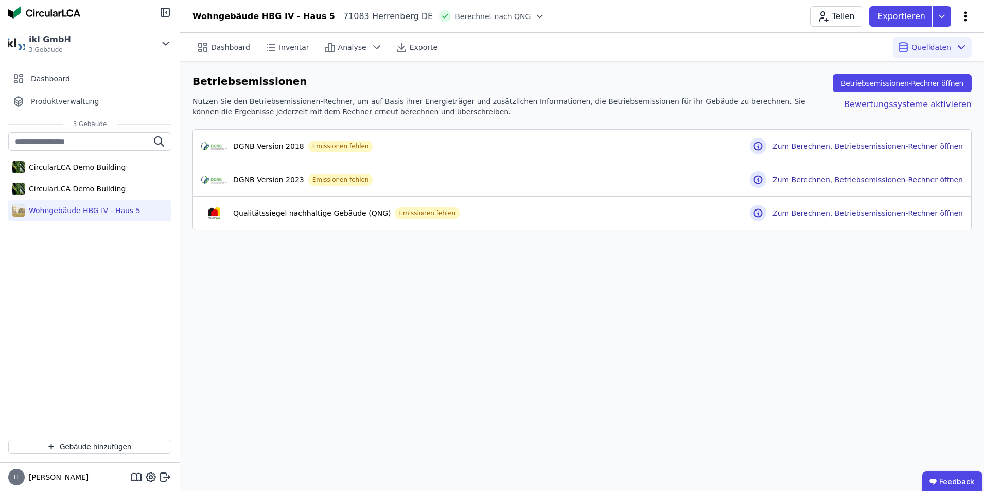
click at [970, 19] on icon at bounding box center [965, 16] width 12 height 12
click at [941, 77] on span "Energie im Betrieb (B6)" at bounding box center [921, 83] width 83 height 21
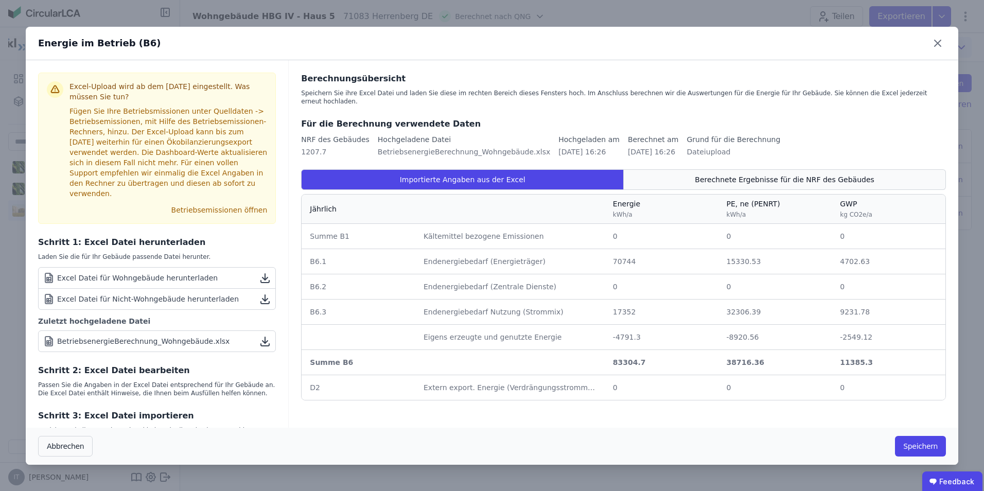
click at [756, 174] on span "Berechnete Ergebnisse für die NRF des Gebäudes" at bounding box center [784, 179] width 179 height 10
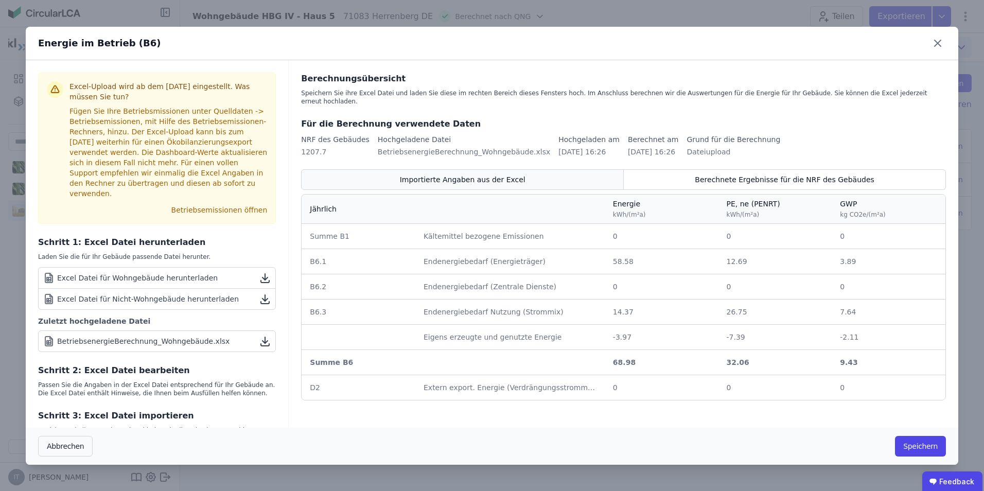
click at [407, 173] on div "Importierte Angaben aus der Excel" at bounding box center [462, 179] width 323 height 21
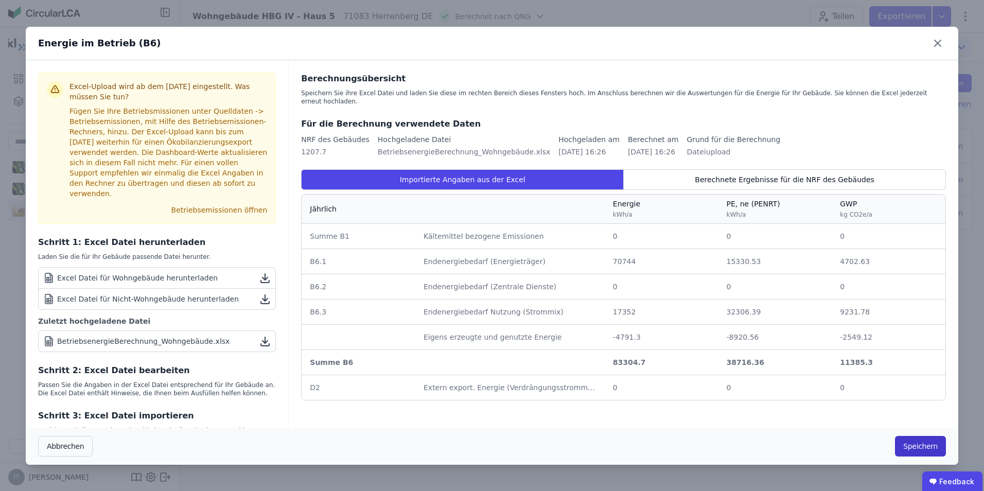
click at [925, 445] on button "Speichern" at bounding box center [920, 446] width 51 height 21
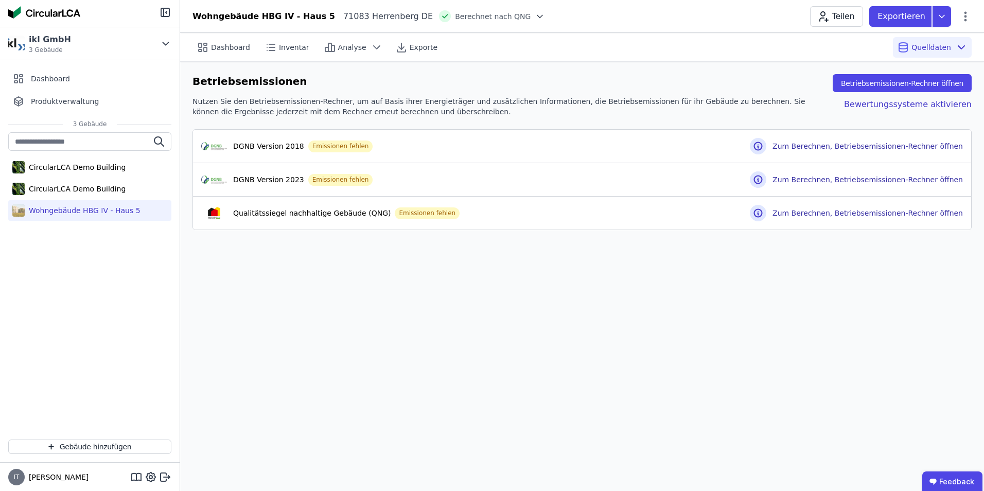
click at [447, 256] on div "Dashboard Inventar Analyse Exporte Quelldaten Betriebsemissionen Betriebsemissi…" at bounding box center [582, 262] width 804 height 458
click at [289, 47] on span "Inventar" at bounding box center [294, 47] width 30 height 10
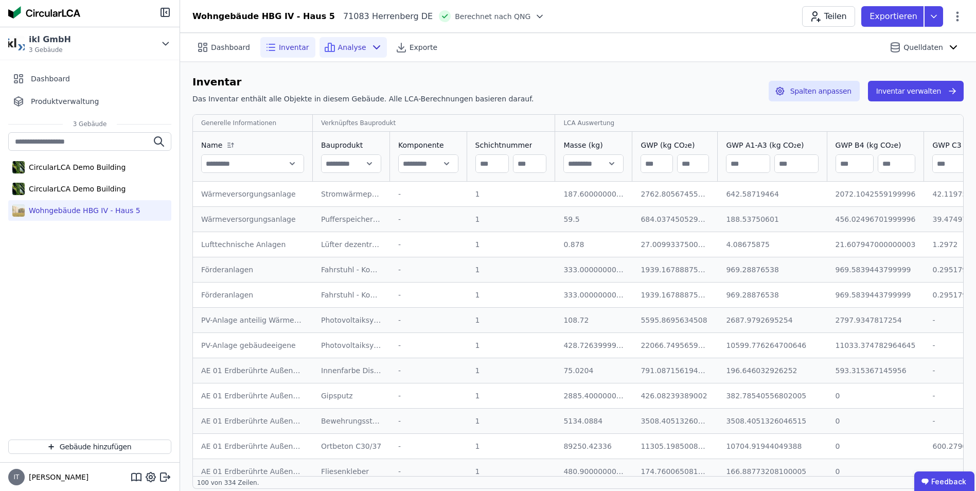
click at [342, 47] on span "Analyse" at bounding box center [352, 47] width 28 height 10
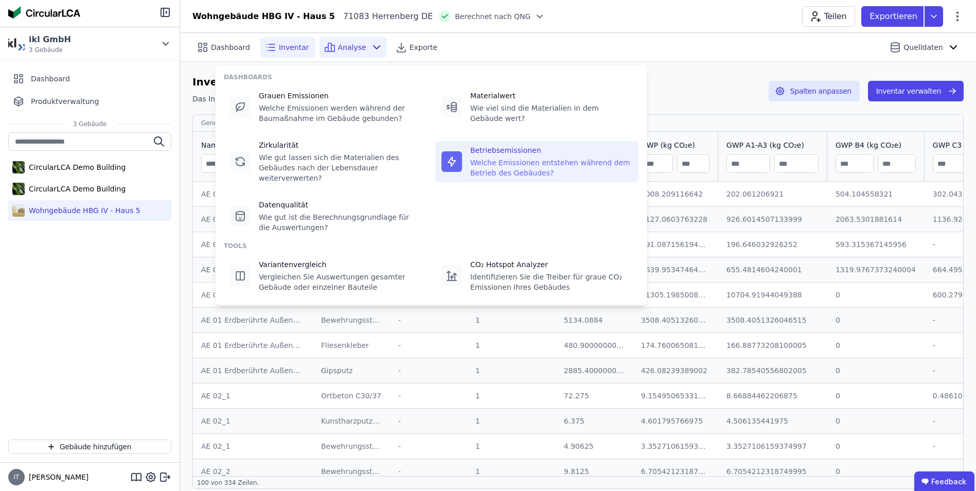
click at [504, 157] on div "Welche Emissionen entstehen während dem Betrieb des Gebäudes?" at bounding box center [551, 167] width 162 height 21
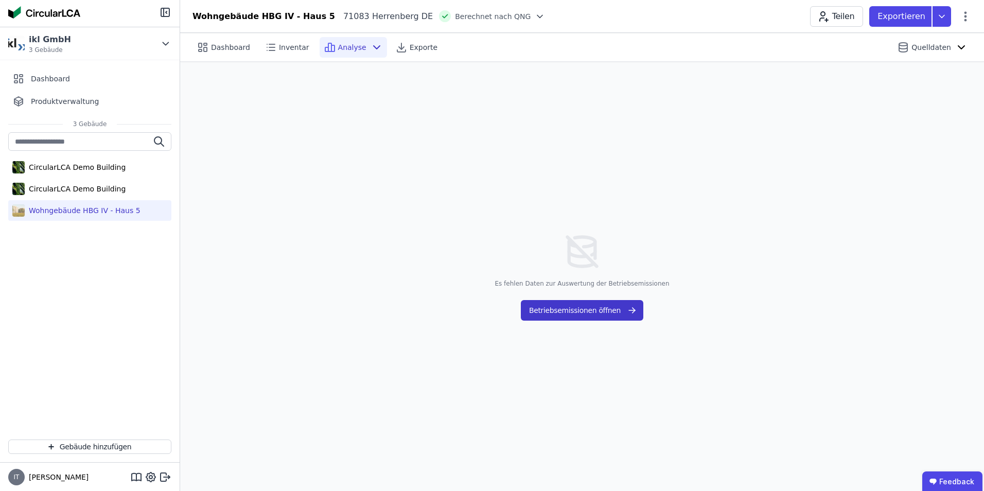
click at [560, 320] on button "Betriebsemissionen öffnen" at bounding box center [582, 310] width 122 height 21
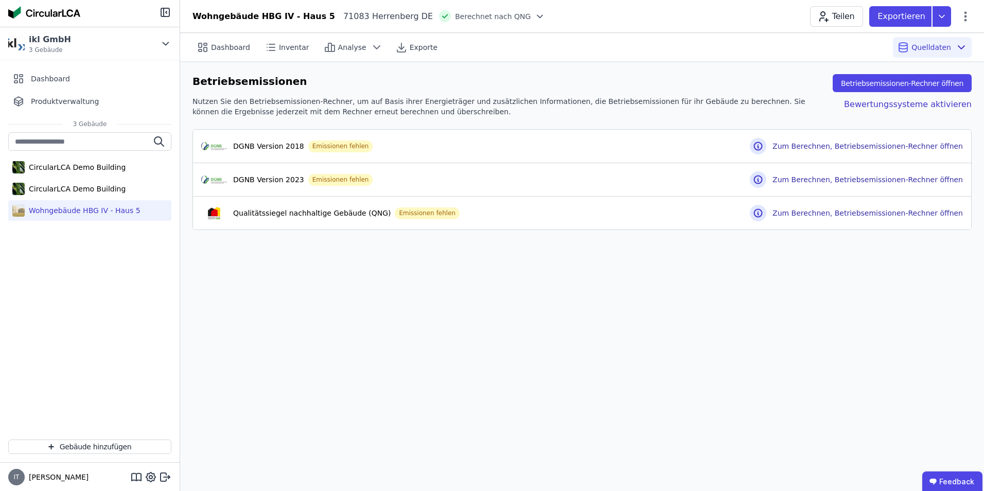
click at [393, 279] on div "Dashboard Inventar Analyse Exporte Quelldaten Betriebsemissionen Betriebsemissi…" at bounding box center [582, 262] width 804 height 458
click at [970, 12] on icon at bounding box center [965, 16] width 12 height 12
click at [921, 73] on span "Energie im Betrieb (B6)" at bounding box center [921, 83] width 83 height 21
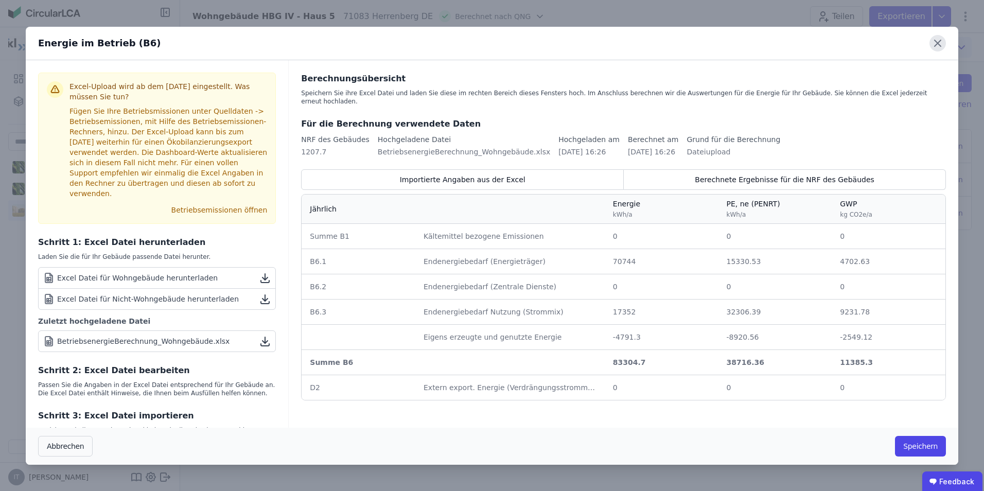
click at [936, 46] on icon at bounding box center [937, 43] width 16 height 16
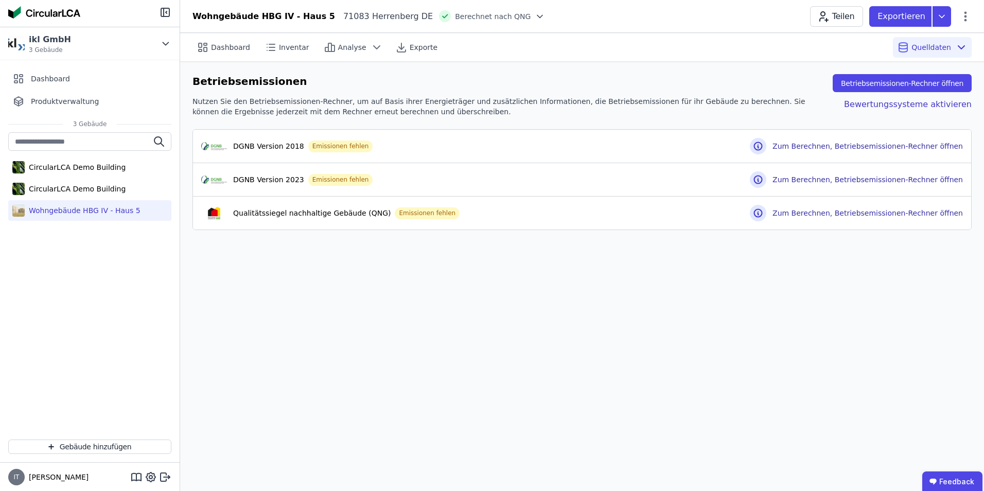
click at [589, 339] on div "Dashboard Inventar Analyse Exporte Quelldaten Betriebsemissionen Betriebsemissi…" at bounding box center [582, 262] width 804 height 458
click at [897, 109] on div "Bewertungssysteme aktivieren" at bounding box center [899, 106] width 144 height 21
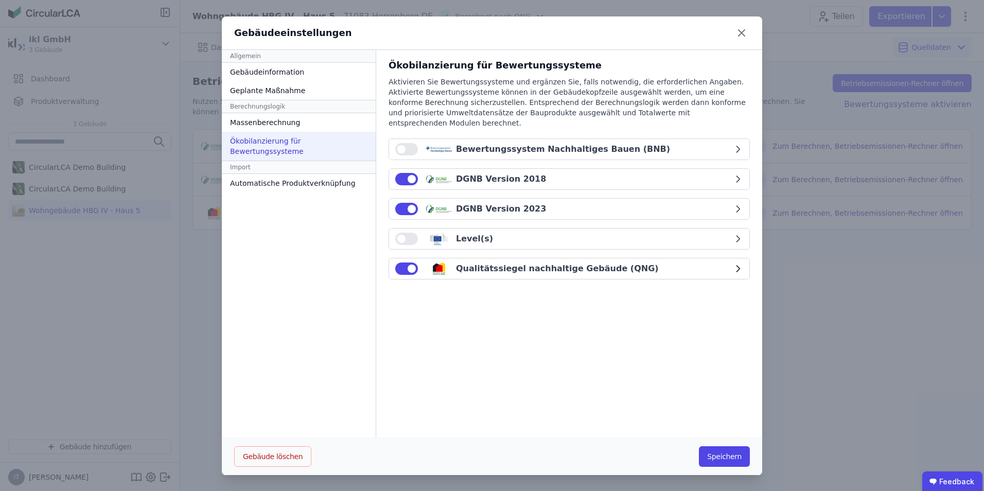
click at [642, 267] on button "Qualitätssiegel nachhaltige Gebäude (QNG)" at bounding box center [569, 268] width 360 height 21
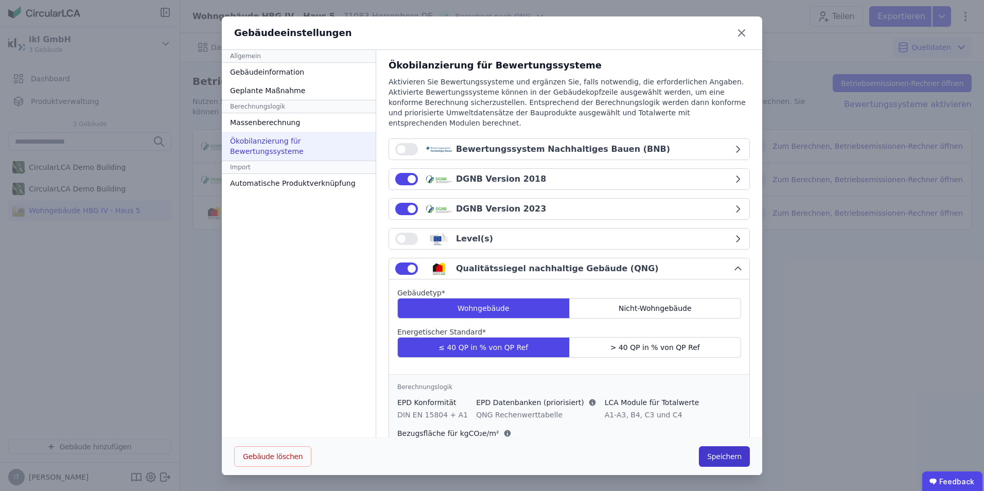
click at [716, 452] on button "Speichern" at bounding box center [724, 456] width 51 height 21
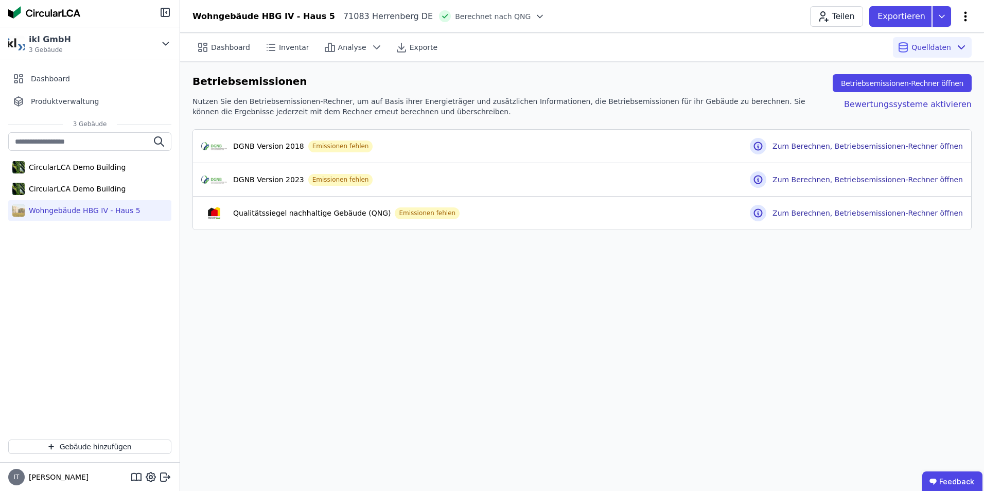
click at [966, 16] on icon at bounding box center [965, 16] width 3 height 10
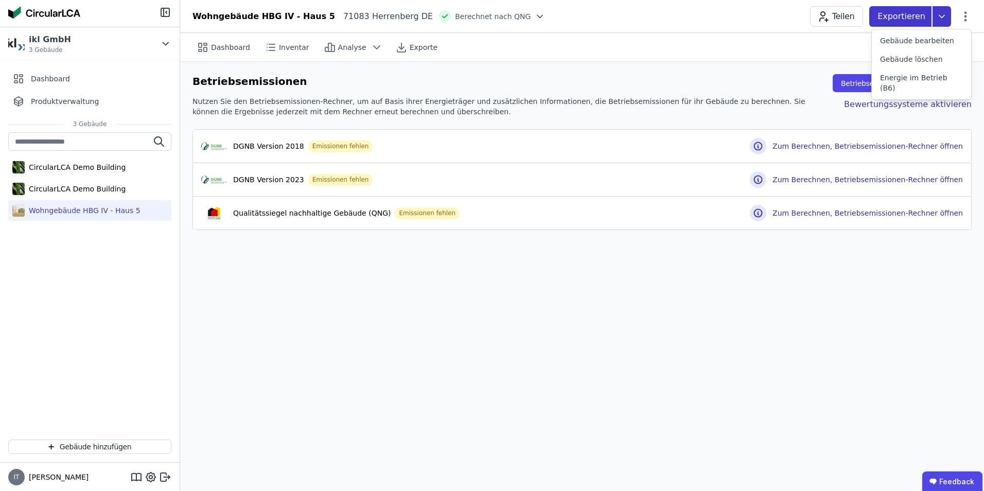
click at [937, 16] on icon at bounding box center [941, 16] width 19 height 21
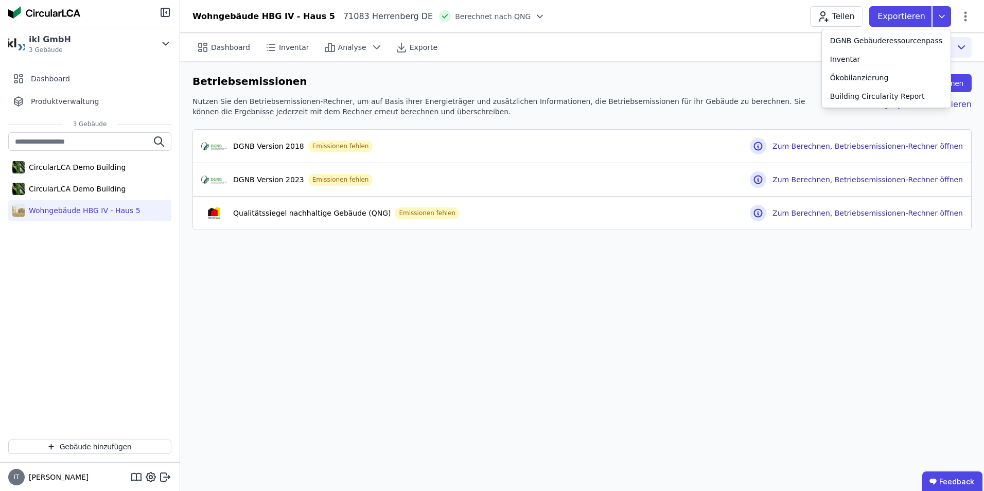
click at [455, 20] on span "Berechnet nach QNG" at bounding box center [493, 16] width 76 height 10
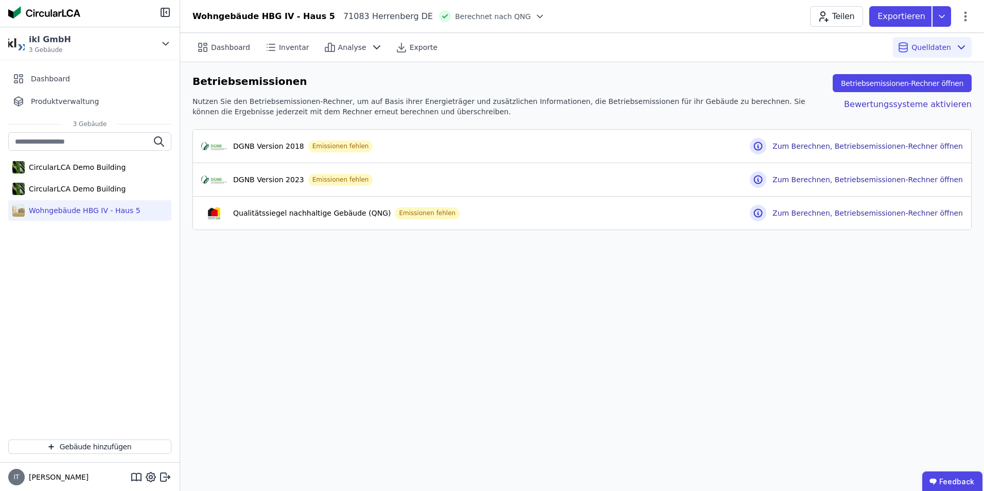
click at [452, 49] on div "Dashboard Inventar Analyse Exporte" at bounding box center [358, 47] width 333 height 21
click at [338, 48] on span "Analyse" at bounding box center [352, 47] width 28 height 10
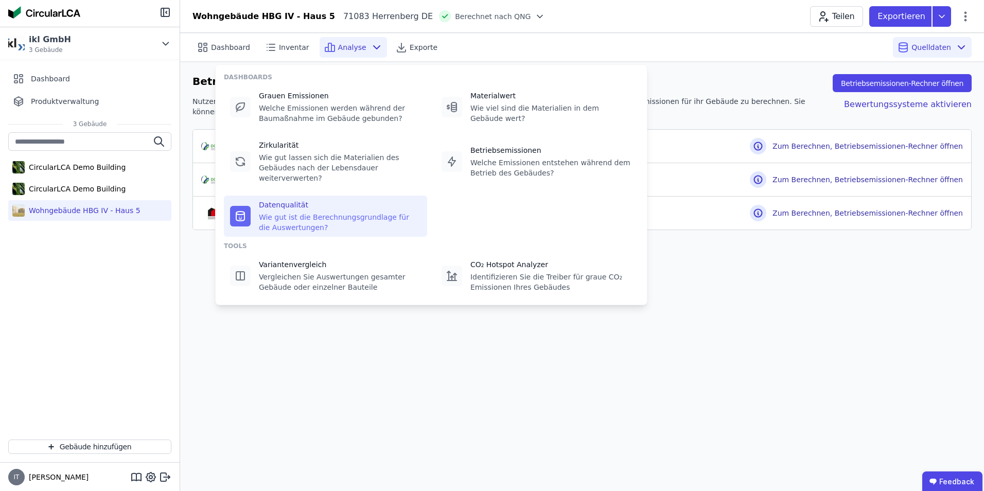
click at [292, 200] on div "Datenqualität" at bounding box center [340, 205] width 162 height 10
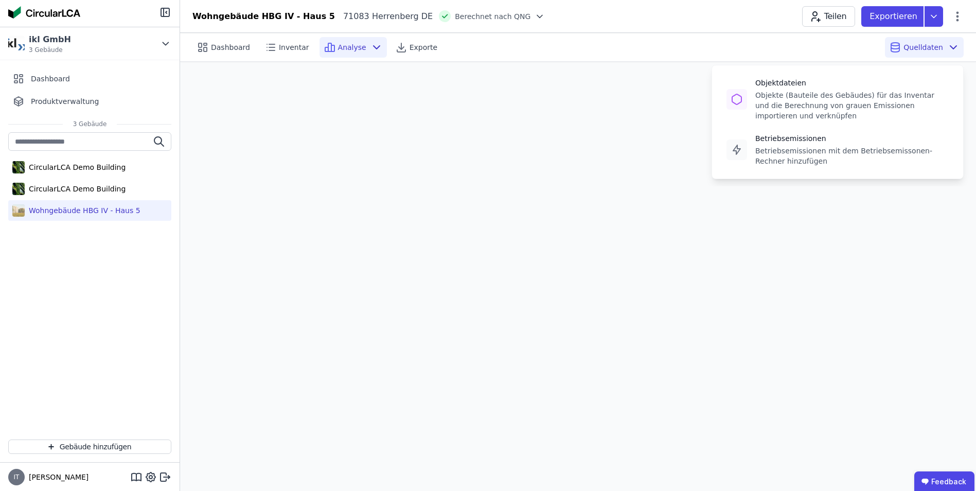
click at [931, 46] on span "Quelldaten" at bounding box center [923, 47] width 40 height 10
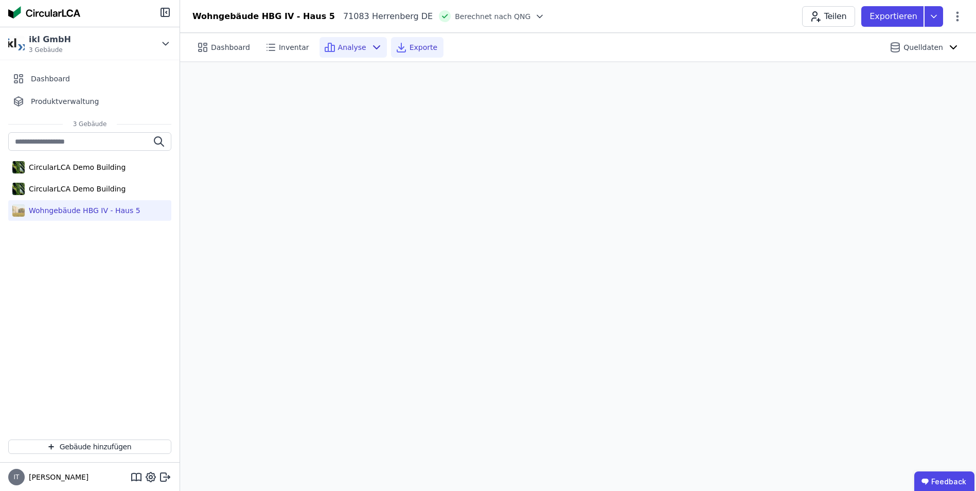
click at [401, 47] on icon at bounding box center [401, 46] width 0 height 6
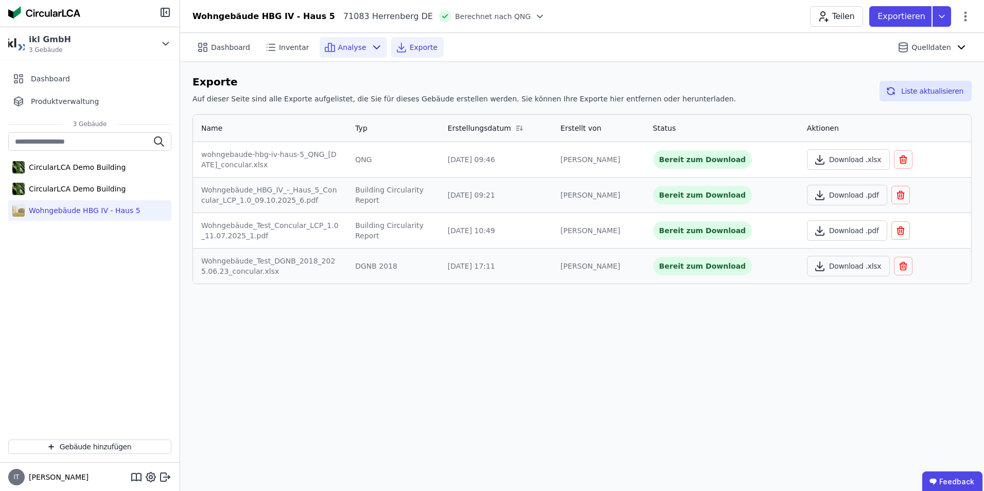
click at [338, 47] on span "Analyse" at bounding box center [352, 47] width 28 height 10
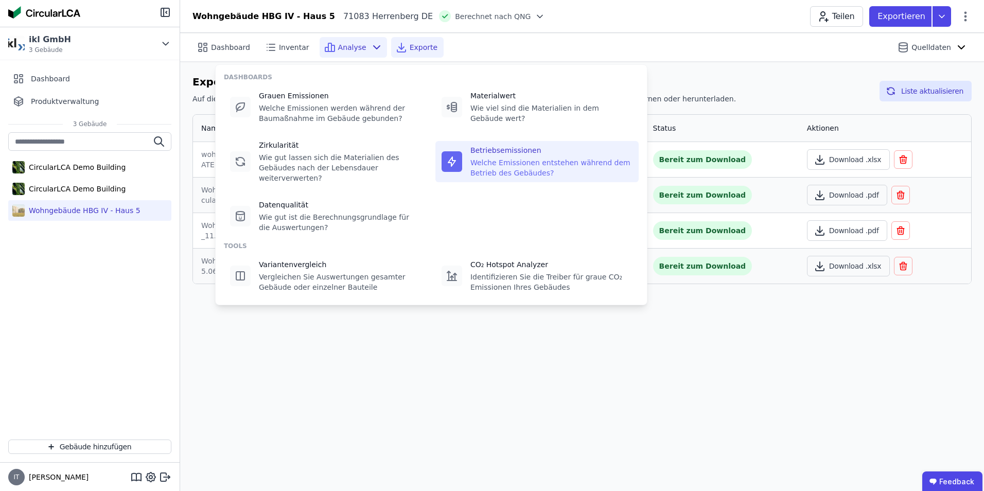
click at [503, 158] on div "Welche Emissionen entstehen während dem Betrieb des Gebäudes?" at bounding box center [551, 167] width 162 height 21
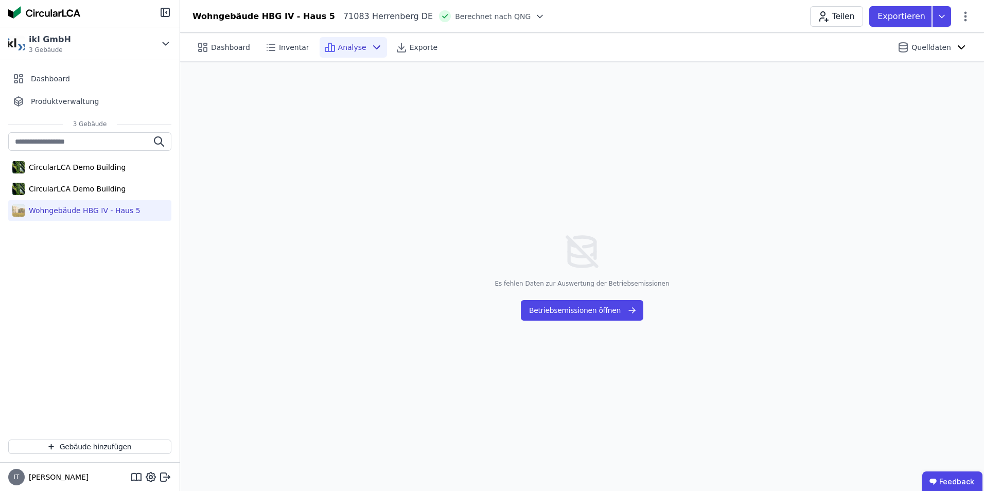
click at [345, 145] on div "Es fehlen Daten zur Auswertung der Betriebsemissionen Betriebsemissionen öffnen" at bounding box center [582, 276] width 804 height 429
click at [58, 211] on div "Wohngebäude HBG IV - Haus 5" at bounding box center [83, 210] width 116 height 10
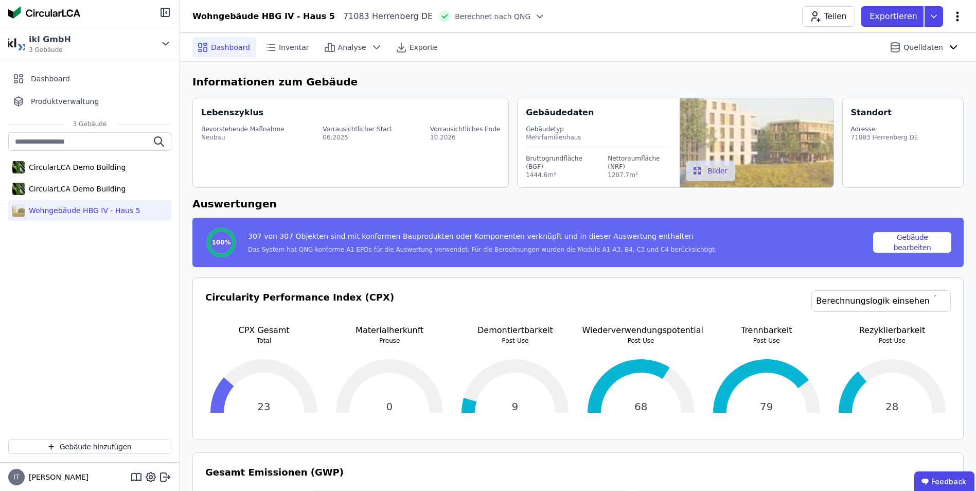
click at [956, 16] on icon at bounding box center [957, 16] width 3 height 10
click at [938, 15] on icon at bounding box center [933, 16] width 19 height 21
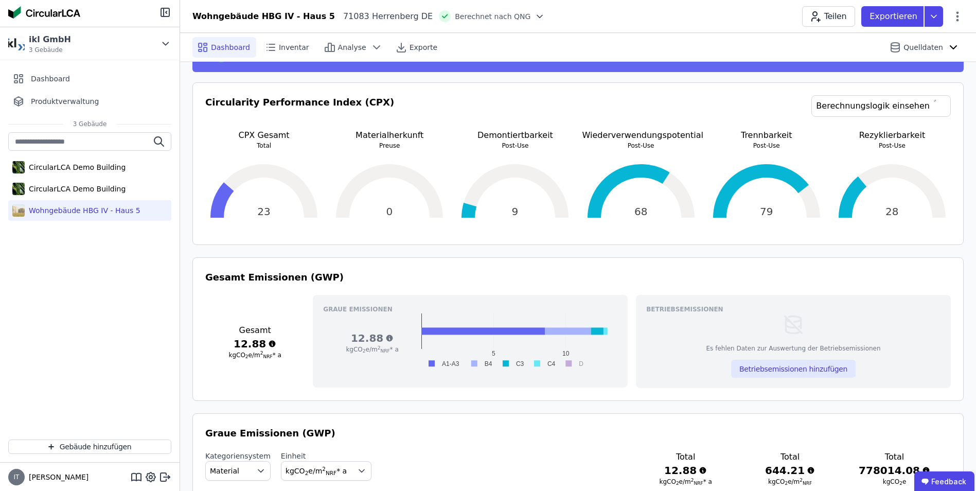
scroll to position [257, 0]
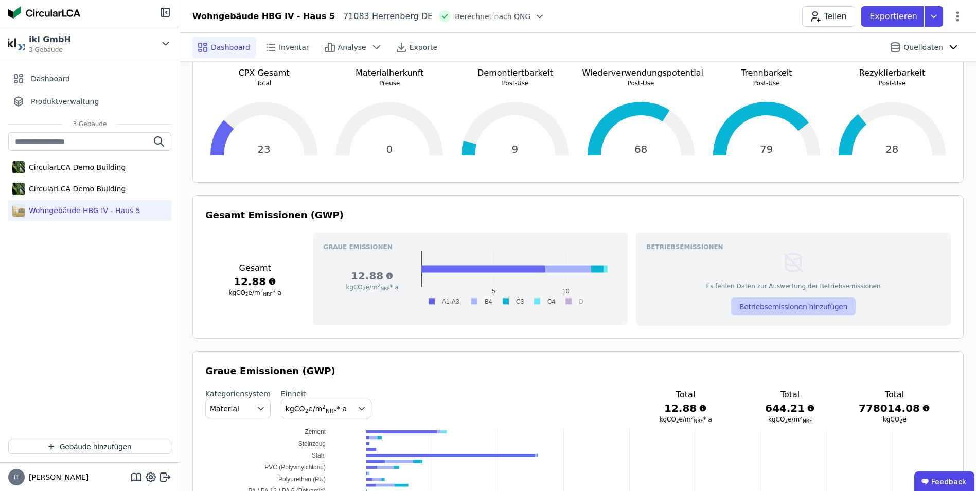
click at [800, 308] on button "Betriebsemissionen hinzufügen" at bounding box center [793, 306] width 124 height 18
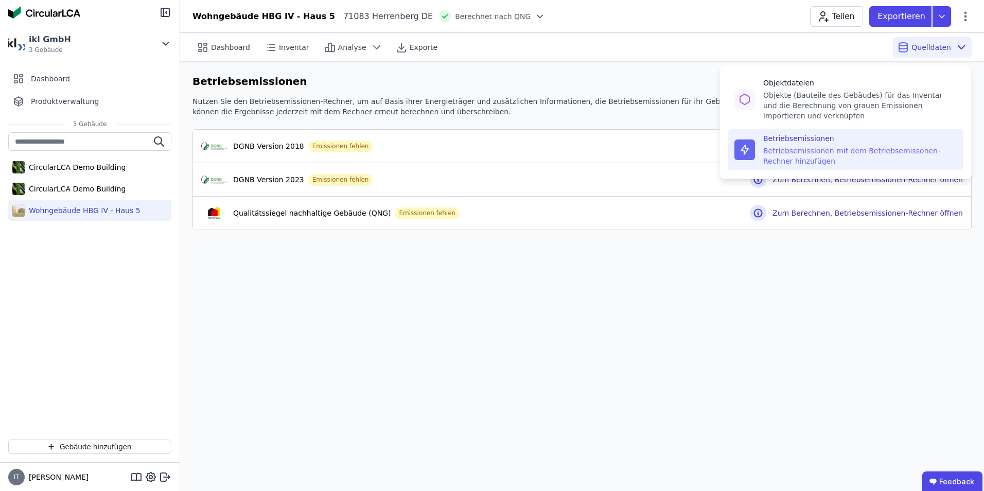
click at [861, 150] on div "Betriebsemissionen mit dem Betriebsemissonen-Rechner hinzufügen" at bounding box center [859, 156] width 193 height 21
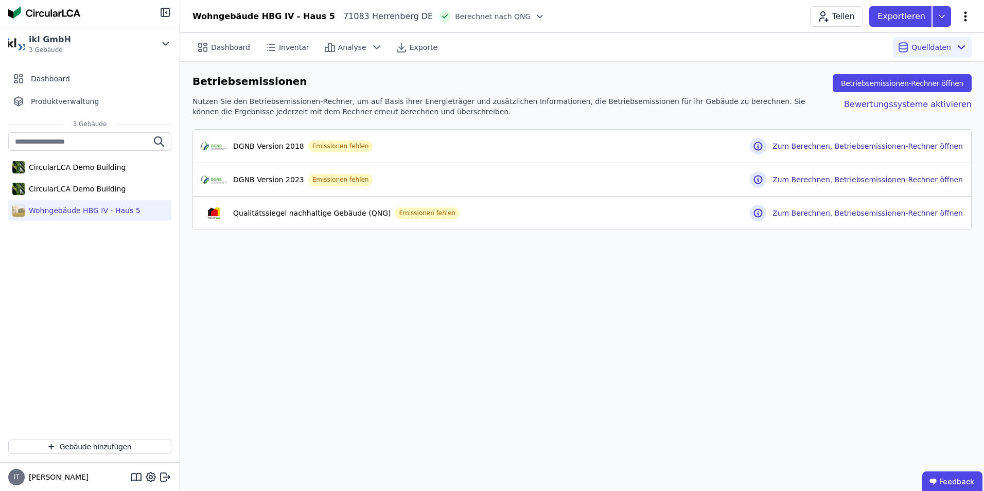
click at [971, 16] on icon at bounding box center [965, 16] width 12 height 12
click at [935, 79] on span "Energie im Betrieb (B6)" at bounding box center [921, 83] width 83 height 21
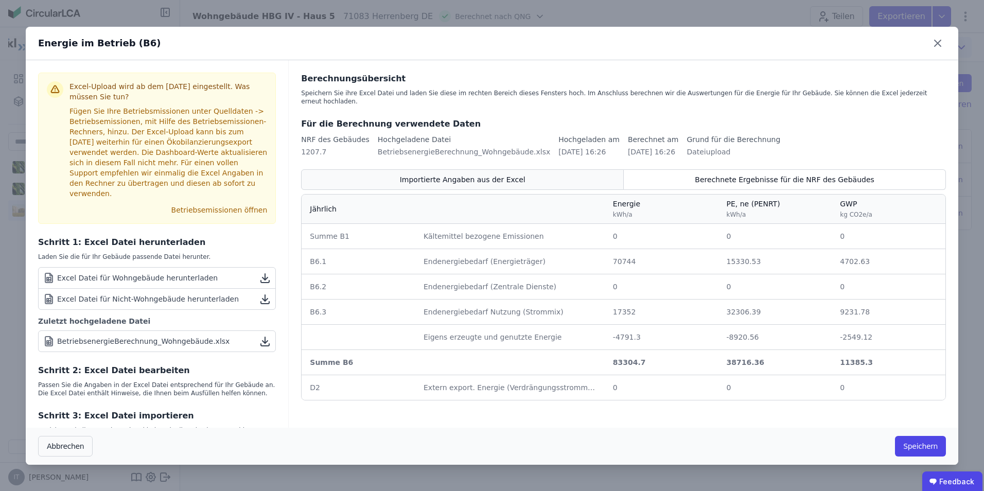
click at [505, 174] on span "Importierte Angaben aus der Excel" at bounding box center [463, 179] width 126 height 10
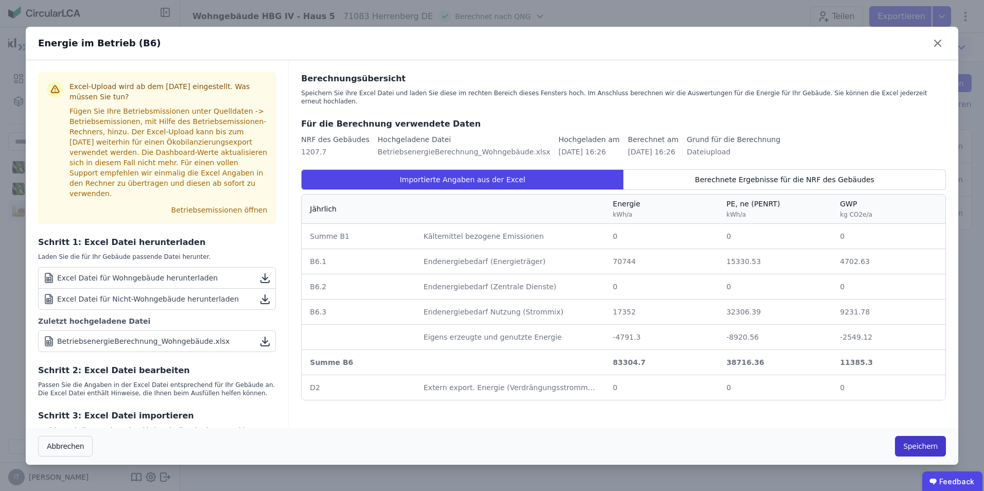
click at [917, 447] on button "Speichern" at bounding box center [920, 446] width 51 height 21
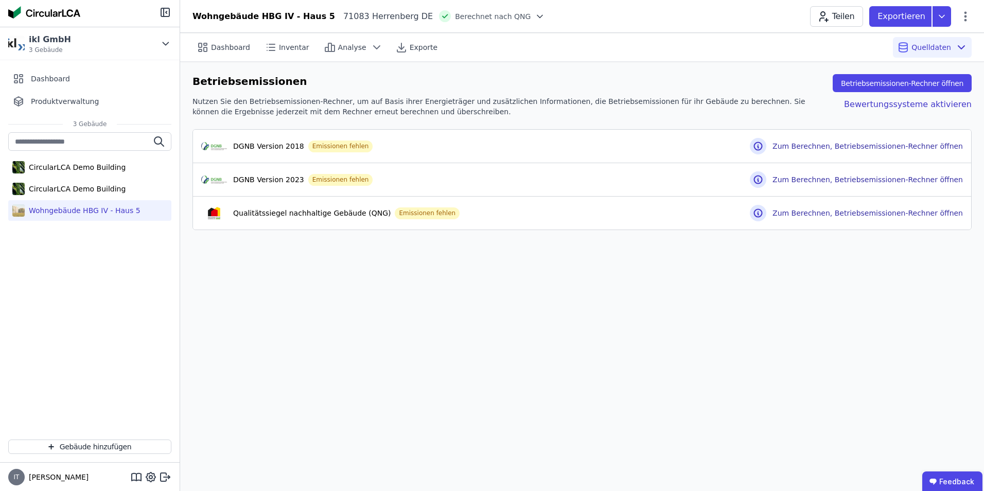
click at [871, 312] on div "Dashboard Inventar Analyse Exporte Quelldaten Betriebsemissionen Betriebsemissi…" at bounding box center [582, 262] width 804 height 458
click at [856, 324] on div "Dashboard Inventar Analyse Exporte Quelldaten Betriebsemissionen Betriebsemissi…" at bounding box center [582, 262] width 804 height 458
